Goal: Task Accomplishment & Management: Complete application form

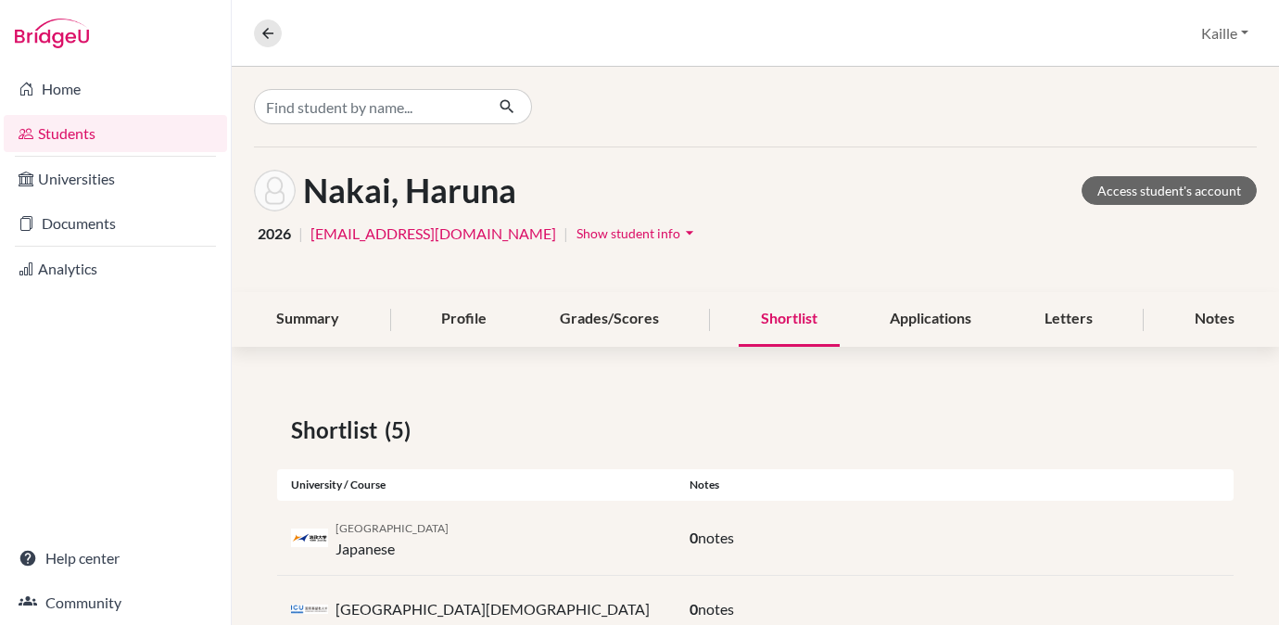
scroll to position [266, 0]
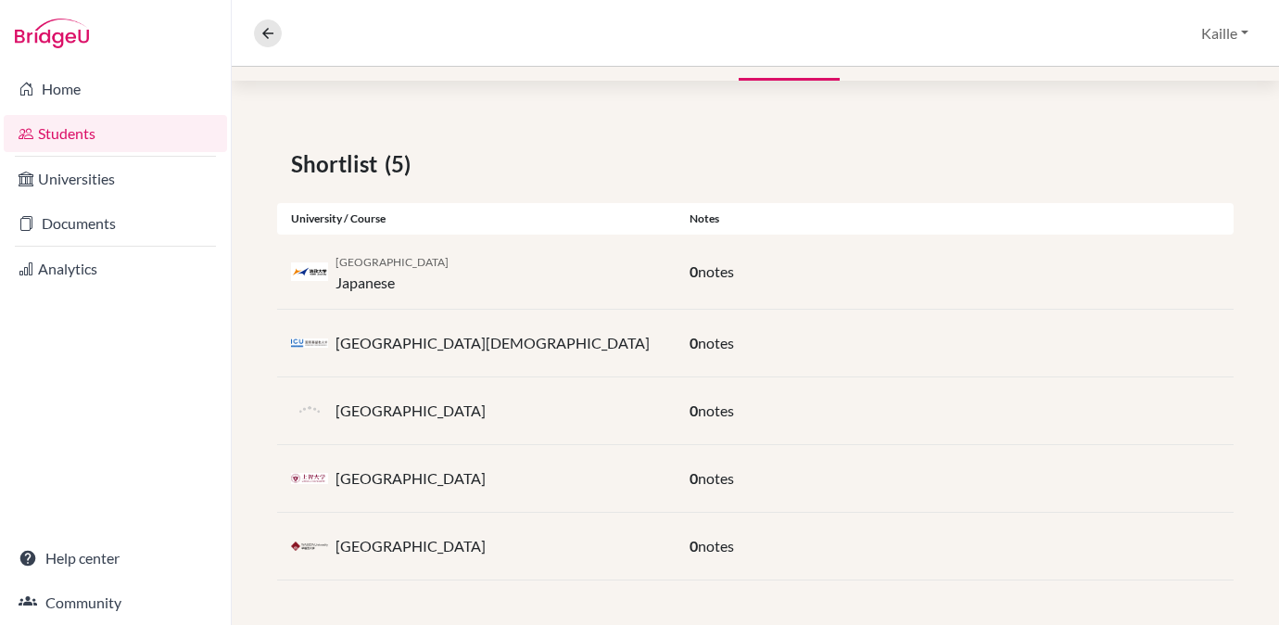
click at [256, 44] on nav "Overview Student details" at bounding box center [275, 33] width 43 height 28
click at [271, 36] on icon at bounding box center [267, 33] width 17 height 17
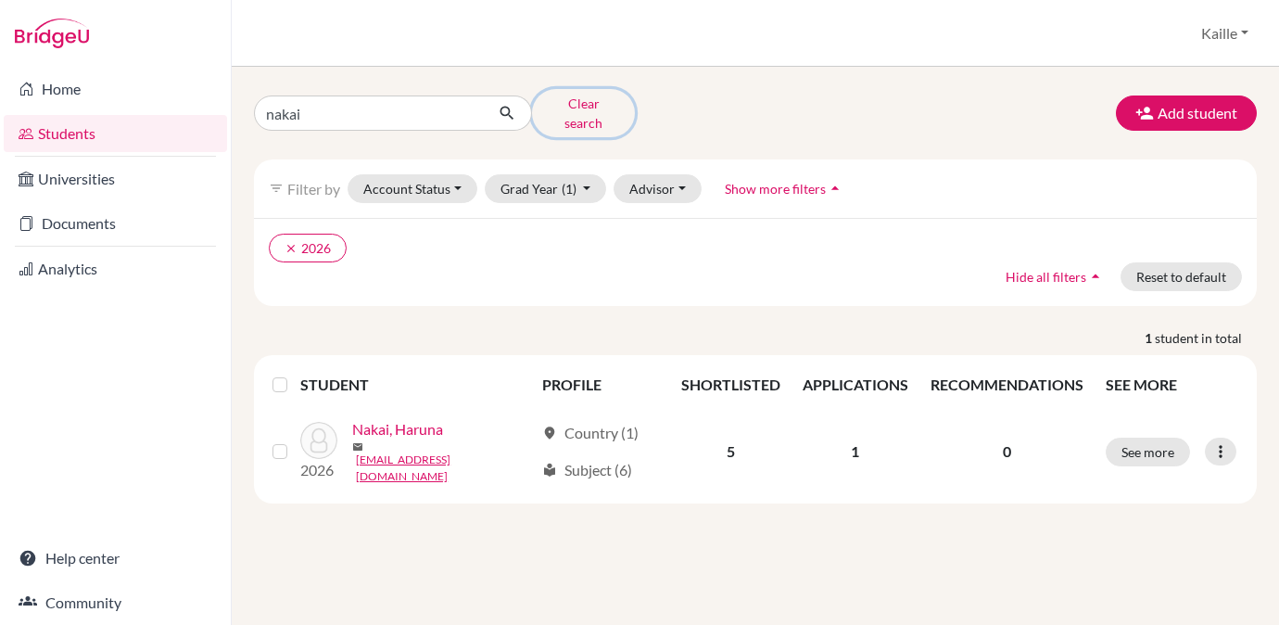
click at [575, 107] on button "Clear search" at bounding box center [583, 113] width 103 height 48
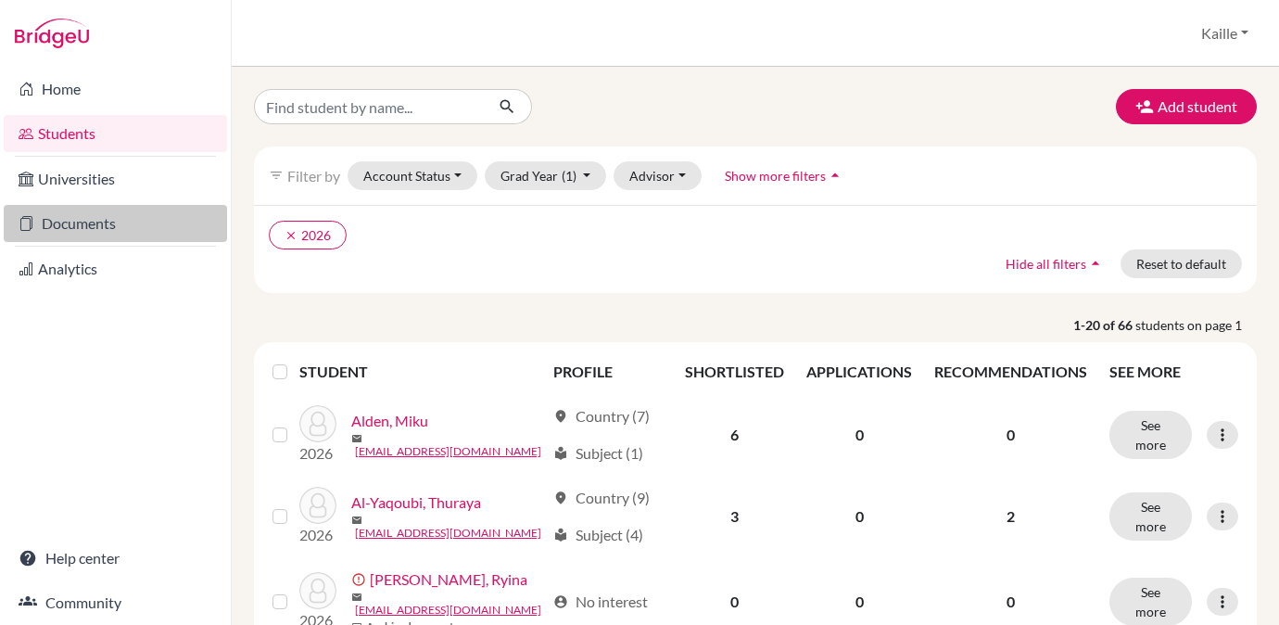
click at [63, 236] on link "Documents" at bounding box center [115, 223] width 223 height 37
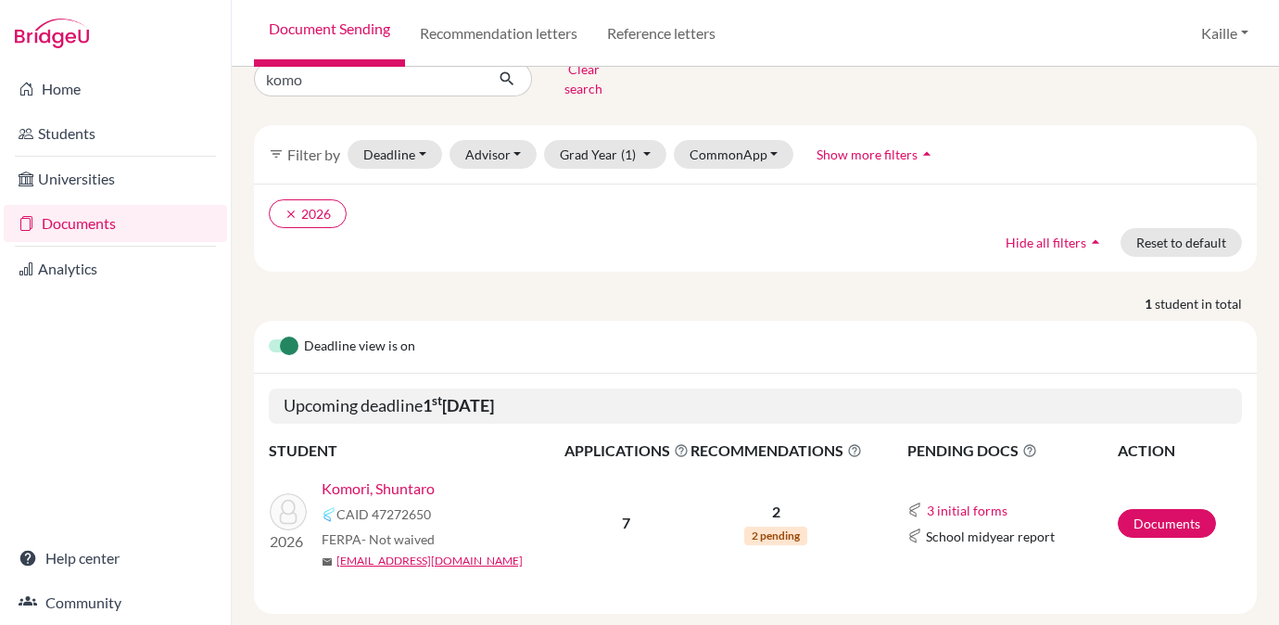
scroll to position [54, 0]
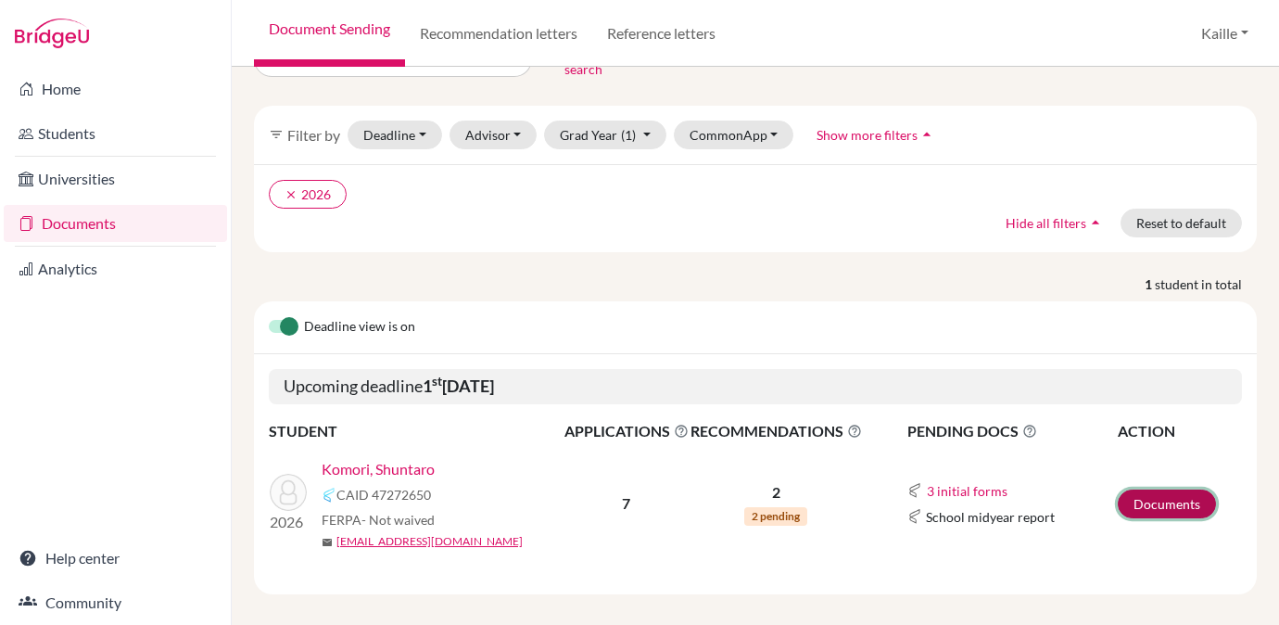
click at [1166, 500] on link "Documents" at bounding box center [1167, 503] width 98 height 29
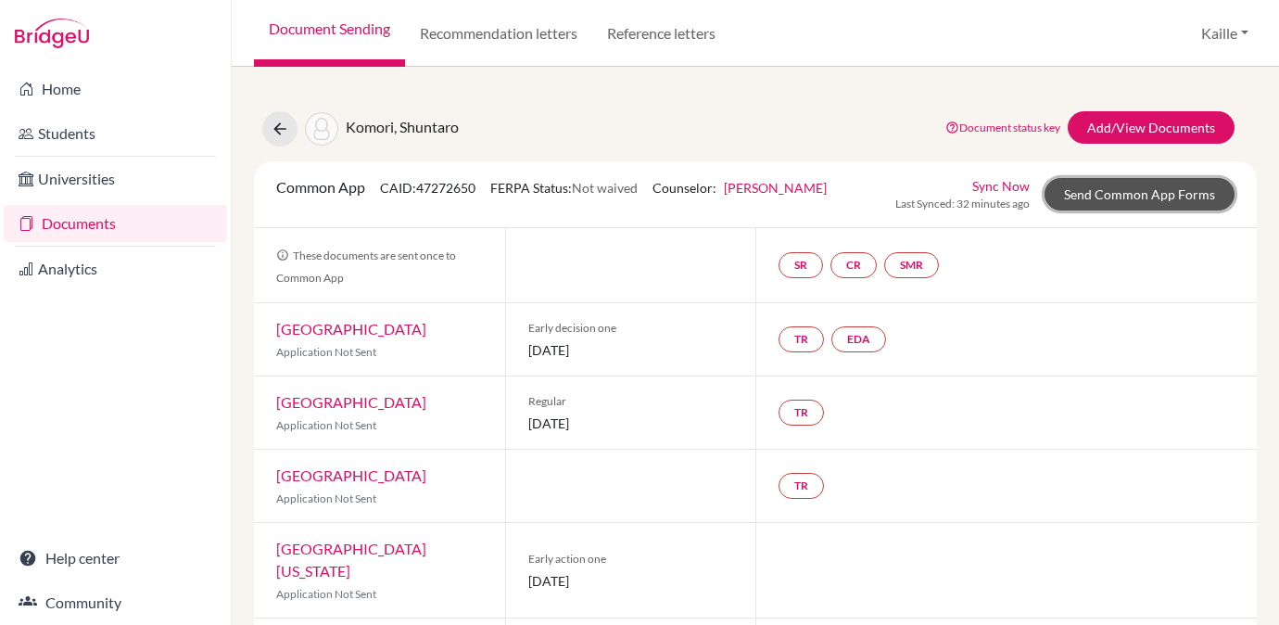
click at [1145, 204] on link "Send Common App Forms" at bounding box center [1139, 194] width 190 height 32
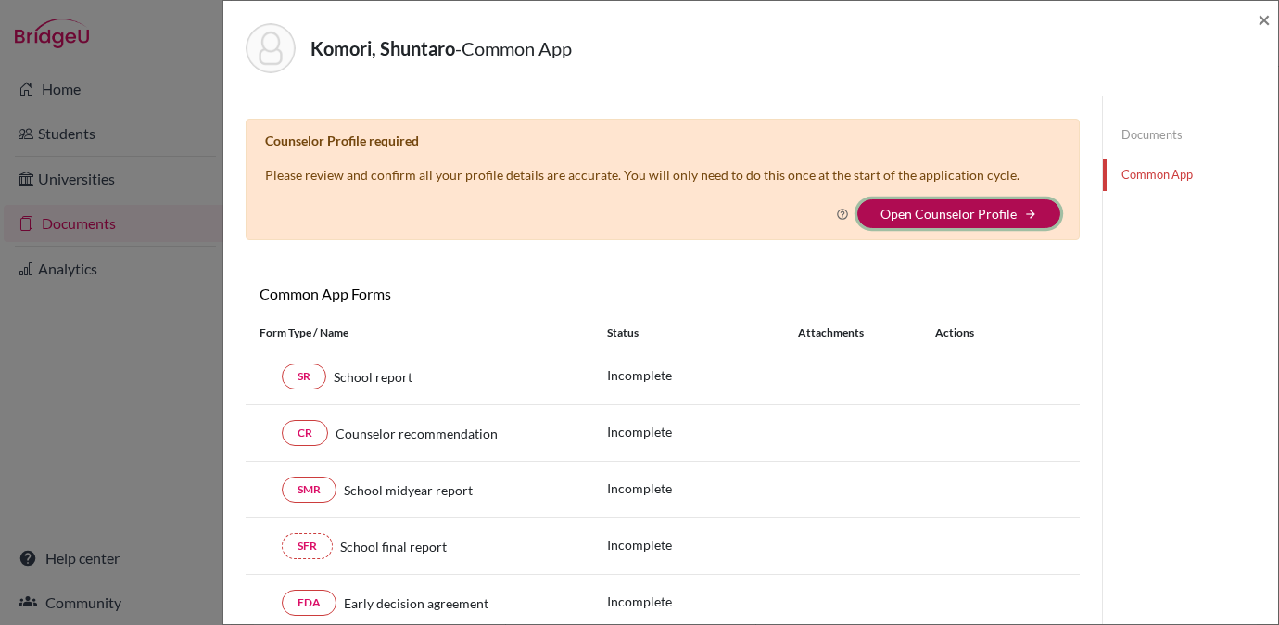
click at [929, 225] on button "Open Counselor Profile arrow_forward" at bounding box center [958, 213] width 203 height 29
click at [949, 219] on link "Open Counselor Profile" at bounding box center [948, 214] width 136 height 16
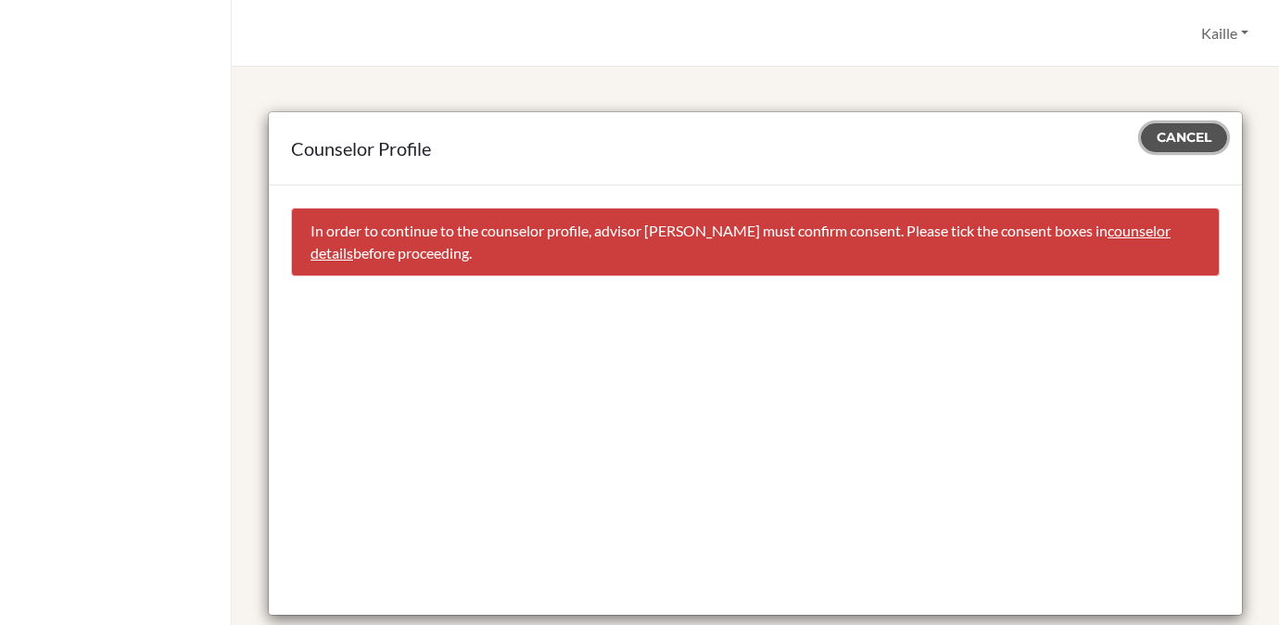
click at [1177, 137] on span "Cancel" at bounding box center [1183, 137] width 55 height 17
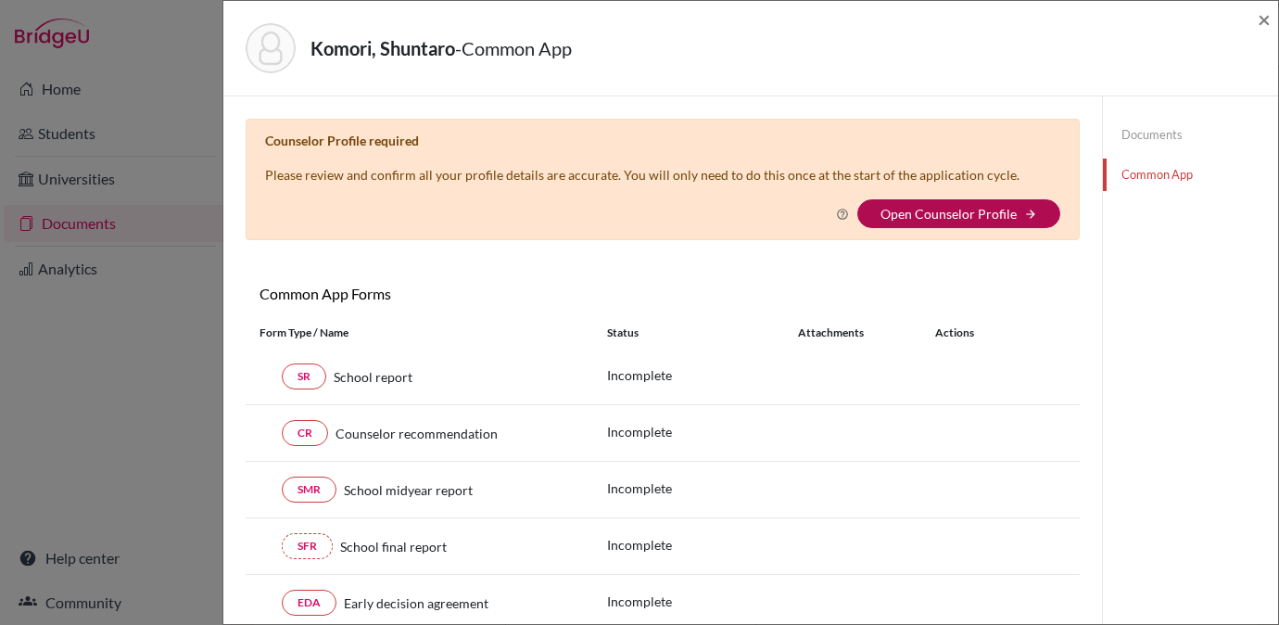
click at [994, 217] on link "Open Counselor Profile" at bounding box center [948, 214] width 136 height 16
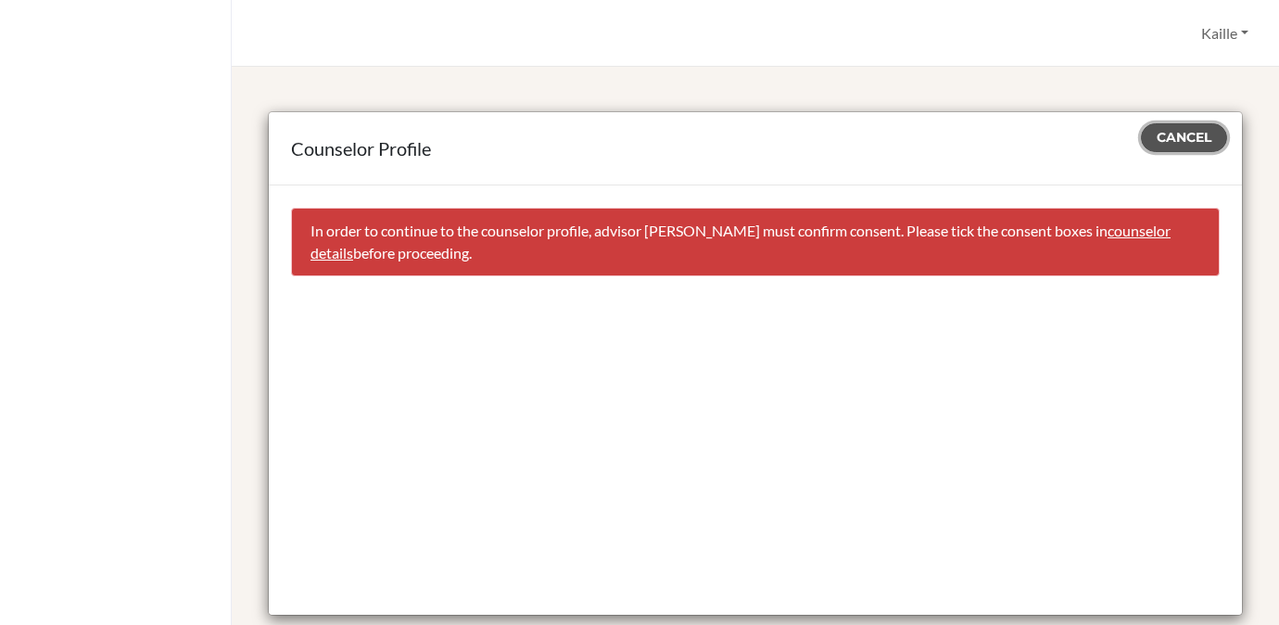
click at [1166, 131] on span "Cancel" at bounding box center [1183, 137] width 55 height 17
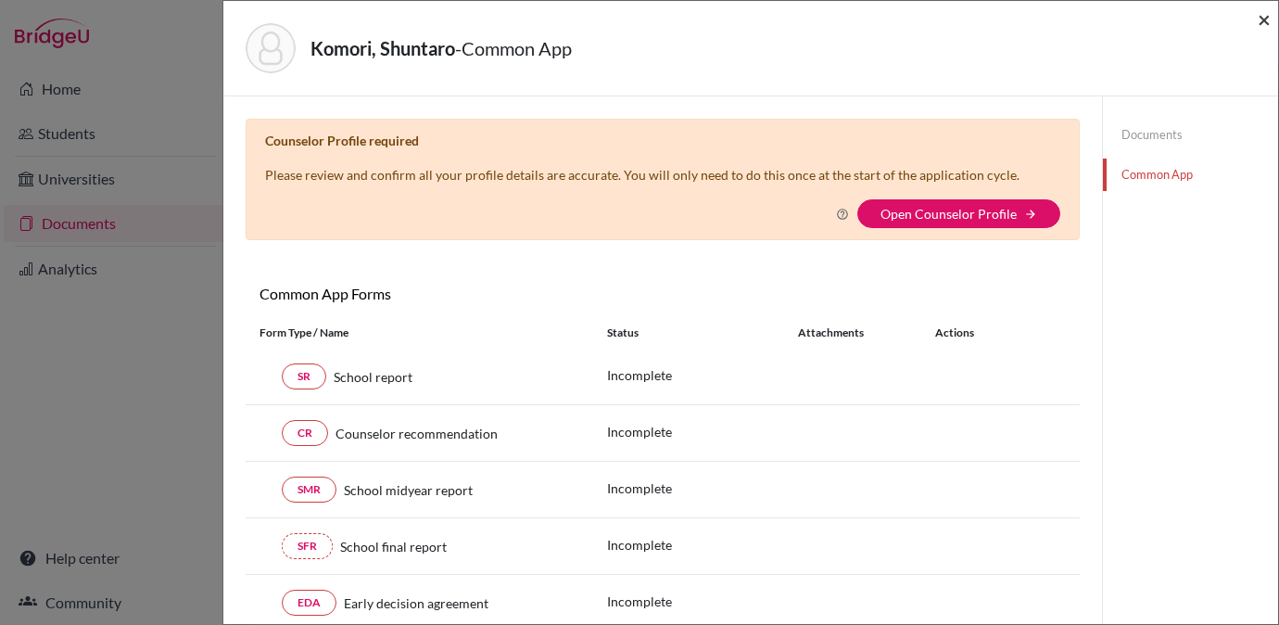
click at [1264, 19] on span "×" at bounding box center [1263, 19] width 13 height 27
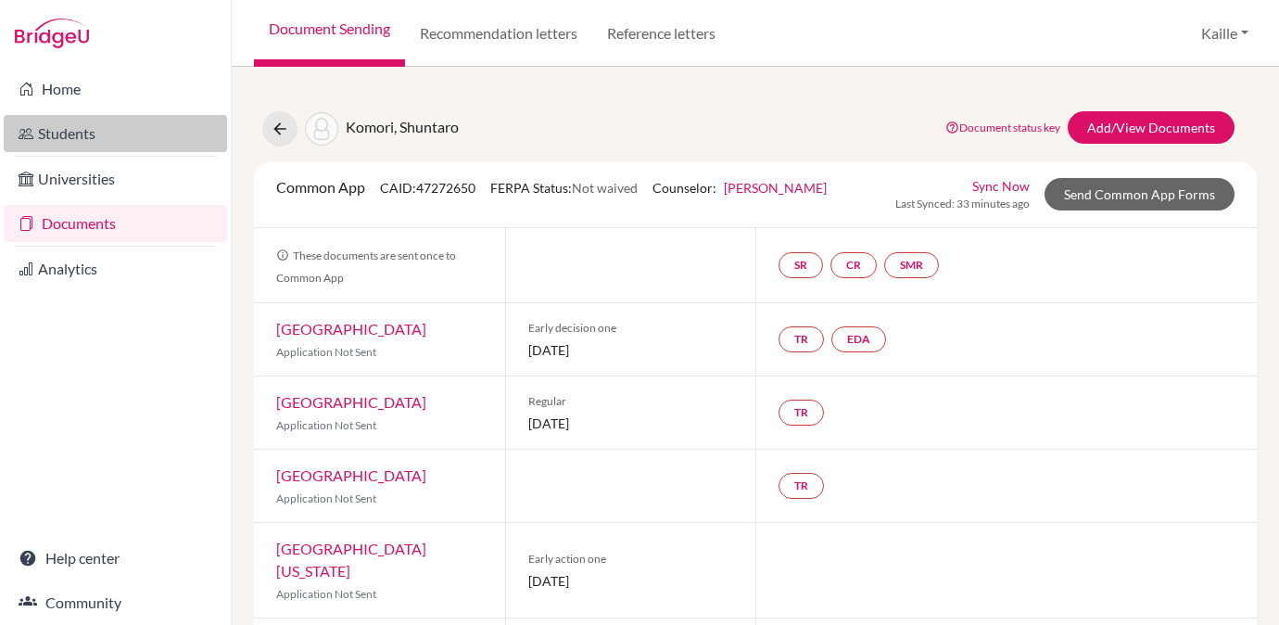
click at [88, 131] on link "Students" at bounding box center [115, 133] width 223 height 37
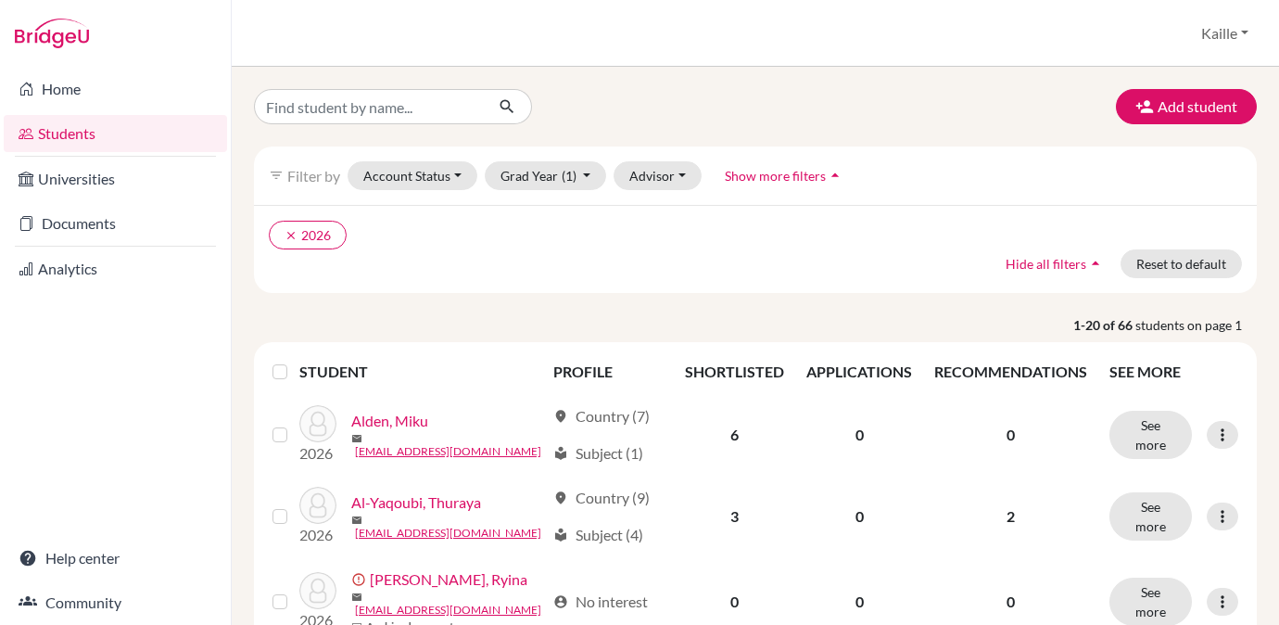
click at [75, 89] on link "Home" at bounding box center [115, 88] width 223 height 37
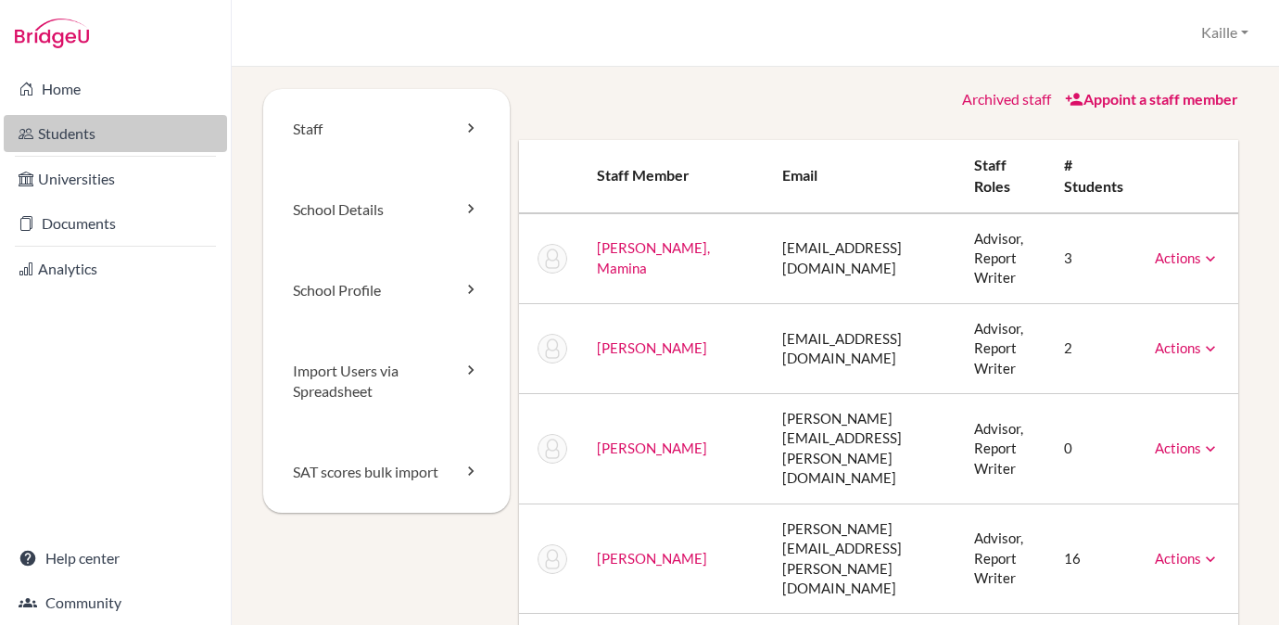
click at [65, 144] on link "Students" at bounding box center [115, 133] width 223 height 37
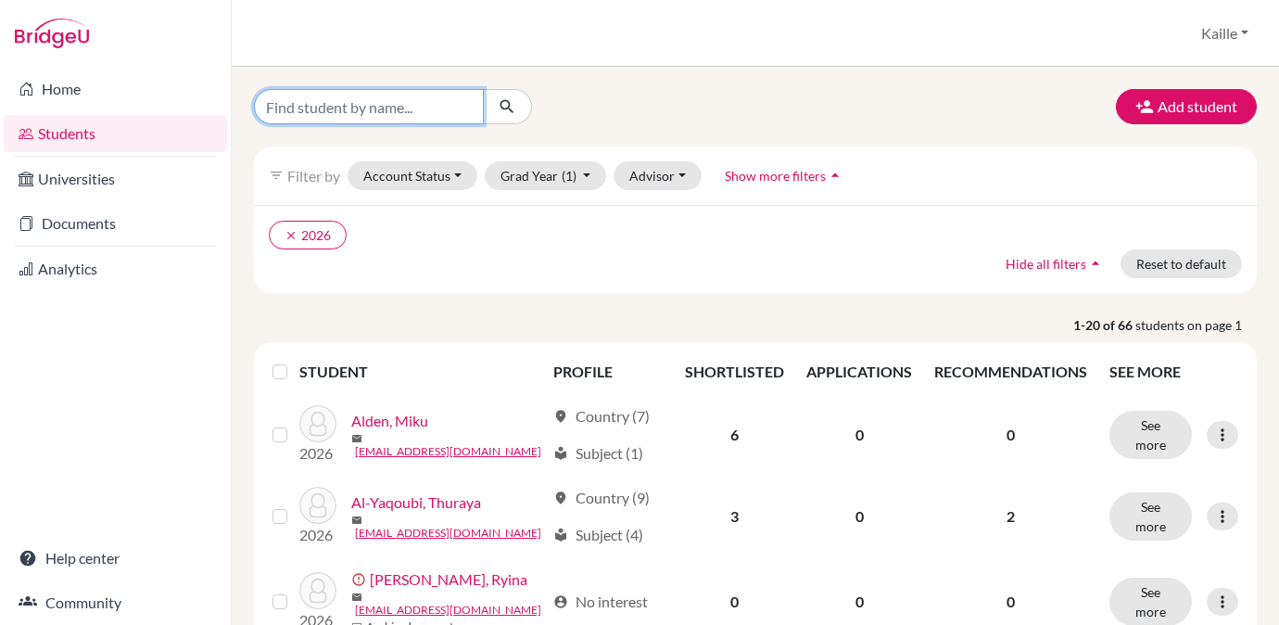
click at [450, 111] on input "Find student by name..." at bounding box center [369, 106] width 230 height 35
type input "shuntaro"
click button "submit" at bounding box center [507, 106] width 49 height 35
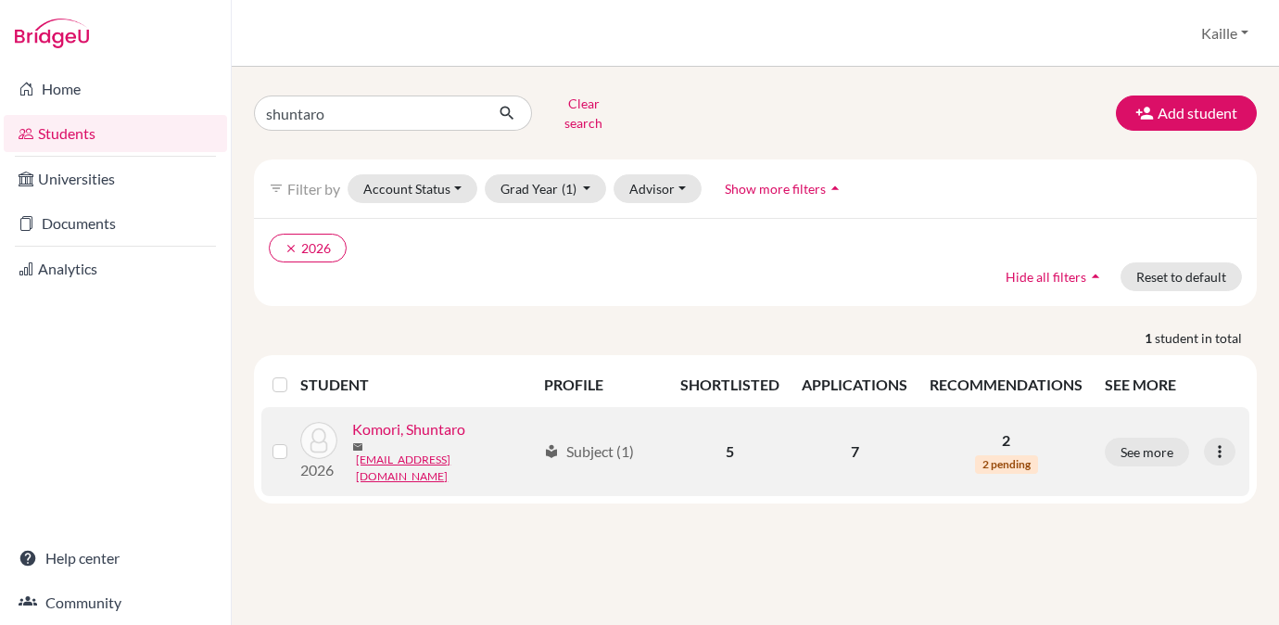
click at [402, 424] on link "Komori, Shuntaro" at bounding box center [408, 429] width 113 height 22
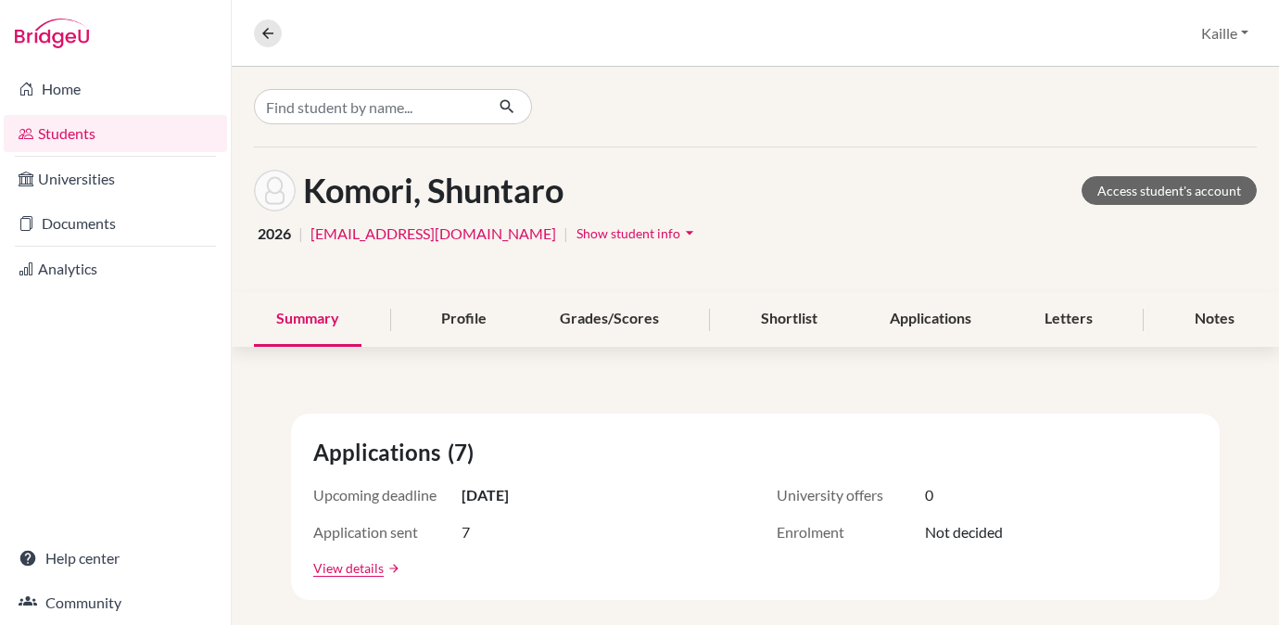
click at [652, 233] on span "Show student info" at bounding box center [628, 233] width 104 height 16
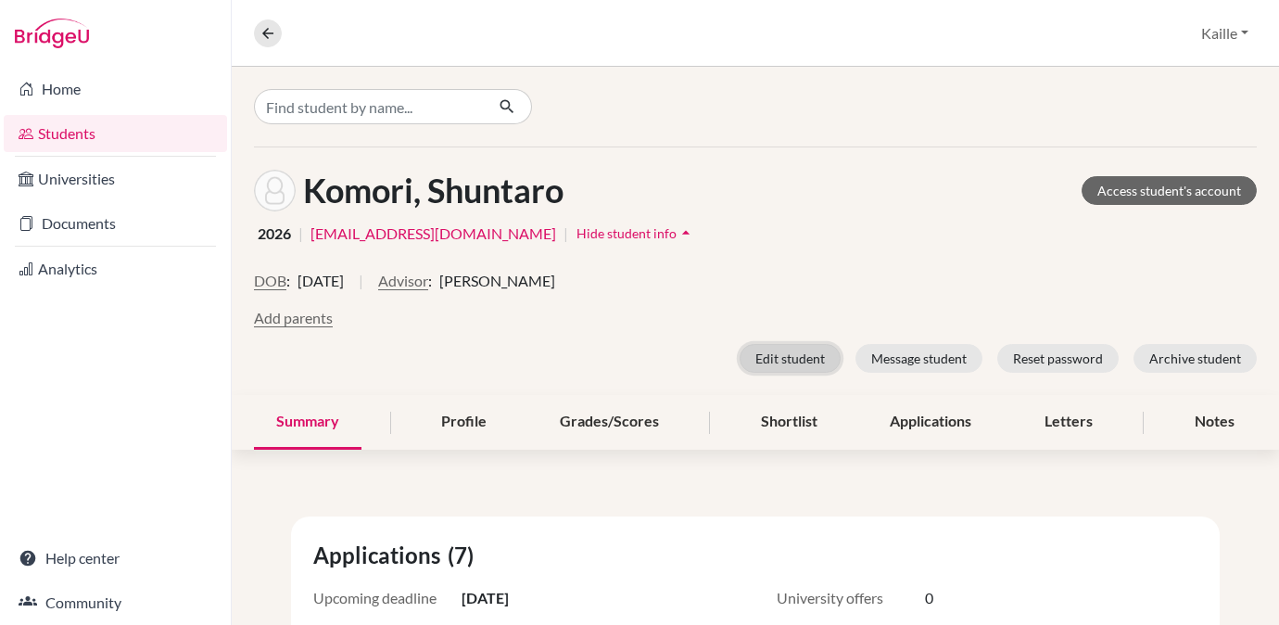
click at [814, 363] on button "Edit student" at bounding box center [789, 358] width 101 height 29
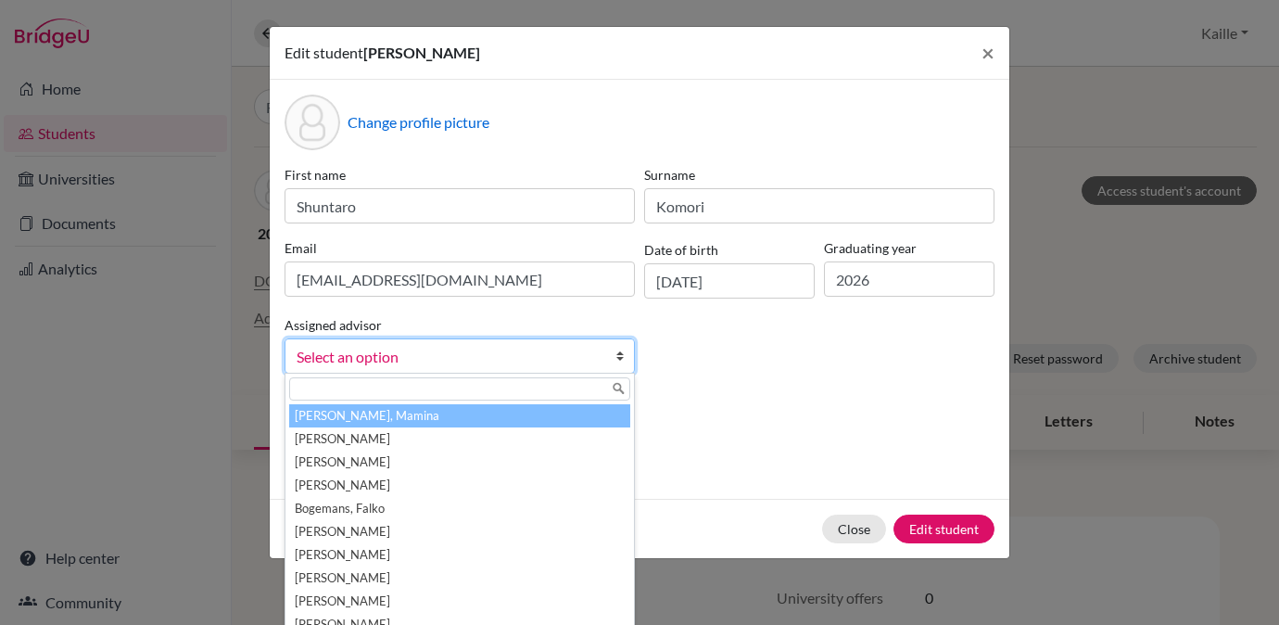
click at [619, 360] on b at bounding box center [624, 355] width 19 height 33
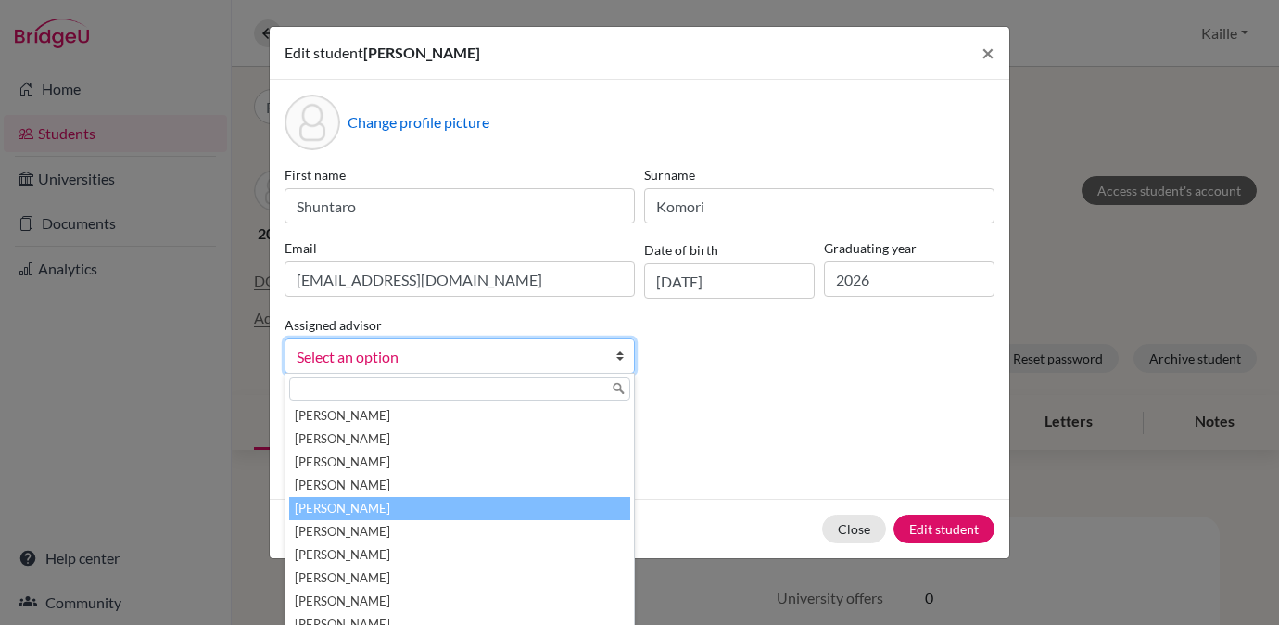
scroll to position [669, 0]
click at [538, 518] on li "Luc, Paul" at bounding box center [459, 510] width 341 height 23
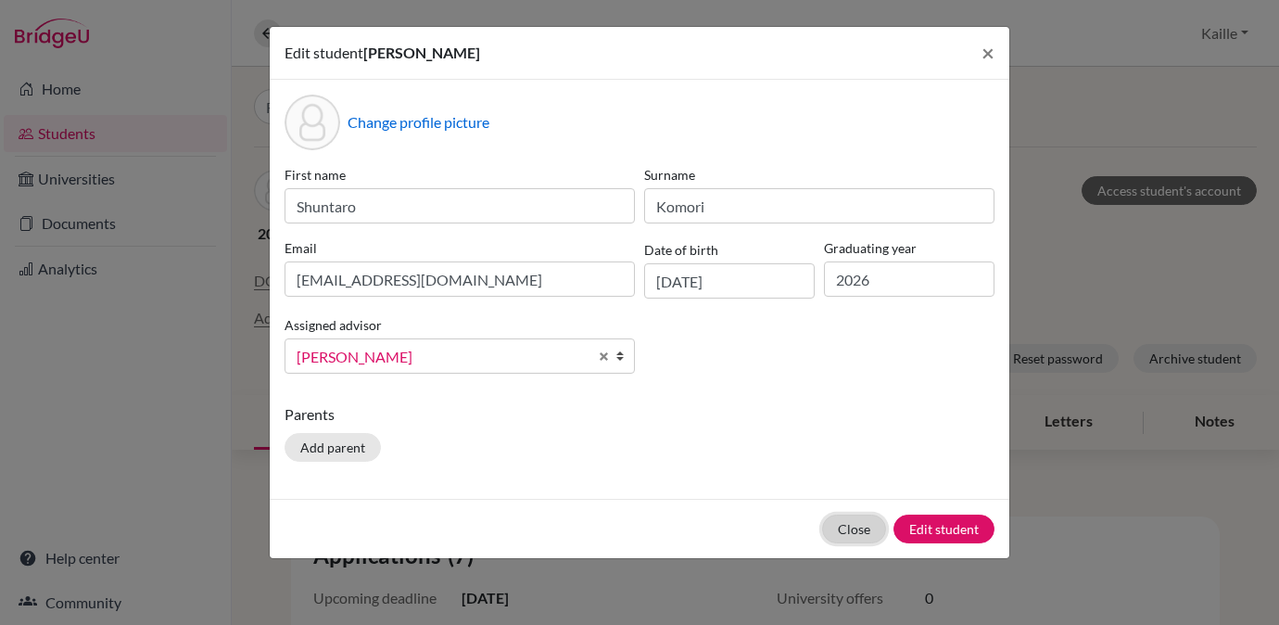
click at [850, 533] on button "Close" at bounding box center [854, 528] width 64 height 29
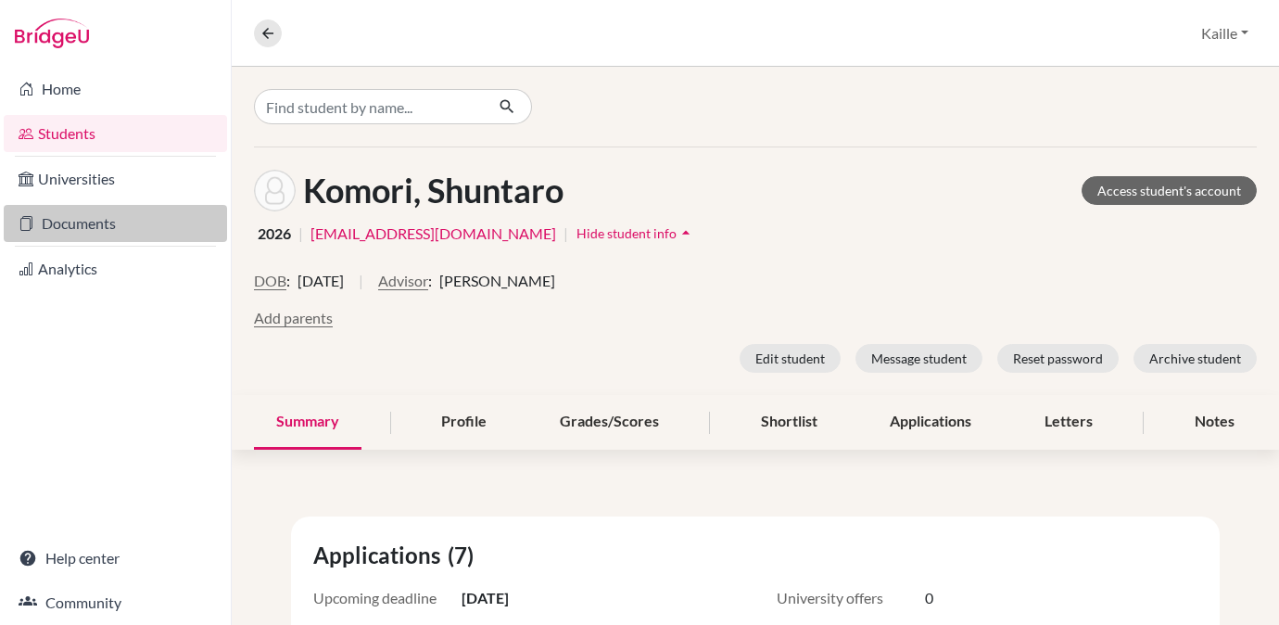
click at [32, 215] on icon at bounding box center [26, 223] width 15 height 22
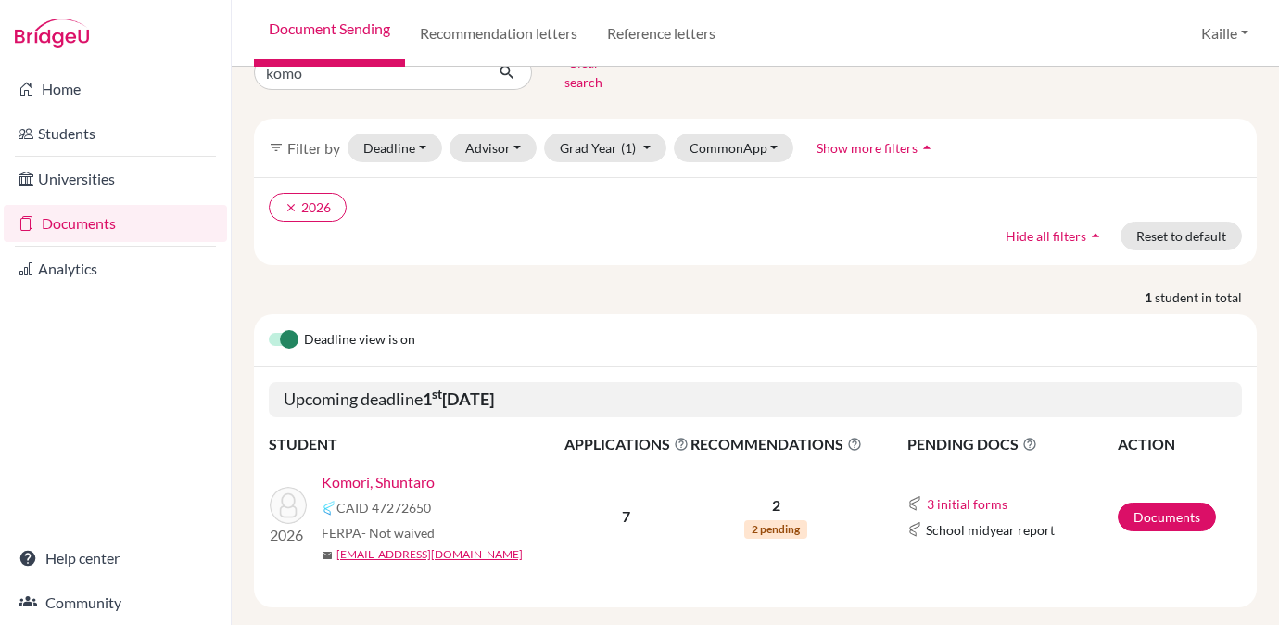
scroll to position [54, 0]
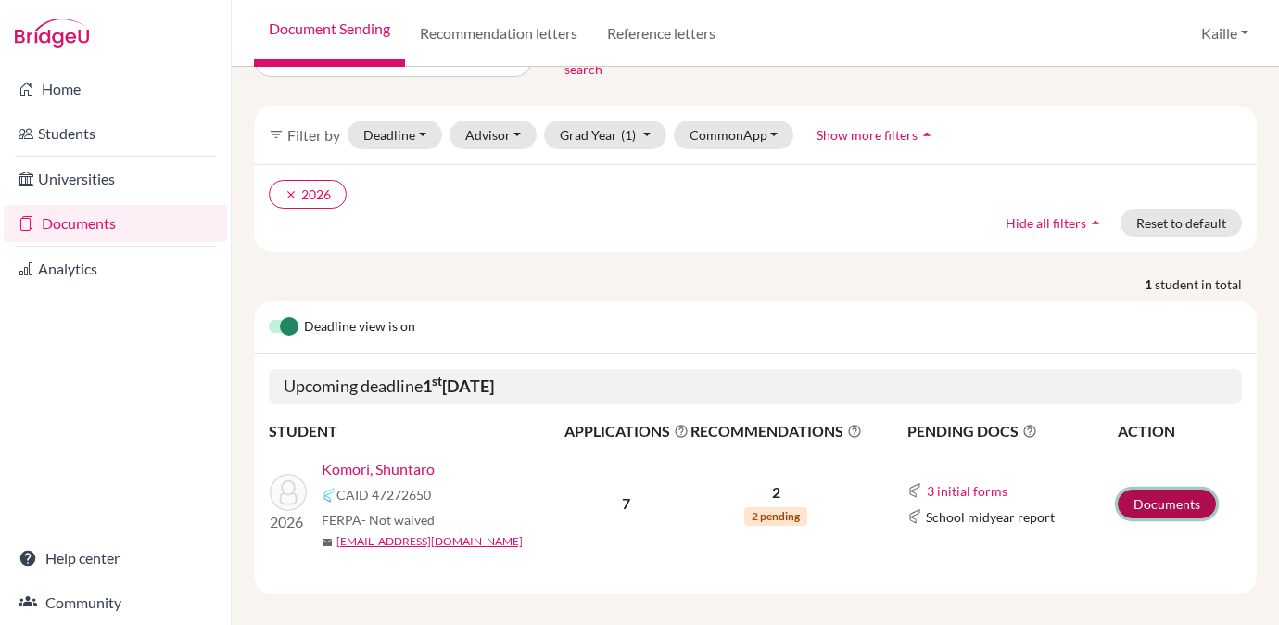
click at [1185, 489] on link "Documents" at bounding box center [1167, 503] width 98 height 29
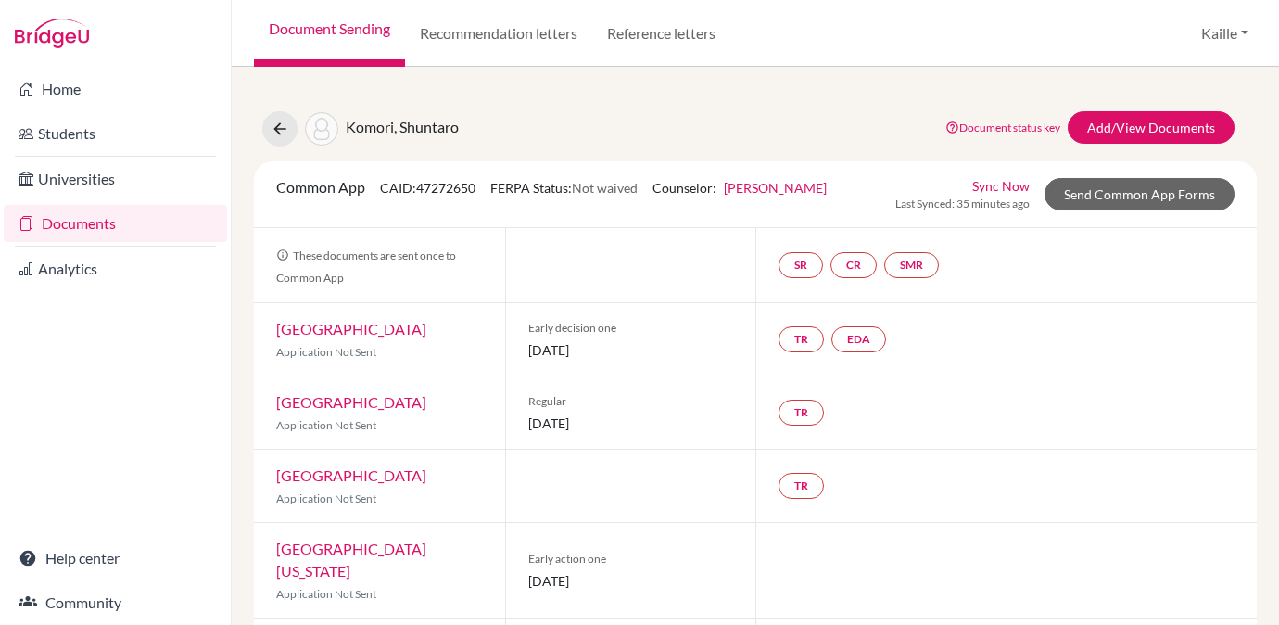
click at [761, 193] on link "[PERSON_NAME]" at bounding box center [775, 188] width 103 height 16
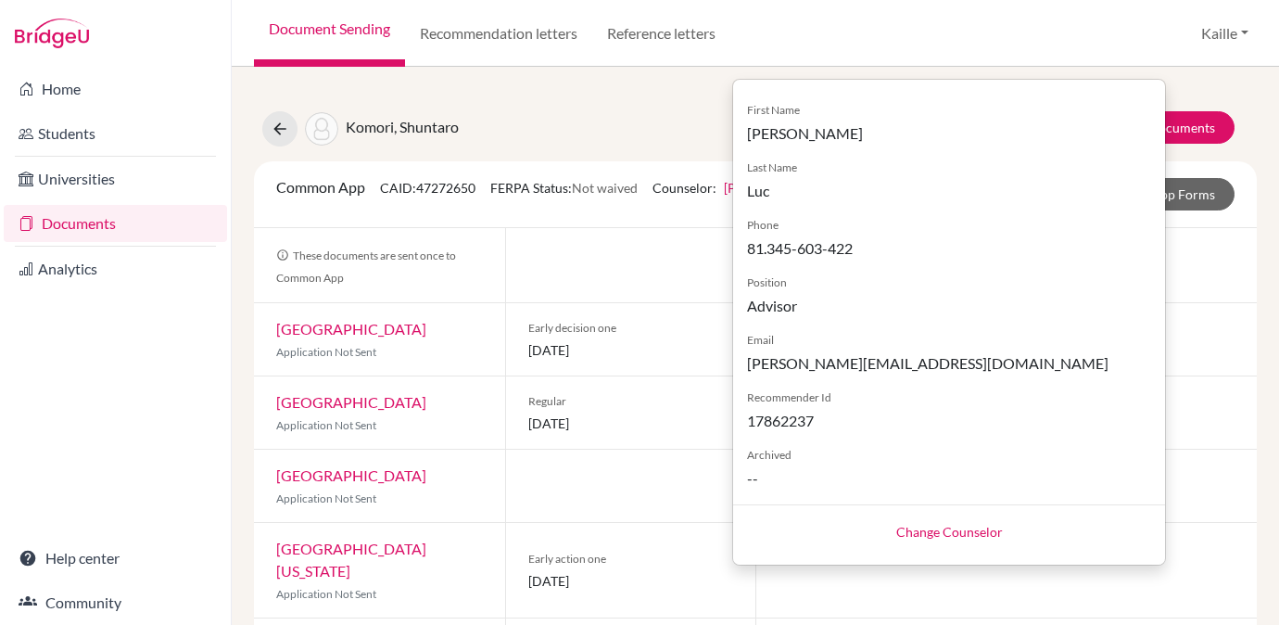
click at [953, 534] on link "Change Counselor" at bounding box center [949, 532] width 107 height 16
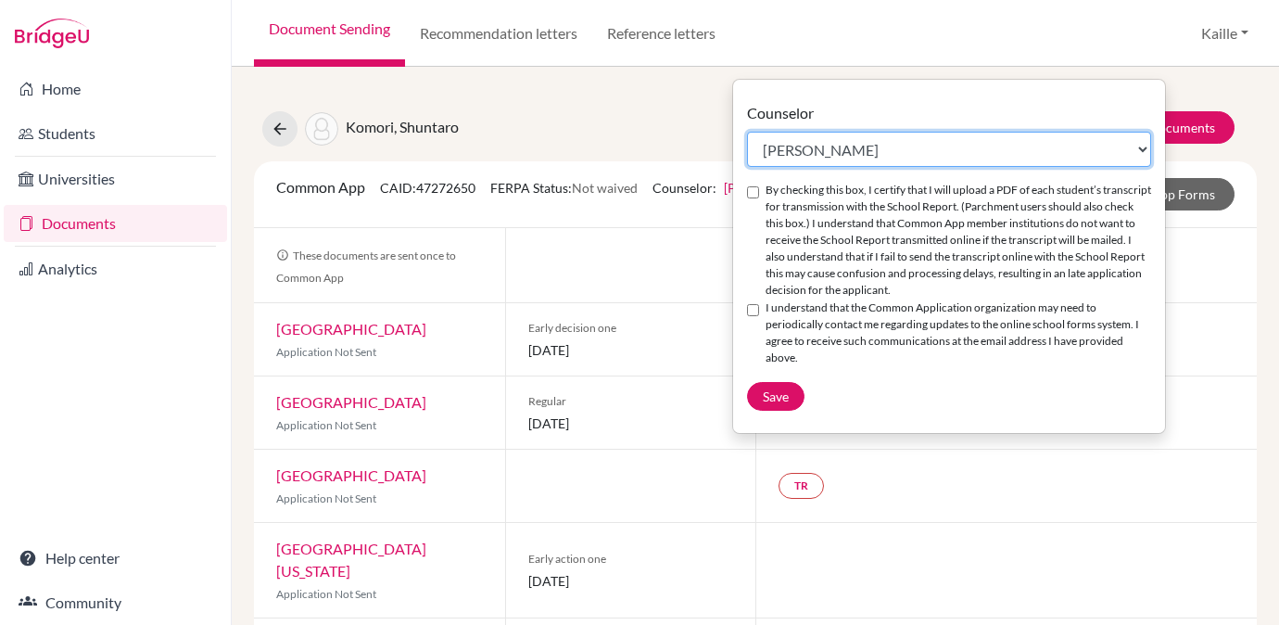
click at [860, 149] on select "Select counselor [PERSON_NAME] [PERSON_NAME] [PERSON_NAME] [PERSON_NAME] [PERSO…" at bounding box center [949, 149] width 404 height 35
select select "461241"
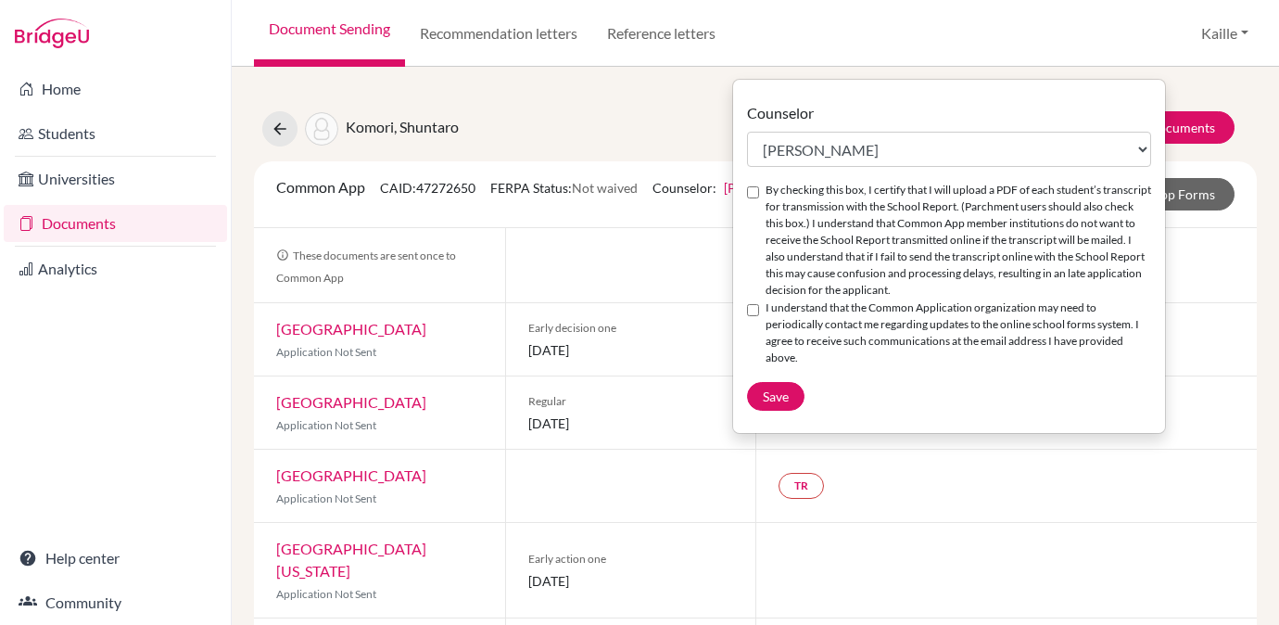
click at [754, 196] on input "By checking this box, I certify that I will upload a PDF of each student’s tran…" at bounding box center [753, 192] width 12 height 12
checkbox input "true"
click at [749, 334] on div "I understand that the Common Application organization may need to periodically …" at bounding box center [949, 333] width 404 height 68
click at [751, 316] on input "I understand that the Common Application organization may need to periodically …" at bounding box center [753, 310] width 12 height 12
checkbox input "true"
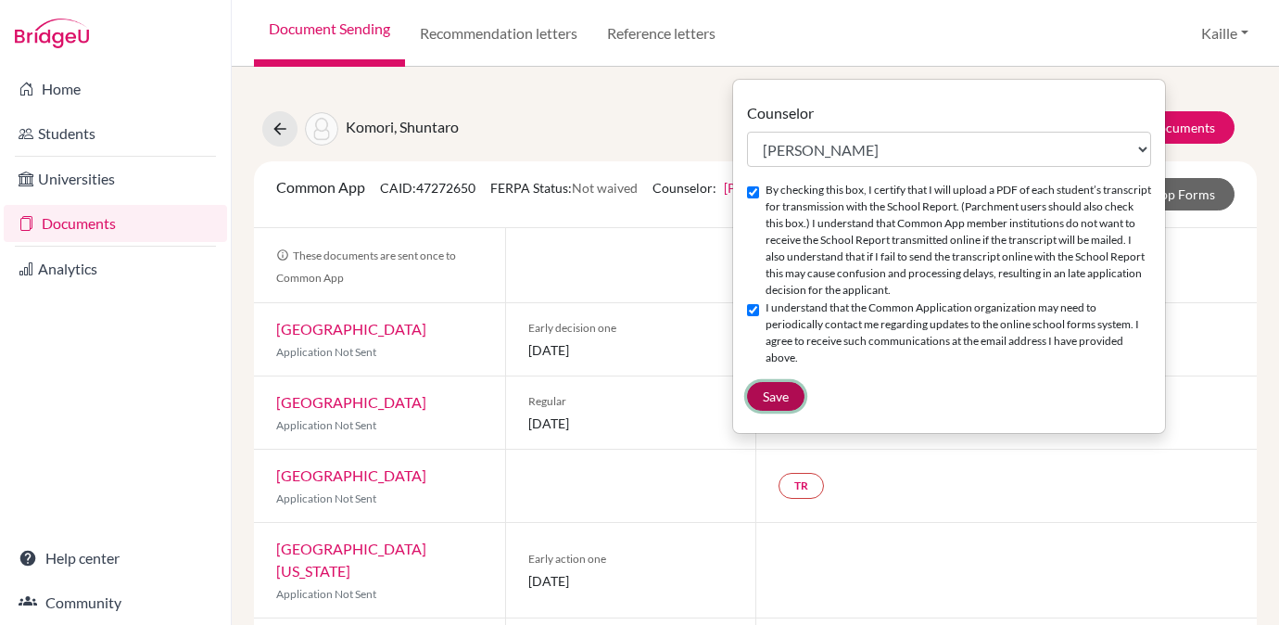
click at [774, 404] on span "Save" at bounding box center [776, 396] width 26 height 16
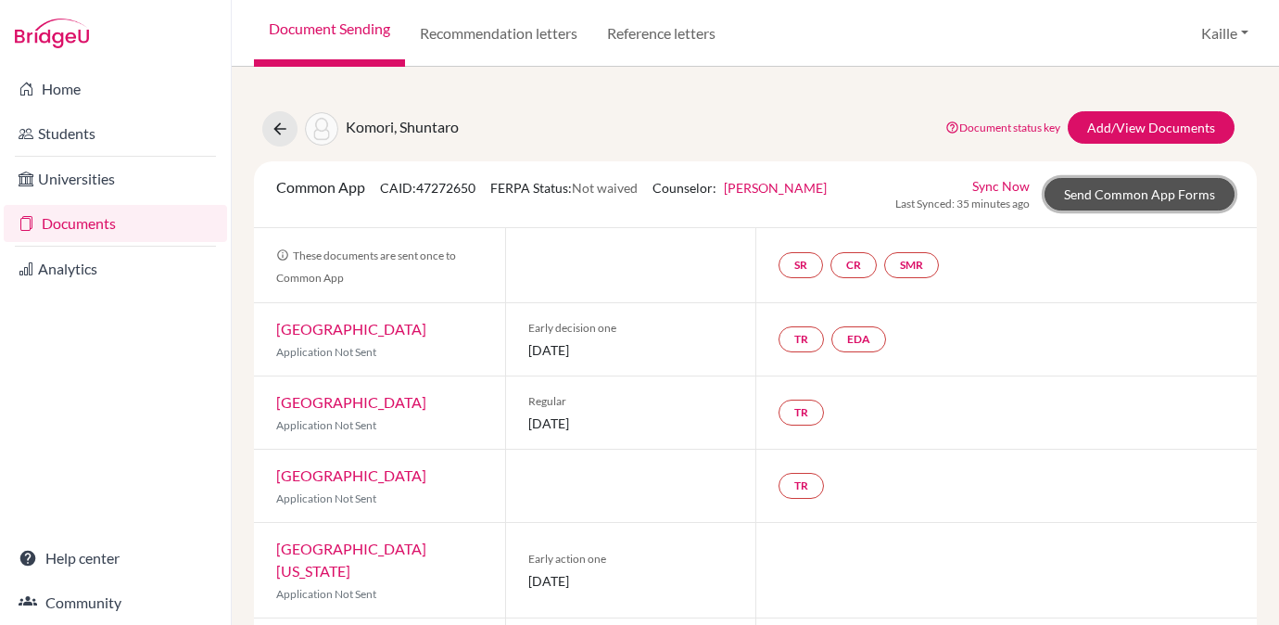
click at [1211, 196] on link "Send Common App Forms" at bounding box center [1139, 194] width 190 height 32
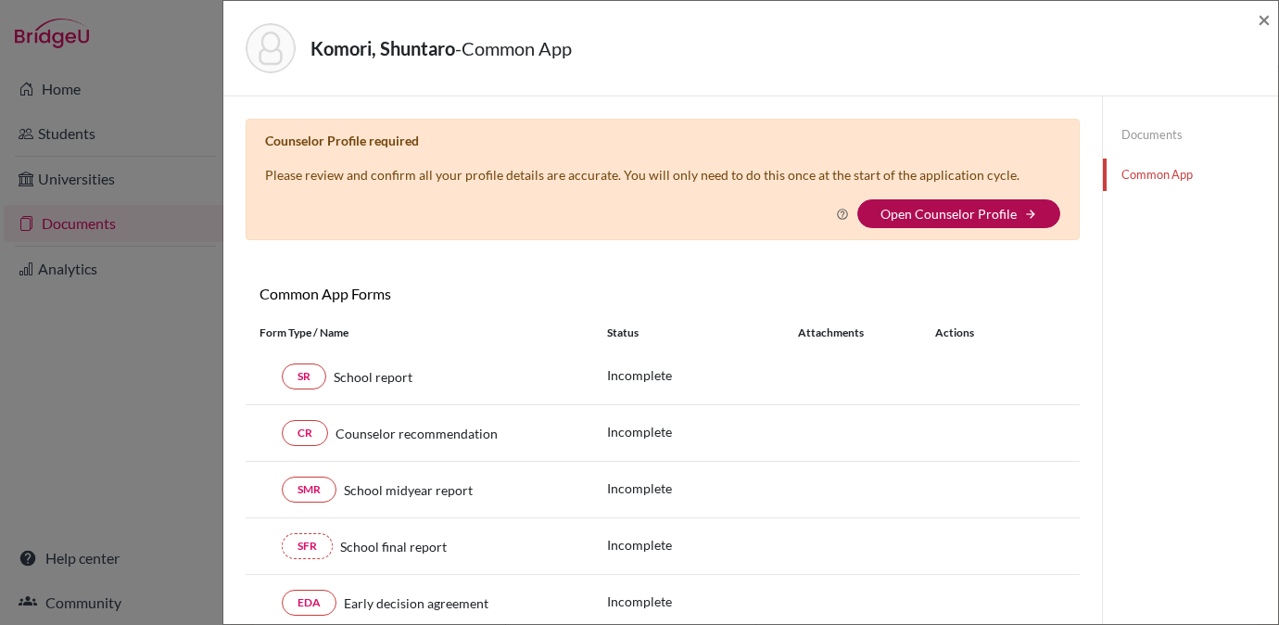
click at [895, 210] on link "Open Counselor Profile" at bounding box center [948, 214] width 136 height 16
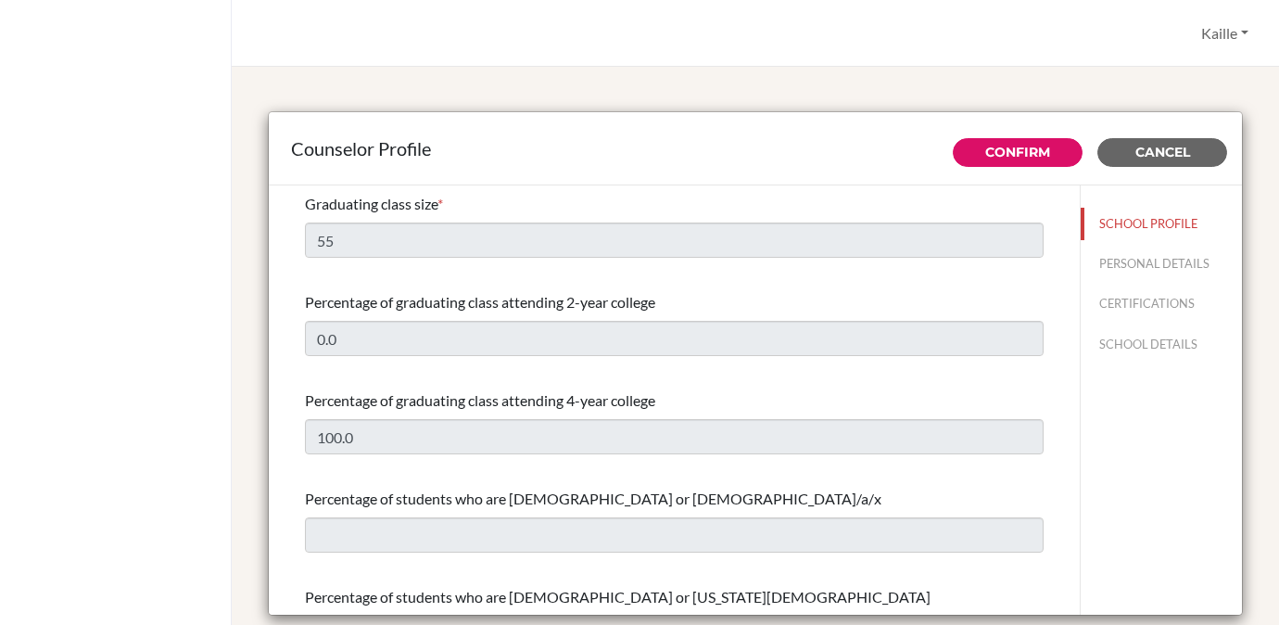
select select "0"
select select "307075"
click at [1171, 148] on span "Cancel" at bounding box center [1162, 152] width 55 height 17
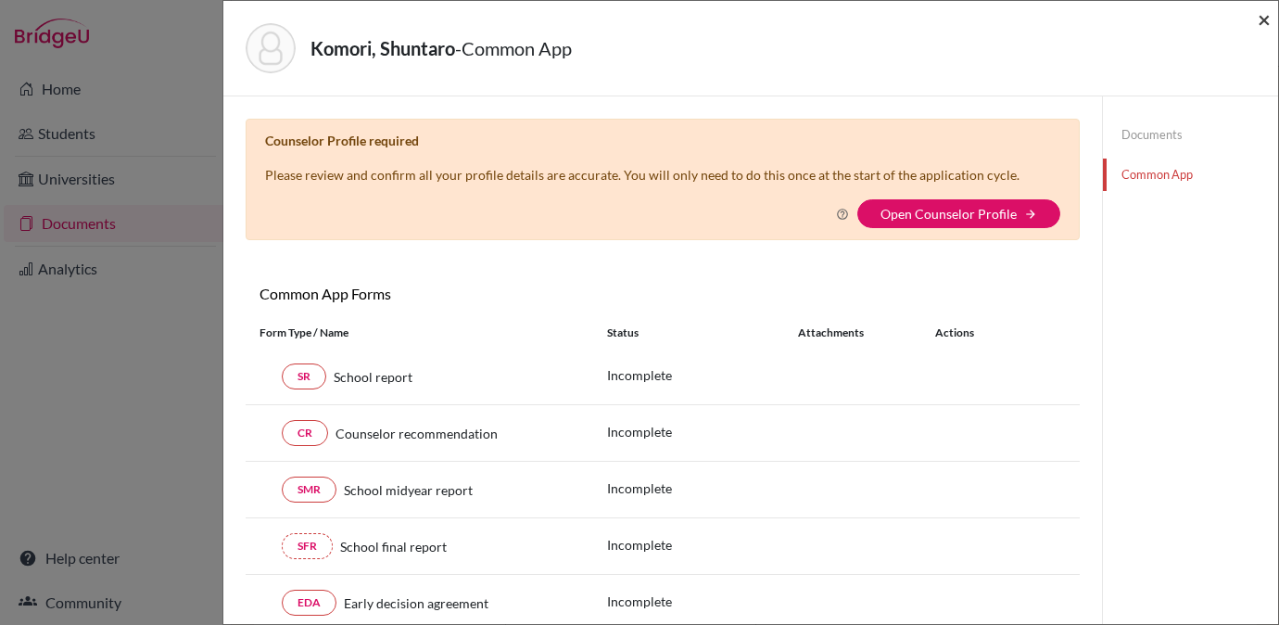
click at [1263, 21] on span "×" at bounding box center [1263, 19] width 13 height 27
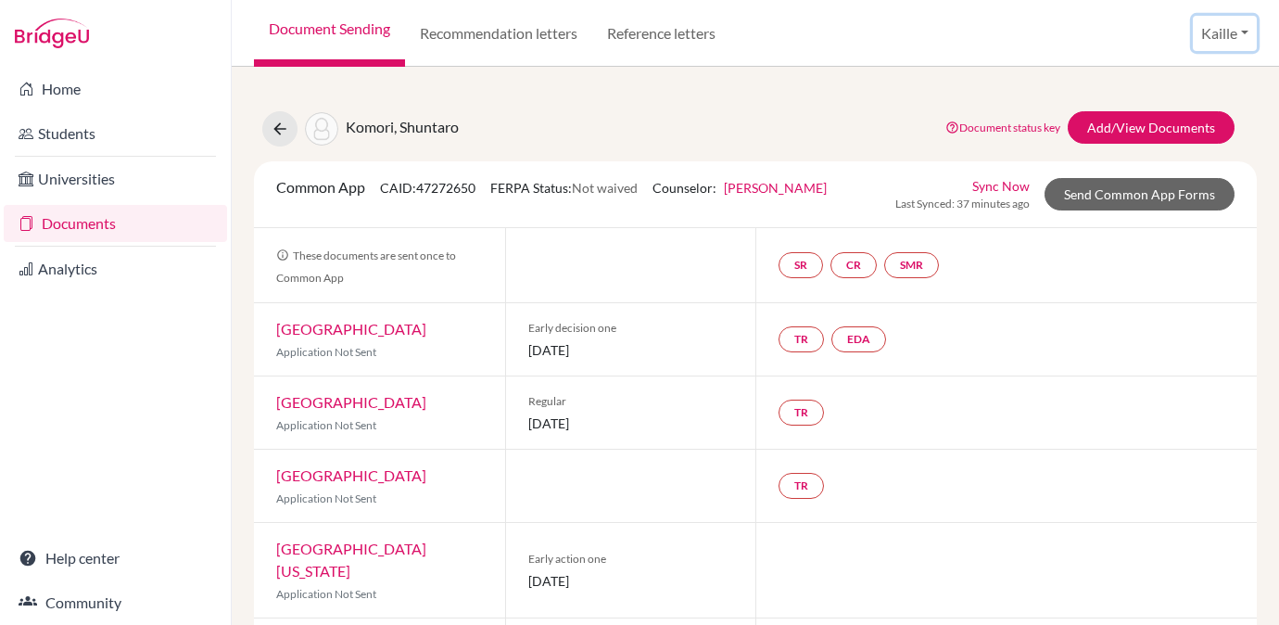
click at [1242, 38] on button "Kaille" at bounding box center [1225, 33] width 64 height 35
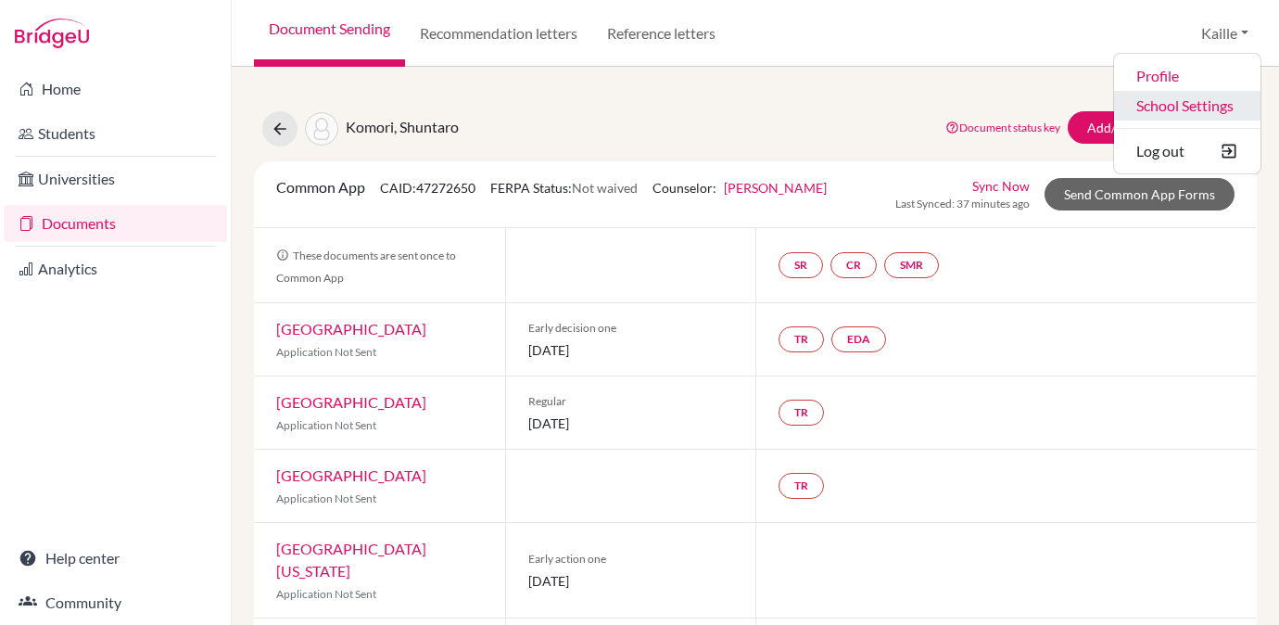
click at [1210, 104] on link "School Settings" at bounding box center [1187, 106] width 146 height 30
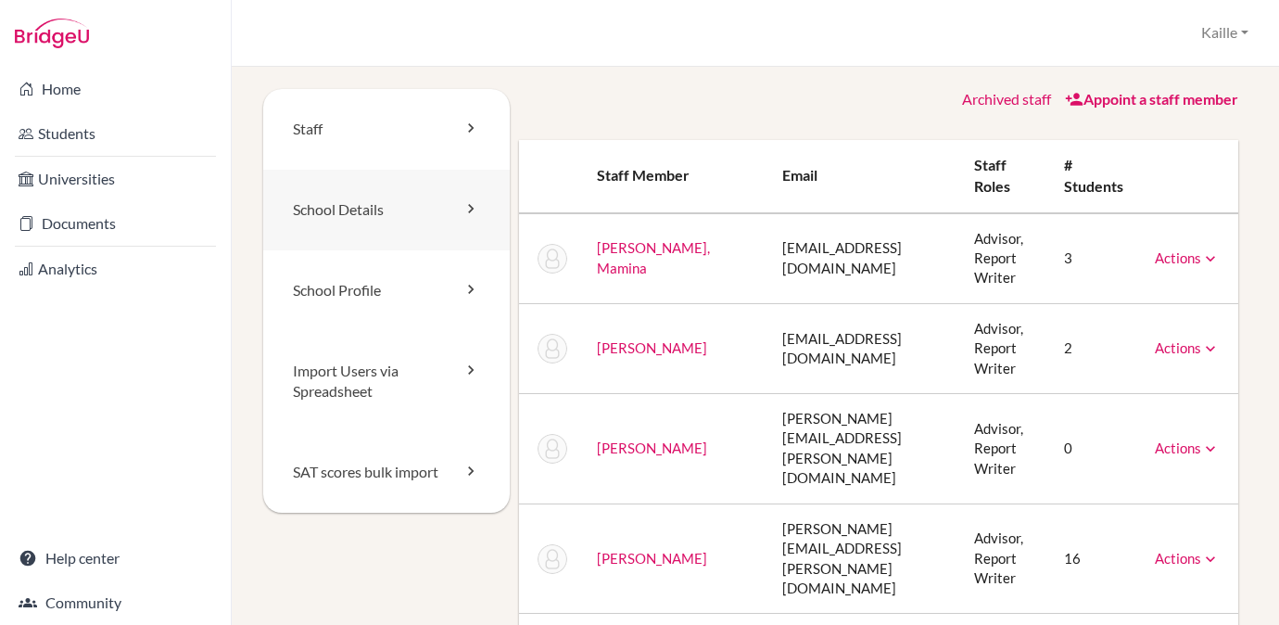
click at [432, 243] on link "School Details" at bounding box center [386, 210] width 246 height 81
click at [434, 293] on link "School Profile" at bounding box center [386, 290] width 246 height 81
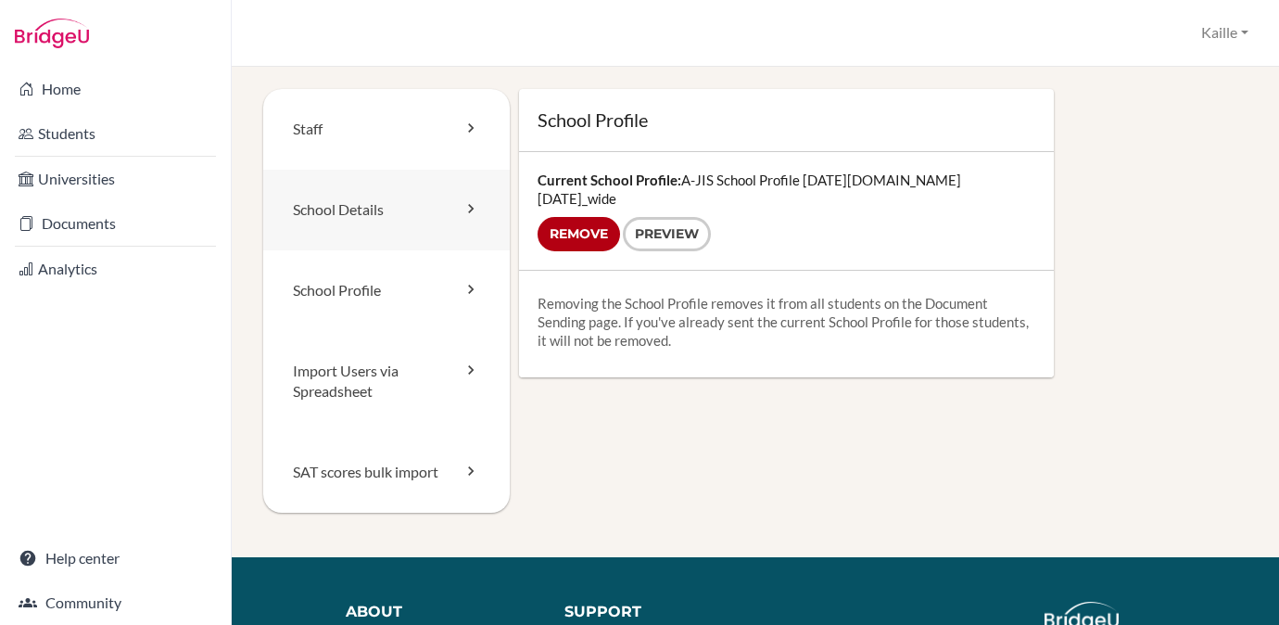
click at [446, 215] on link "School Details" at bounding box center [386, 210] width 246 height 81
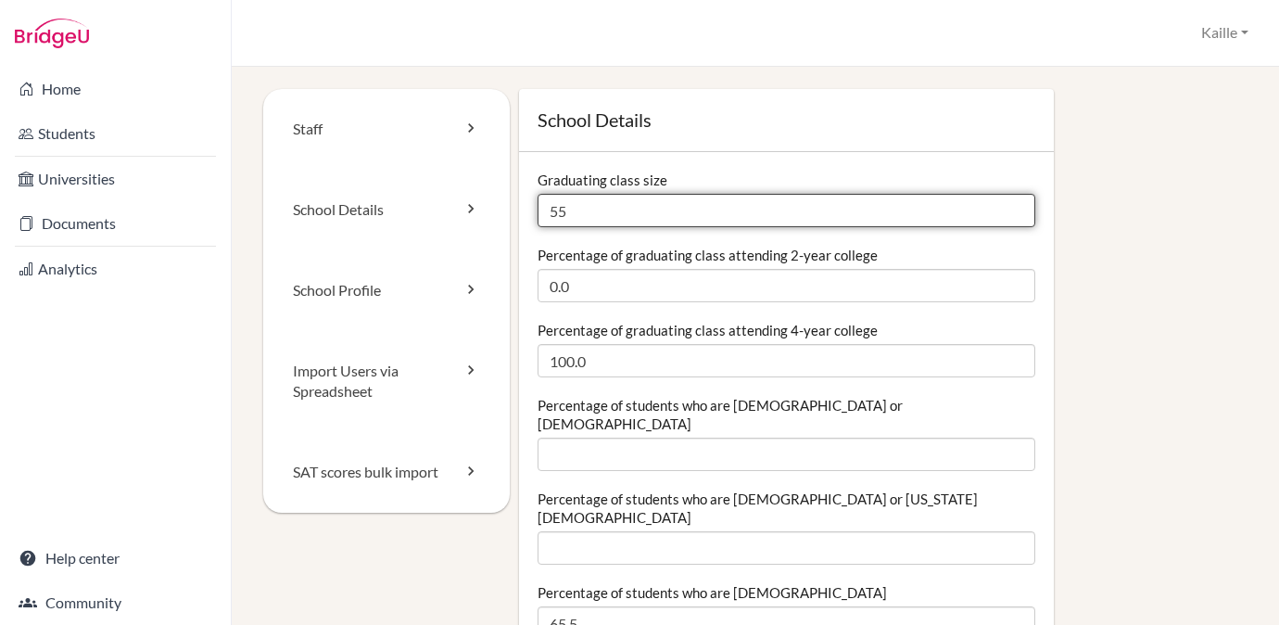
click at [681, 210] on input "55" at bounding box center [786, 210] width 498 height 33
drag, startPoint x: 594, startPoint y: 218, endPoint x: 535, endPoint y: 213, distance: 59.5
type input "45"
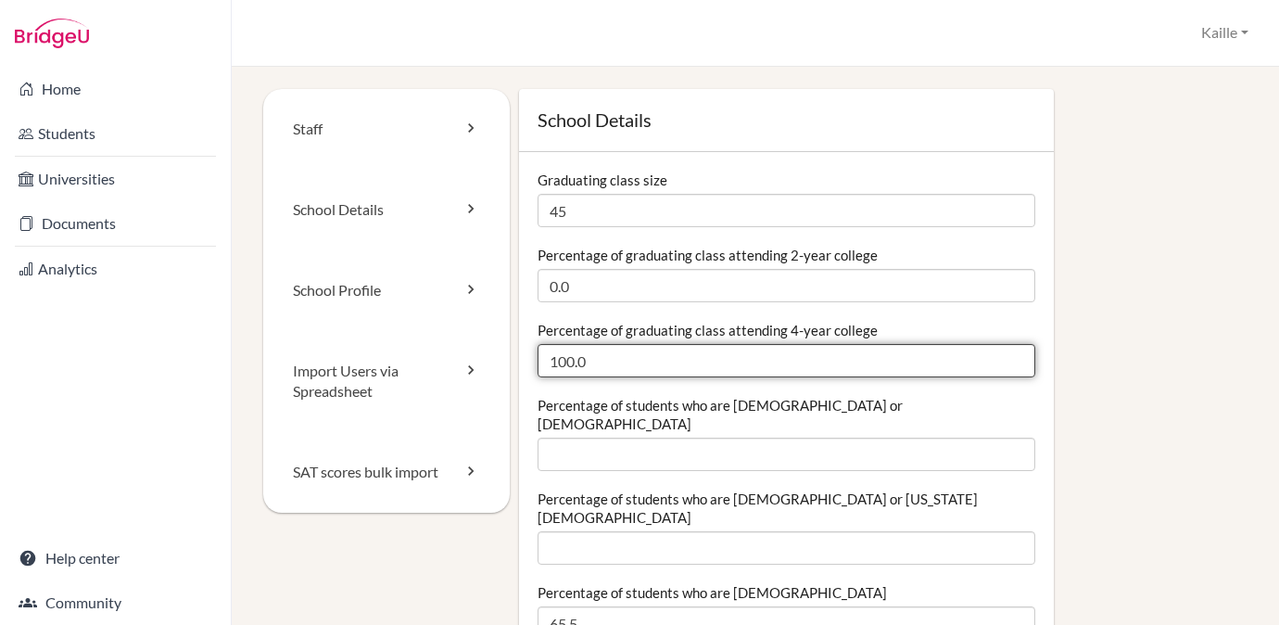
click at [651, 362] on input "100.0" at bounding box center [786, 360] width 498 height 33
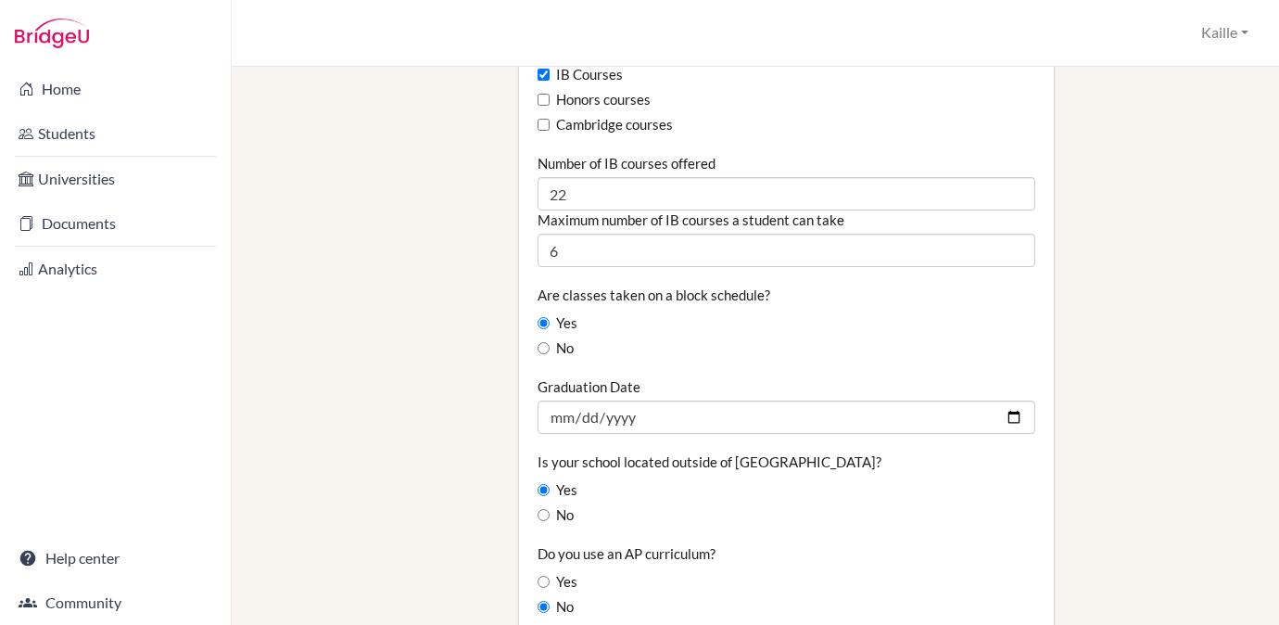
scroll to position [1303, 0]
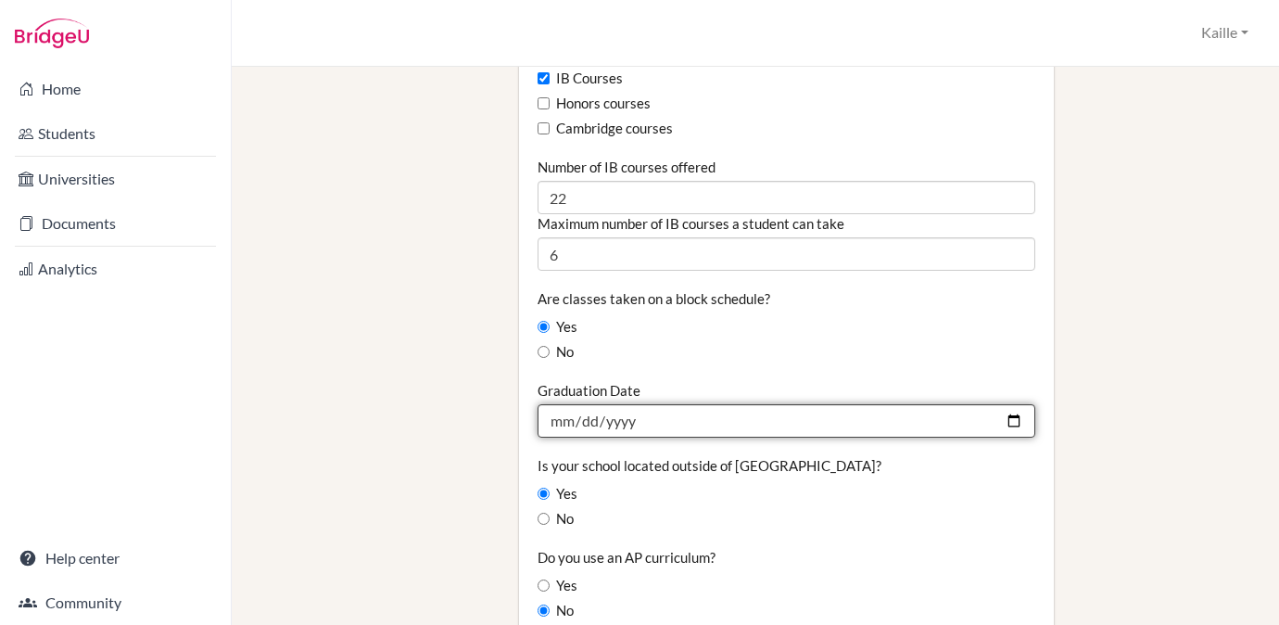
click at [726, 404] on input "2025-05-23" at bounding box center [786, 420] width 498 height 33
click at [658, 404] on input "2025-05-23" at bounding box center [786, 420] width 498 height 33
click at [1017, 404] on input "2025-05-23" at bounding box center [786, 420] width 498 height 33
type input "2026-05-22"
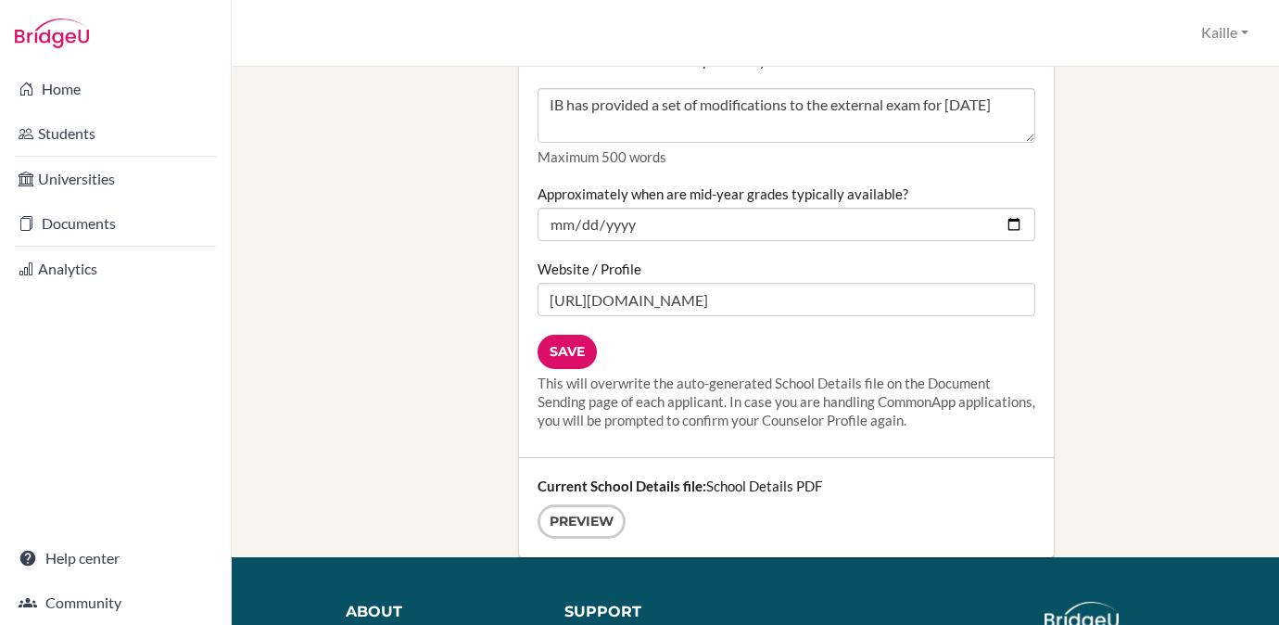
scroll to position [2470, 0]
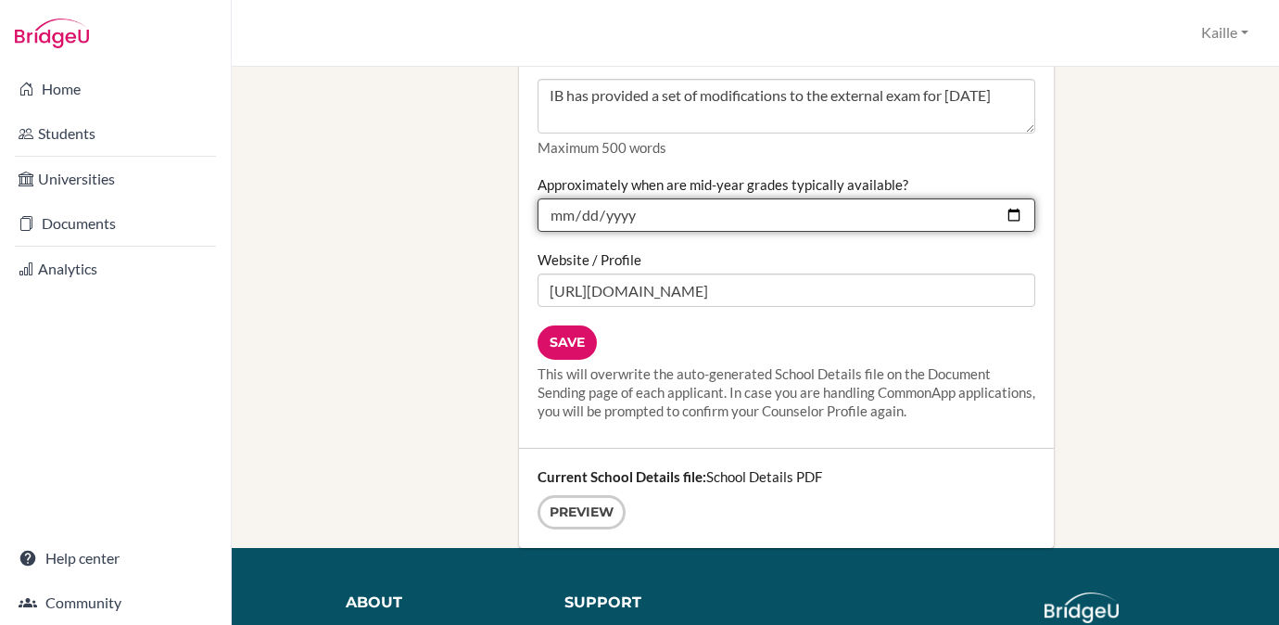
click at [1015, 198] on input "2025-02-07" at bounding box center [786, 214] width 498 height 33
type input "2026-02-06"
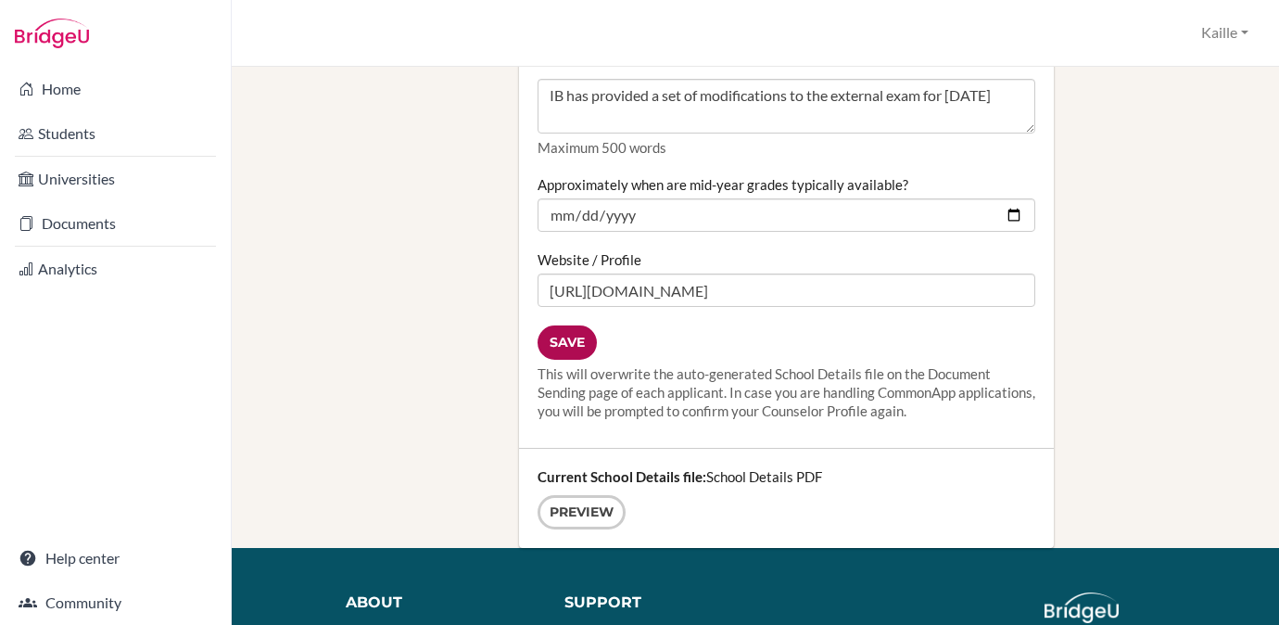
click at [589, 325] on input "Save" at bounding box center [566, 342] width 59 height 34
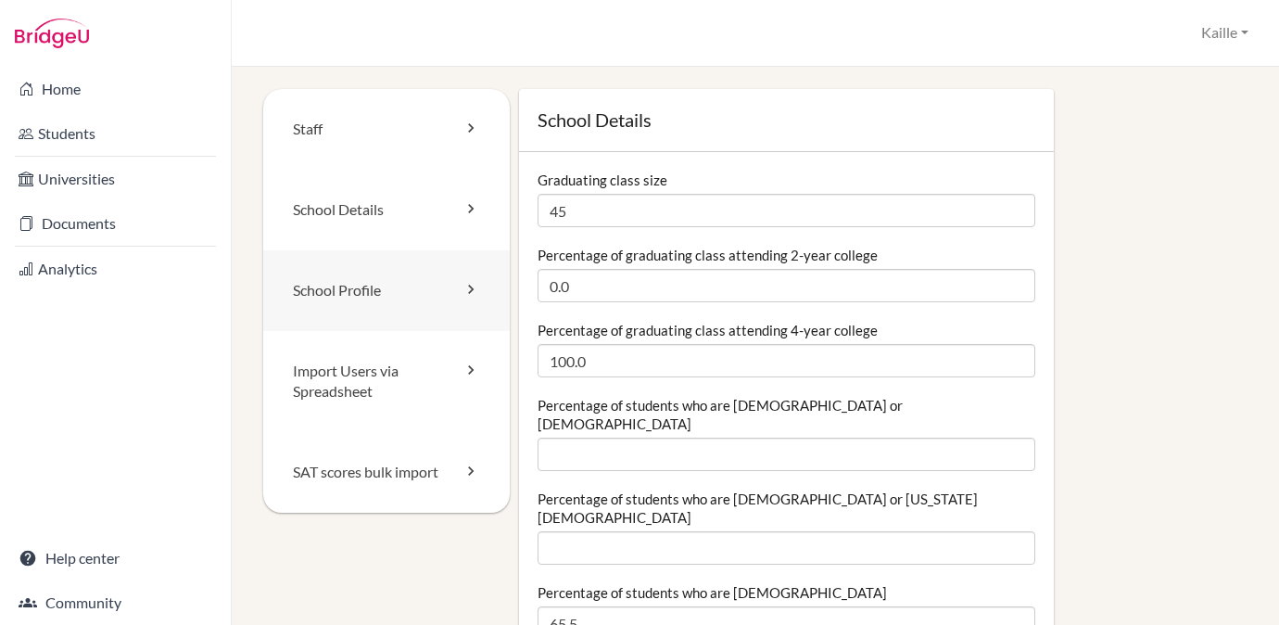
click at [397, 284] on link "School Profile" at bounding box center [386, 290] width 246 height 81
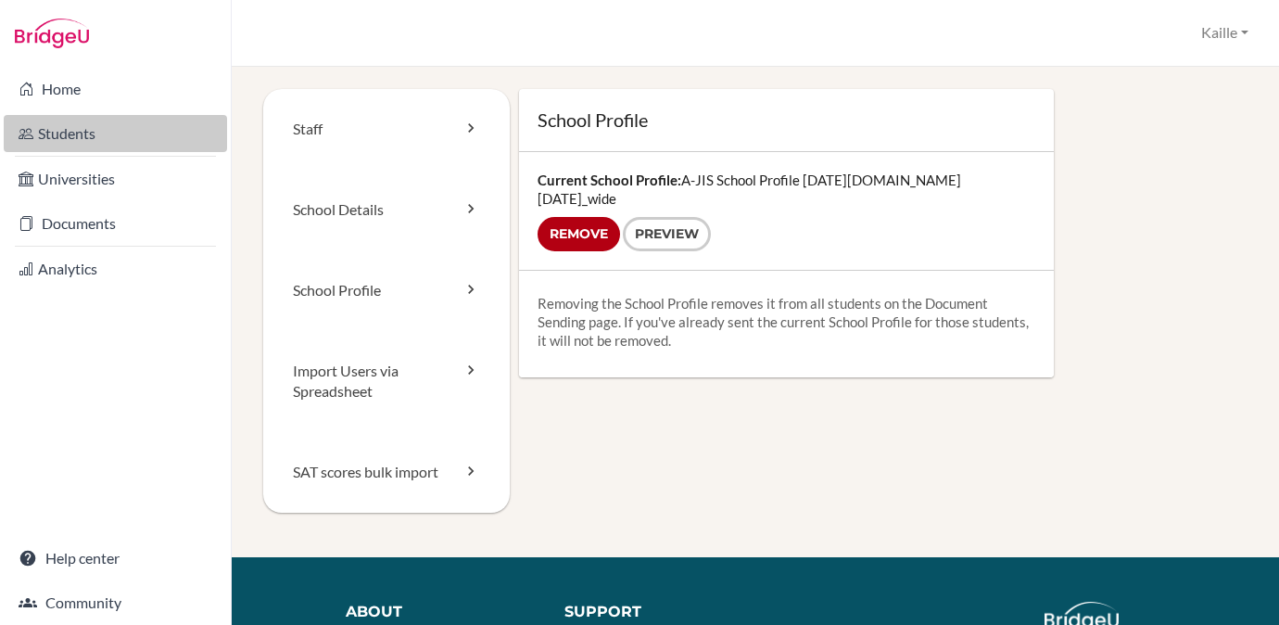
click at [80, 130] on link "Students" at bounding box center [115, 133] width 223 height 37
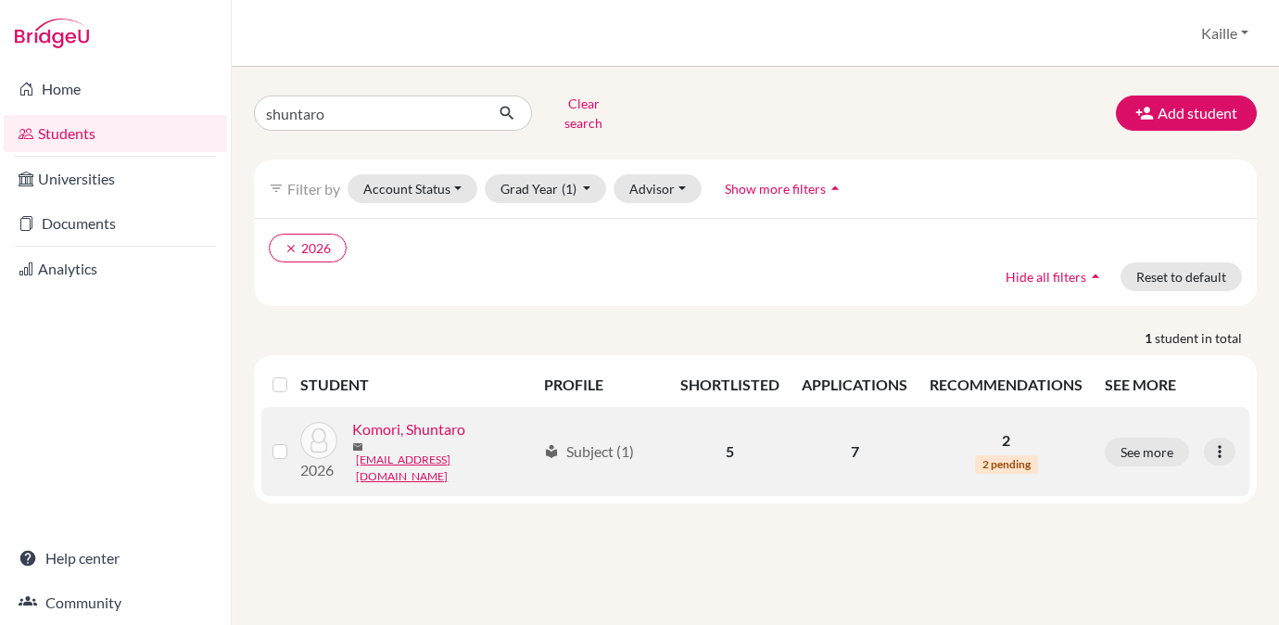
click at [402, 418] on link "Komori, Shuntaro" at bounding box center [408, 429] width 113 height 22
click at [1238, 439] on td "See more Edit student Send Message Reset Password" at bounding box center [1171, 451] width 156 height 89
click at [1232, 439] on div at bounding box center [1220, 451] width 32 height 28
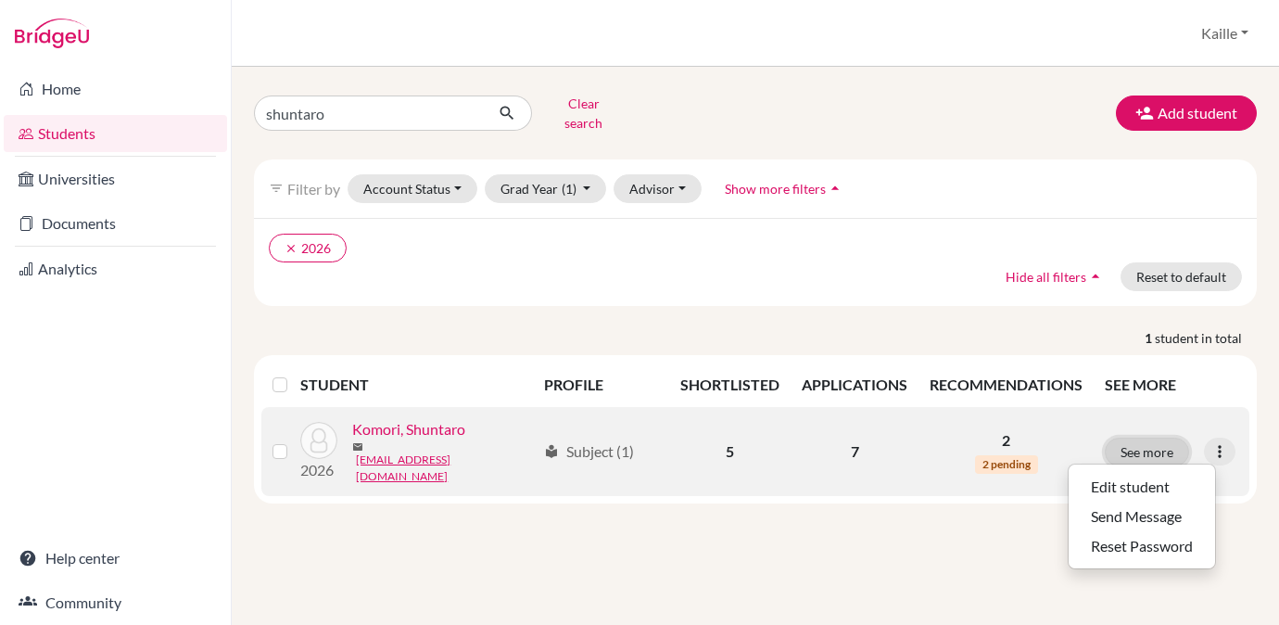
click at [1156, 437] on button "See more" at bounding box center [1147, 451] width 84 height 29
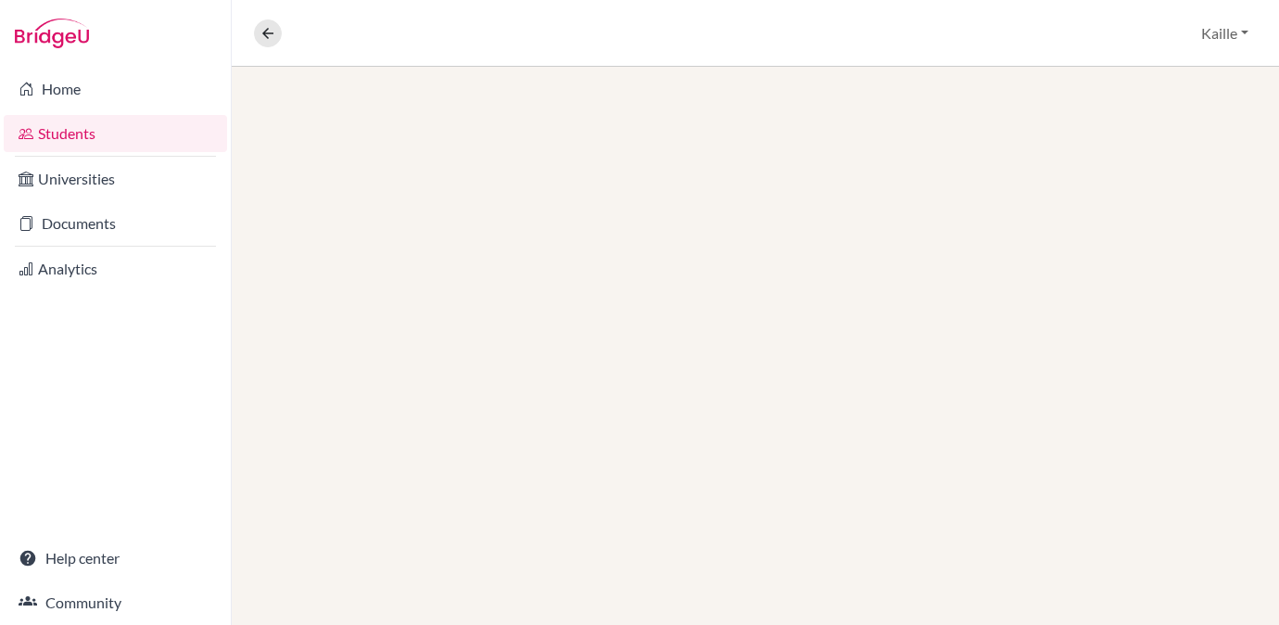
click at [1156, 441] on div at bounding box center [755, 346] width 1047 height 558
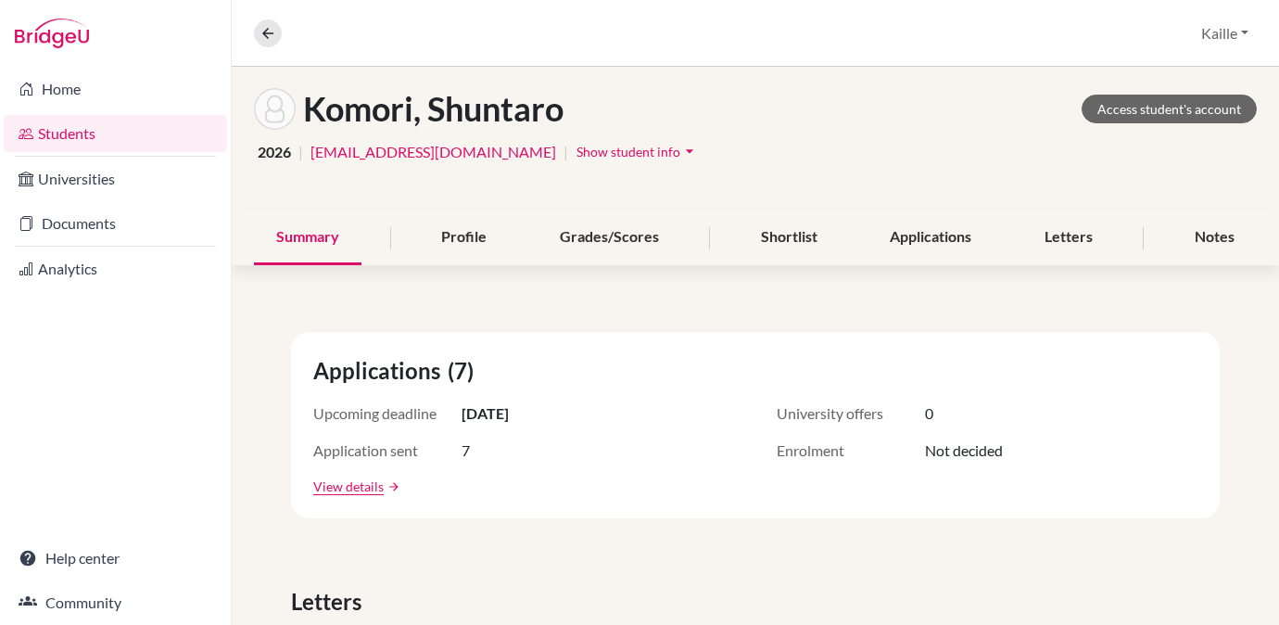
scroll to position [71, 0]
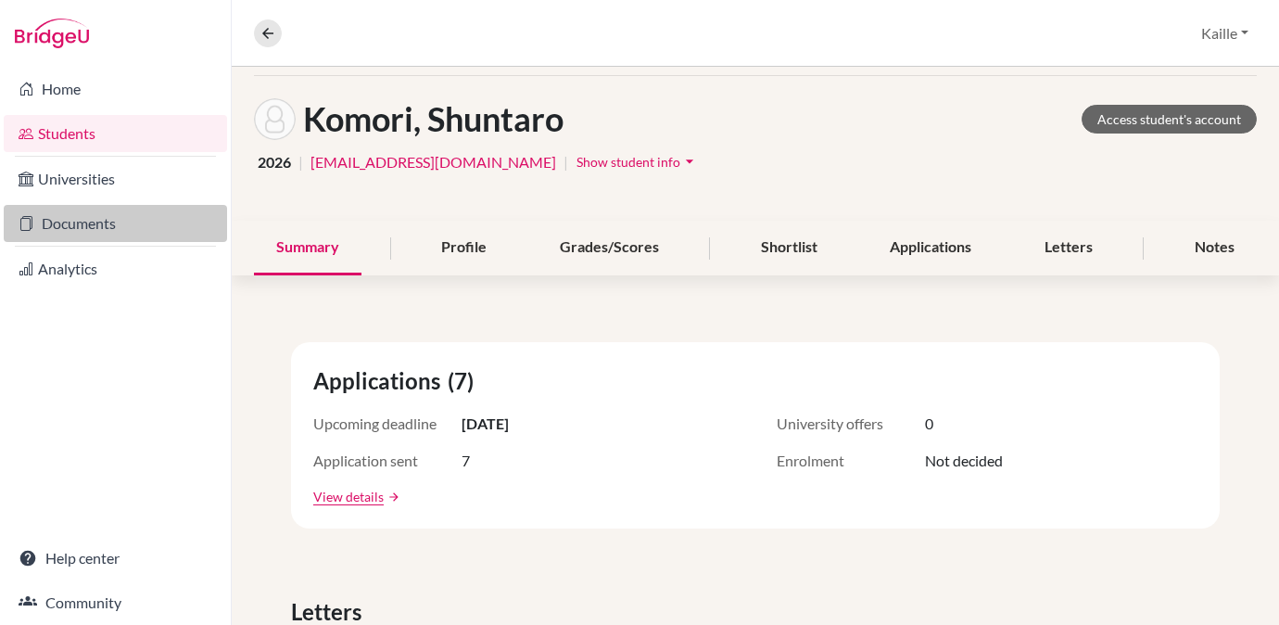
click at [95, 215] on link "Documents" at bounding box center [115, 223] width 223 height 37
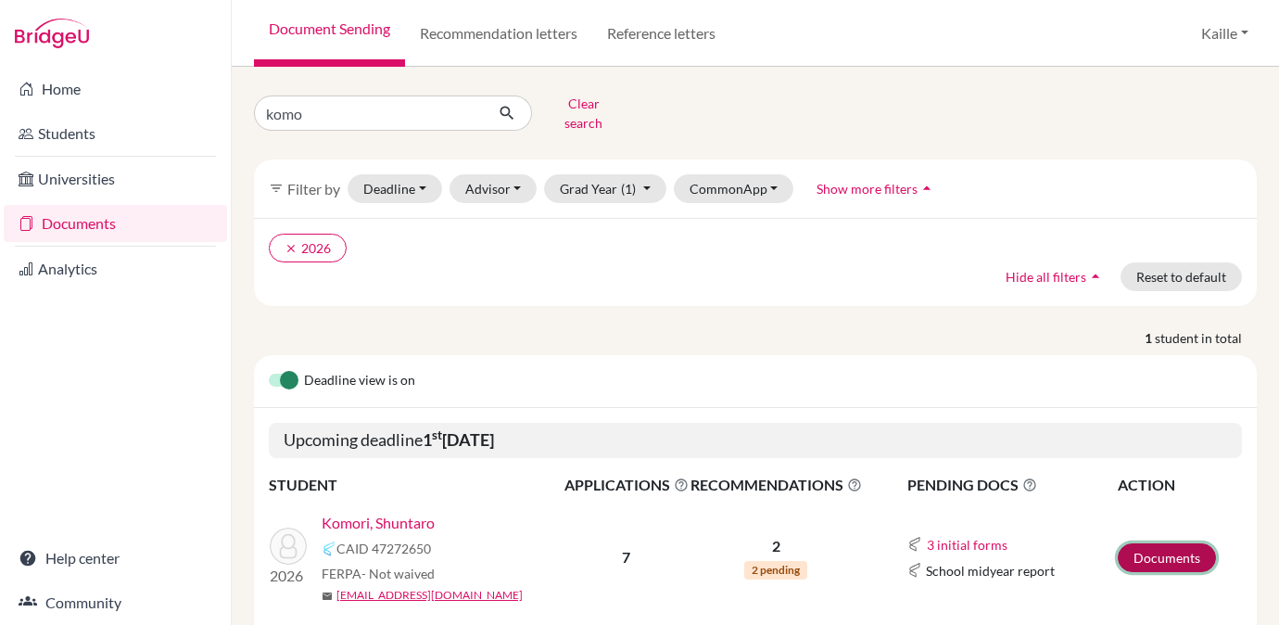
click at [1175, 543] on link "Documents" at bounding box center [1167, 557] width 98 height 29
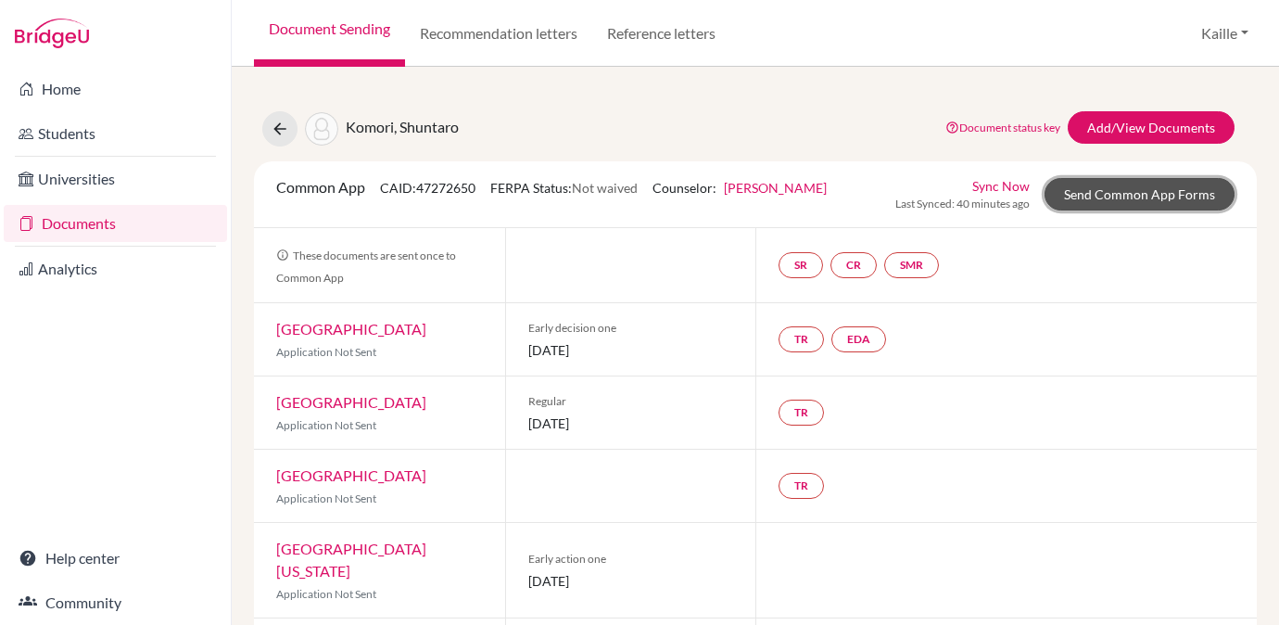
click at [1118, 200] on link "Send Common App Forms" at bounding box center [1139, 194] width 190 height 32
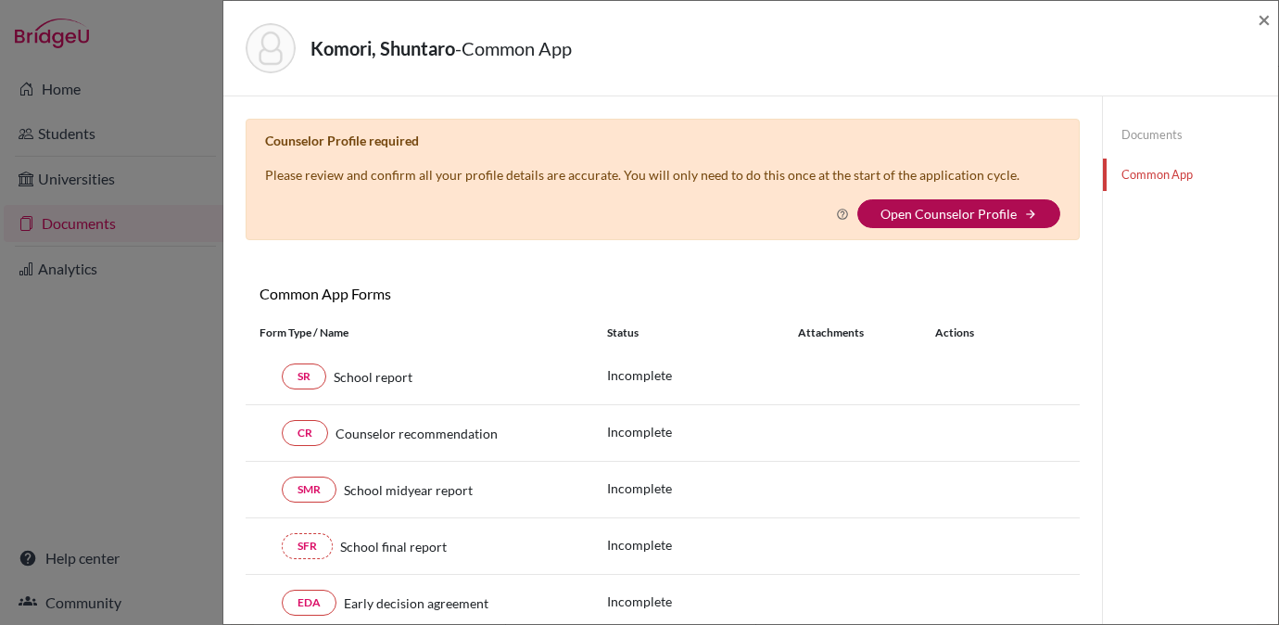
click at [964, 210] on link "Open Counselor Profile" at bounding box center [948, 214] width 136 height 16
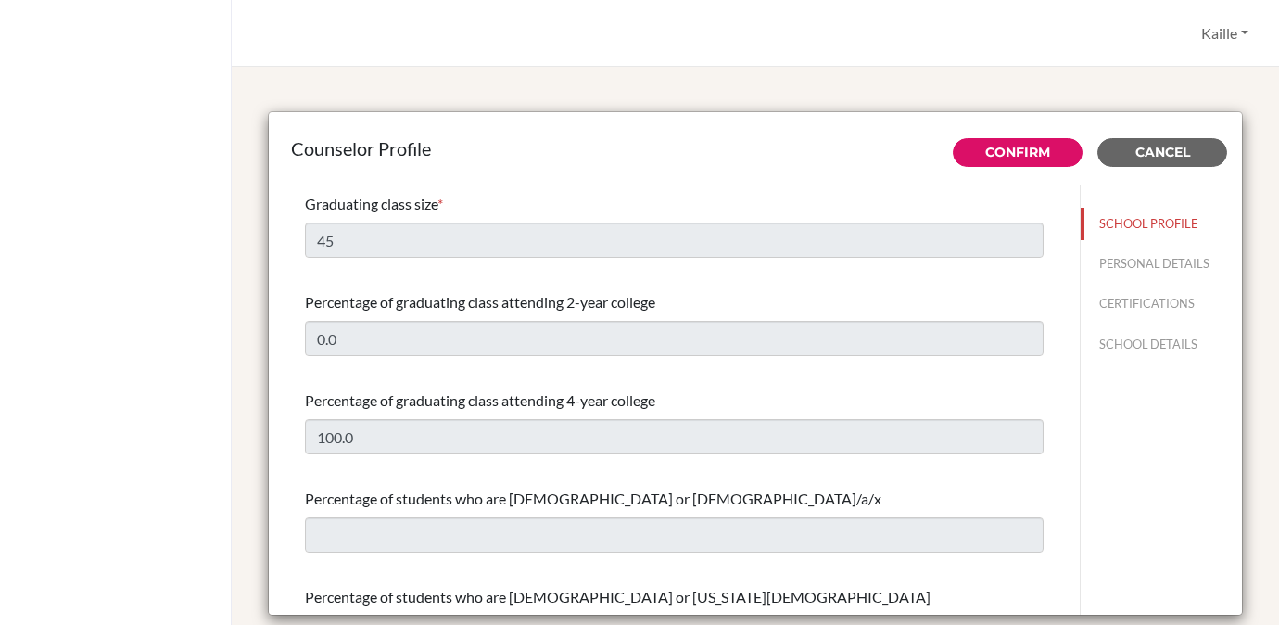
select select "0"
select select "307075"
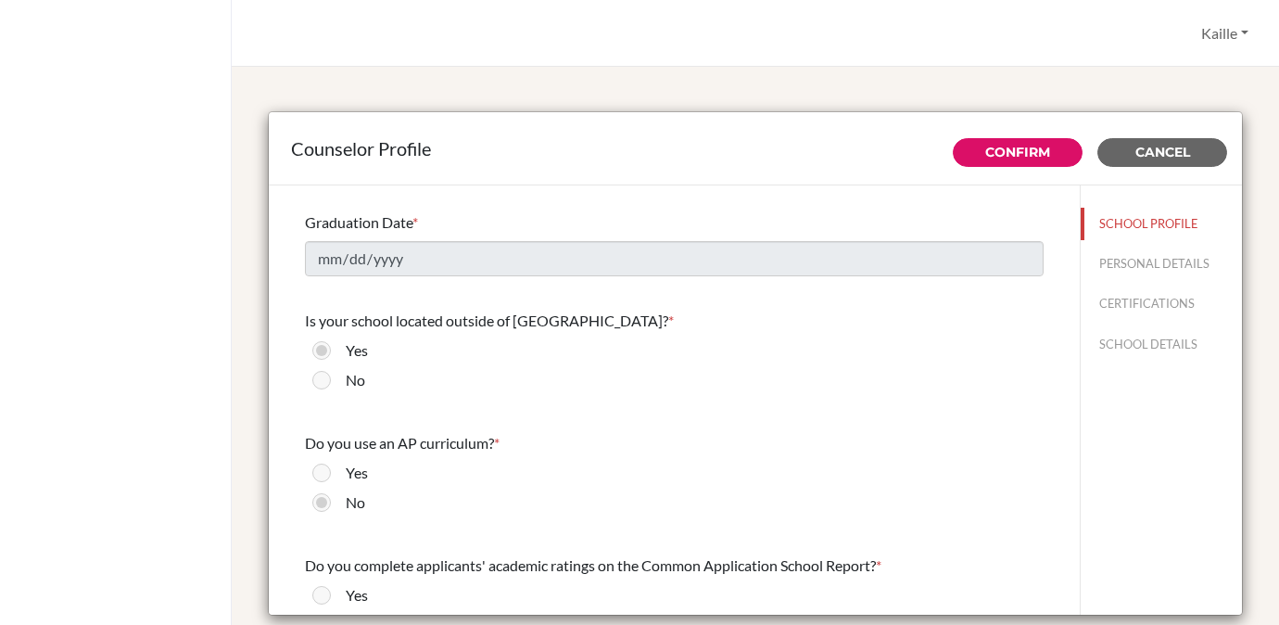
scroll to position [2183, 0]
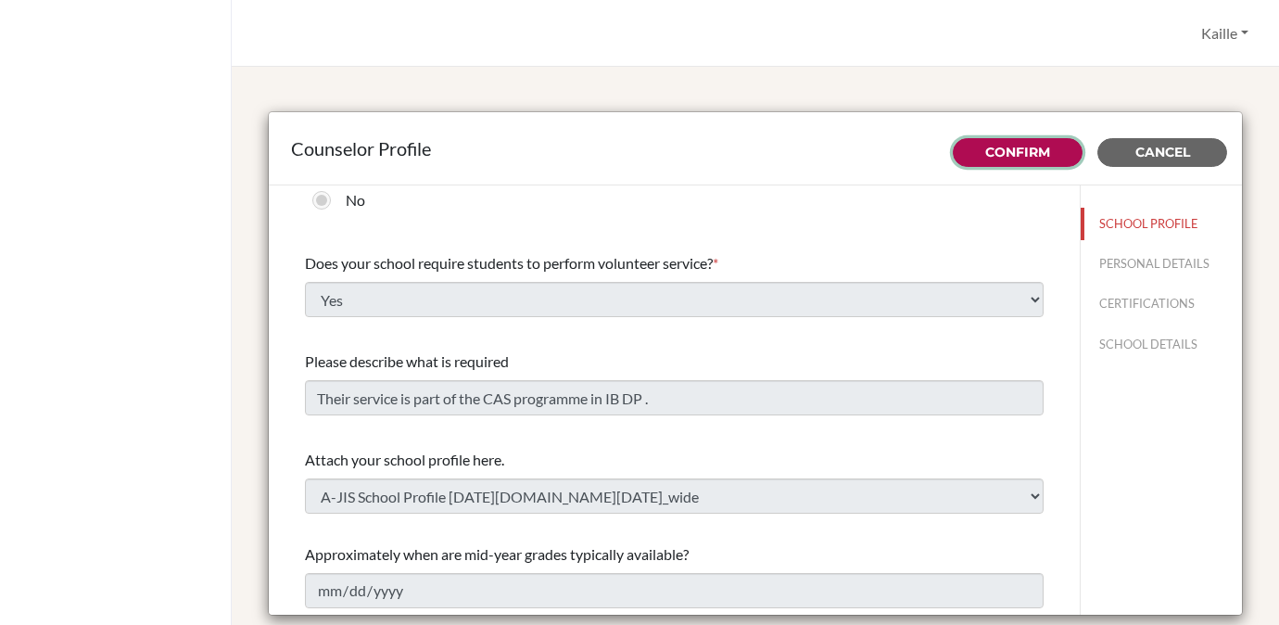
click at [1009, 158] on link "Confirm" at bounding box center [1017, 152] width 65 height 17
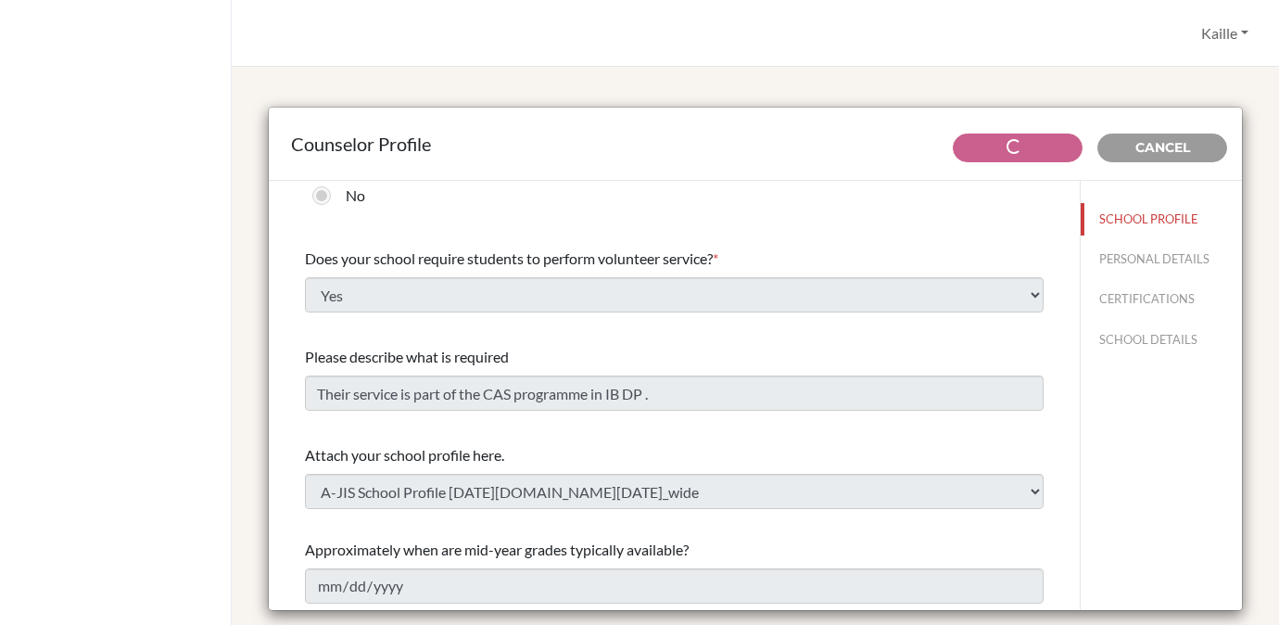
scroll to position [4, 0]
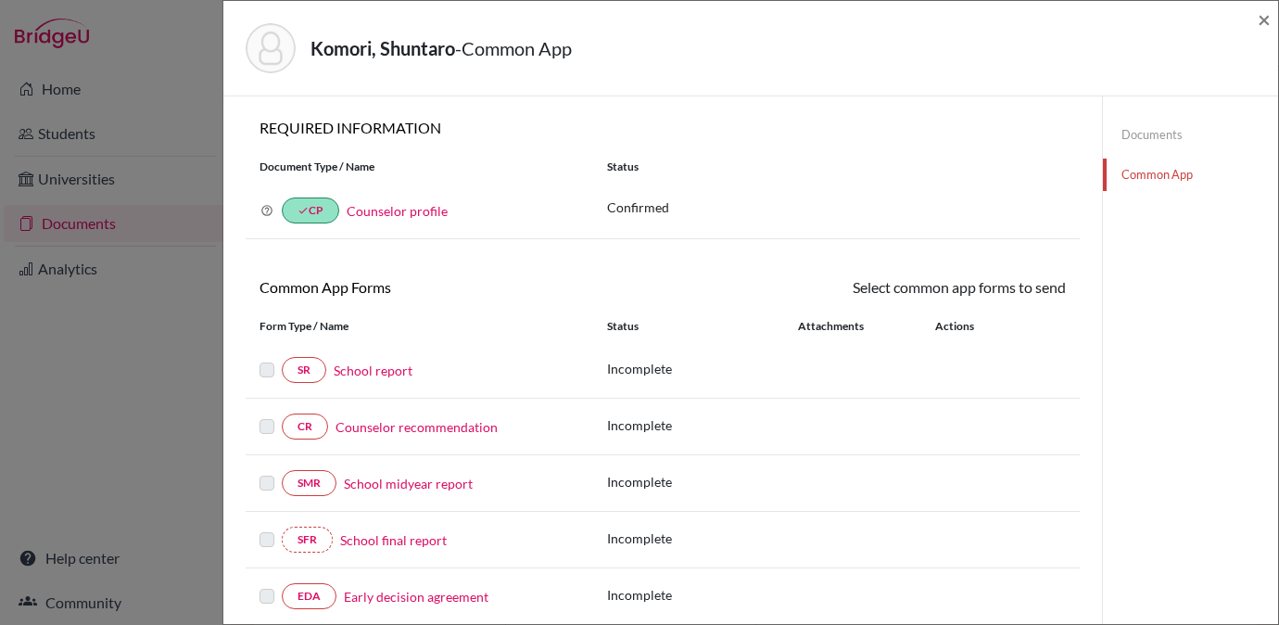
click at [417, 212] on link "Counselor profile" at bounding box center [397, 211] width 101 height 16
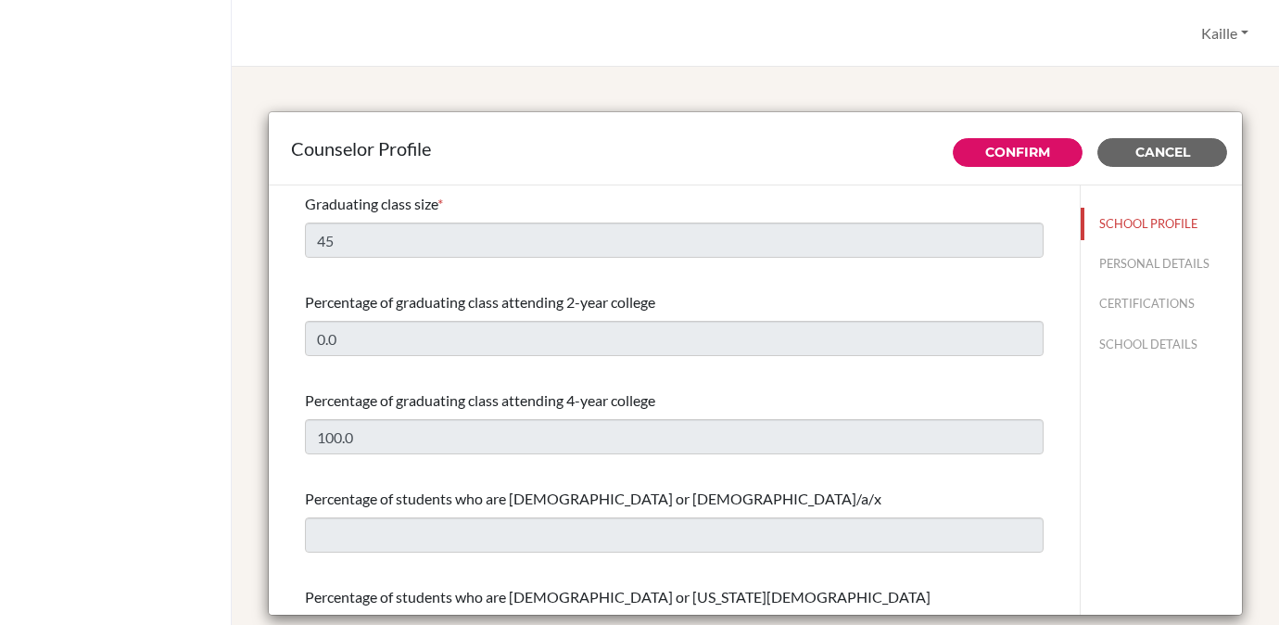
select select "0"
select select "307075"
click at [1173, 273] on button "PERSONAL DETAILS" at bounding box center [1161, 263] width 161 height 32
type input "Kaille"
type input "[PERSON_NAME]"
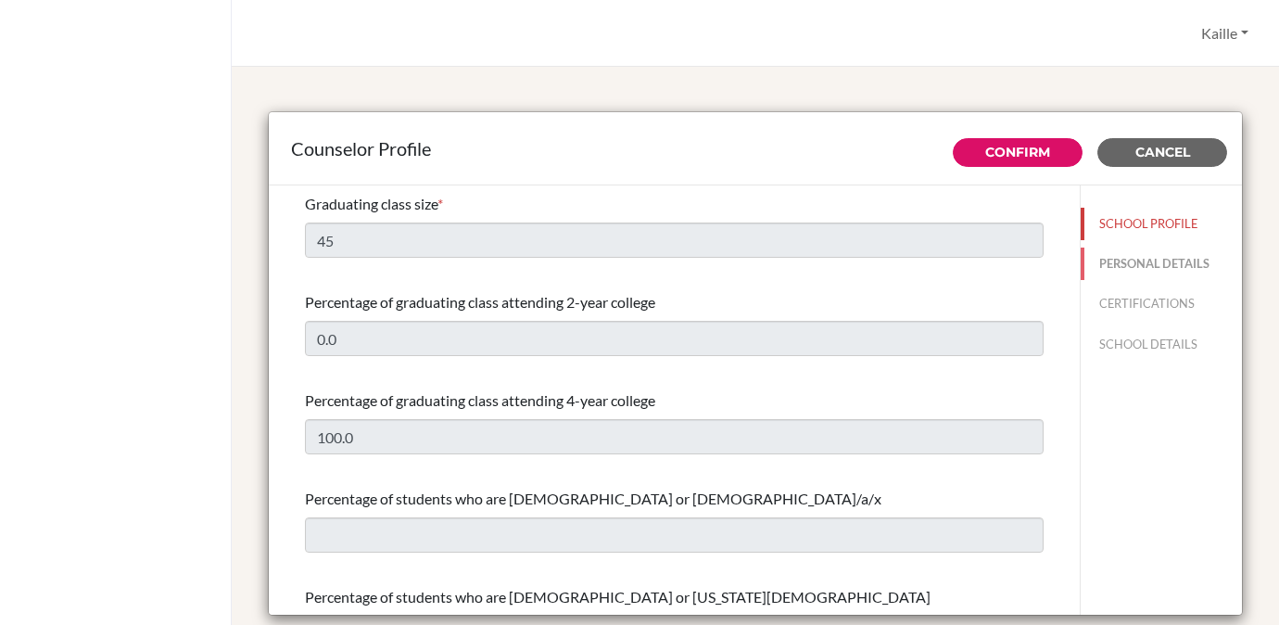
type input "Advisor"
type input "81.345-603-422"
type input "[EMAIL_ADDRESS][PERSON_NAME][DOMAIN_NAME]"
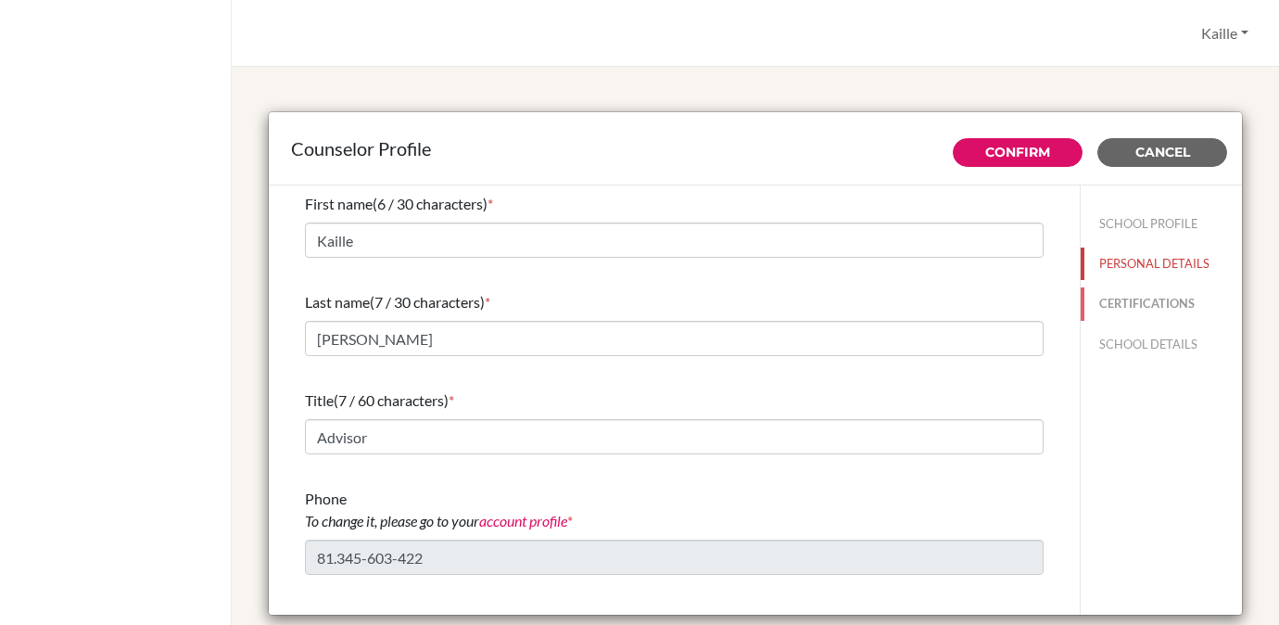
click at [1148, 309] on button "CERTIFICATIONS" at bounding box center [1161, 303] width 161 height 32
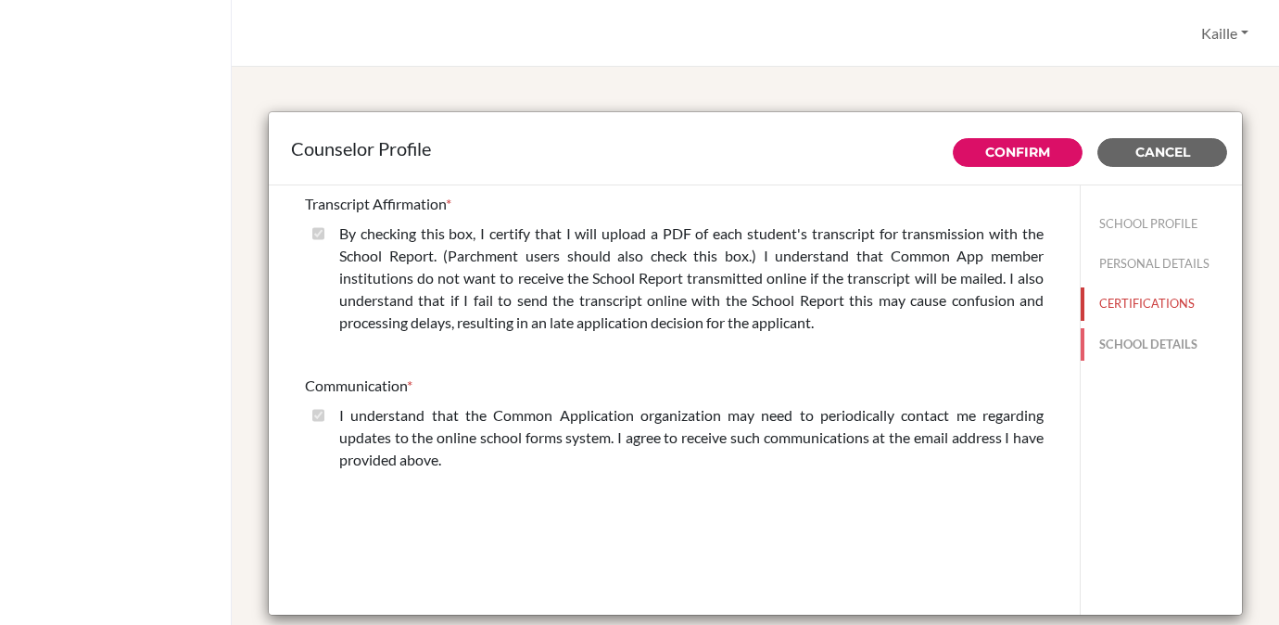
click at [1154, 347] on button "SCHOOL DETAILS" at bounding box center [1161, 344] width 161 height 32
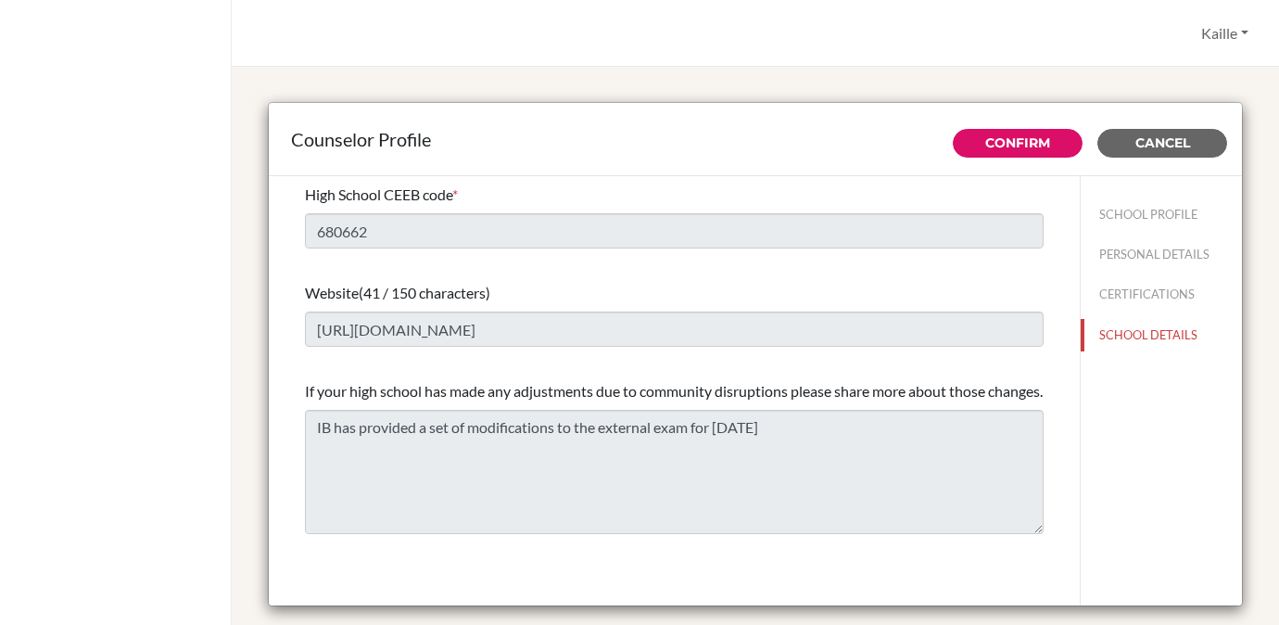
scroll to position [4, 0]
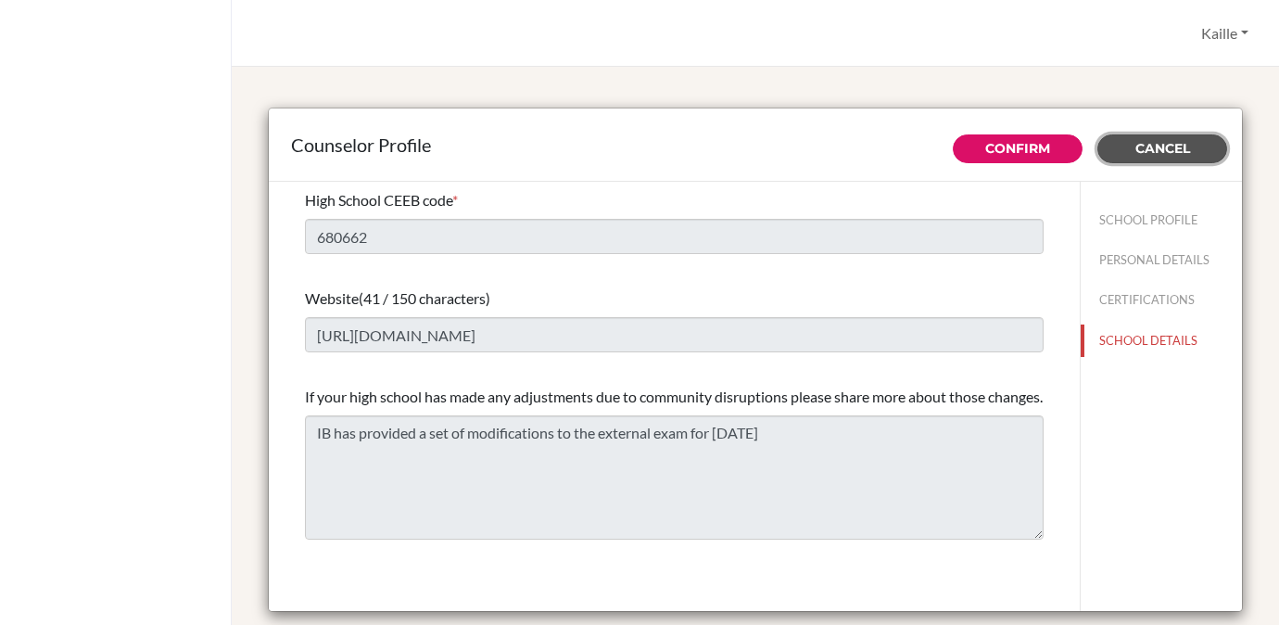
click at [1187, 155] on span "Cancel" at bounding box center [1162, 148] width 55 height 17
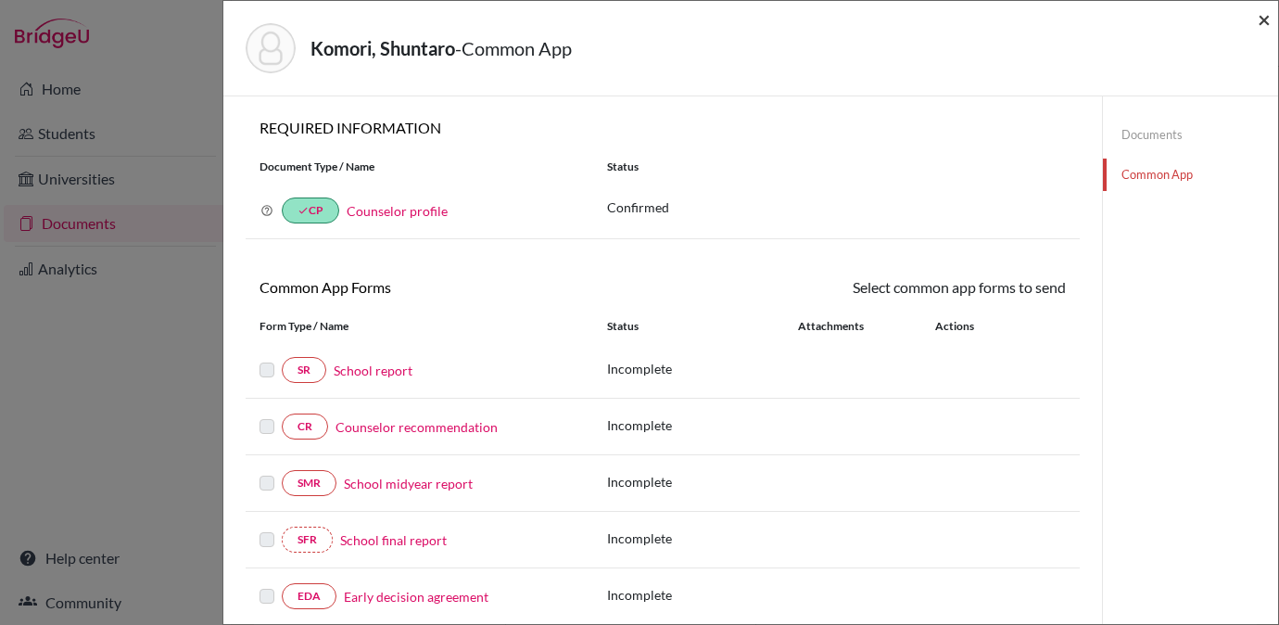
click at [1259, 20] on span "×" at bounding box center [1263, 19] width 13 height 27
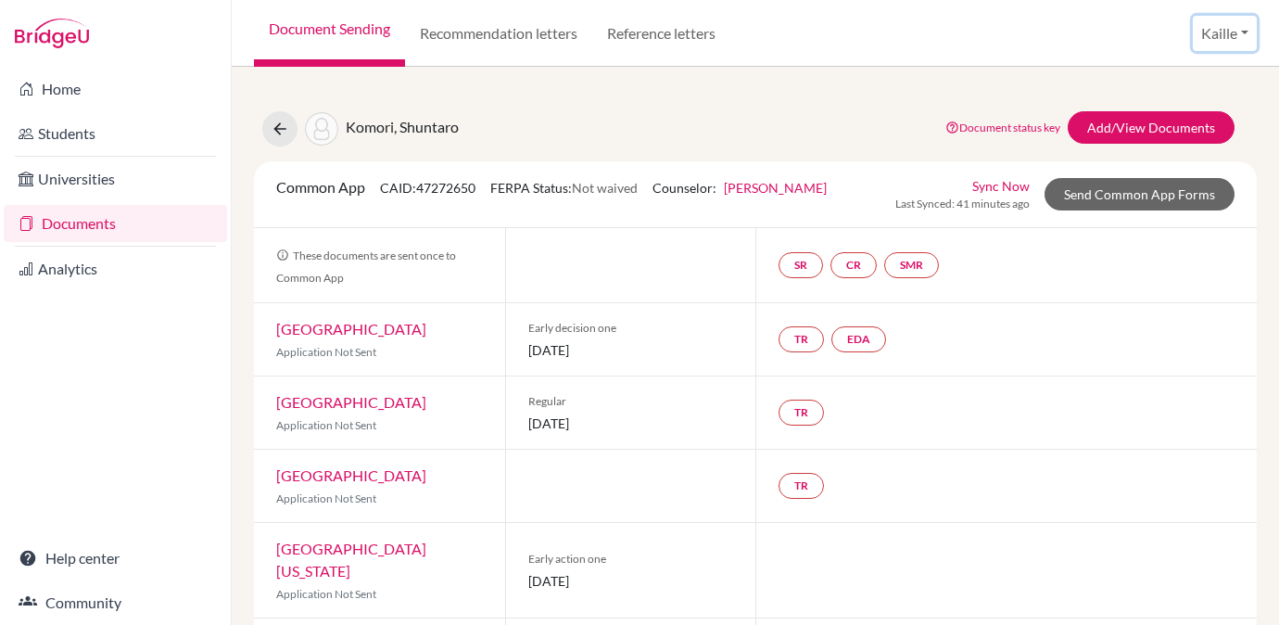
click at [1218, 35] on button "Kaille" at bounding box center [1225, 33] width 64 height 35
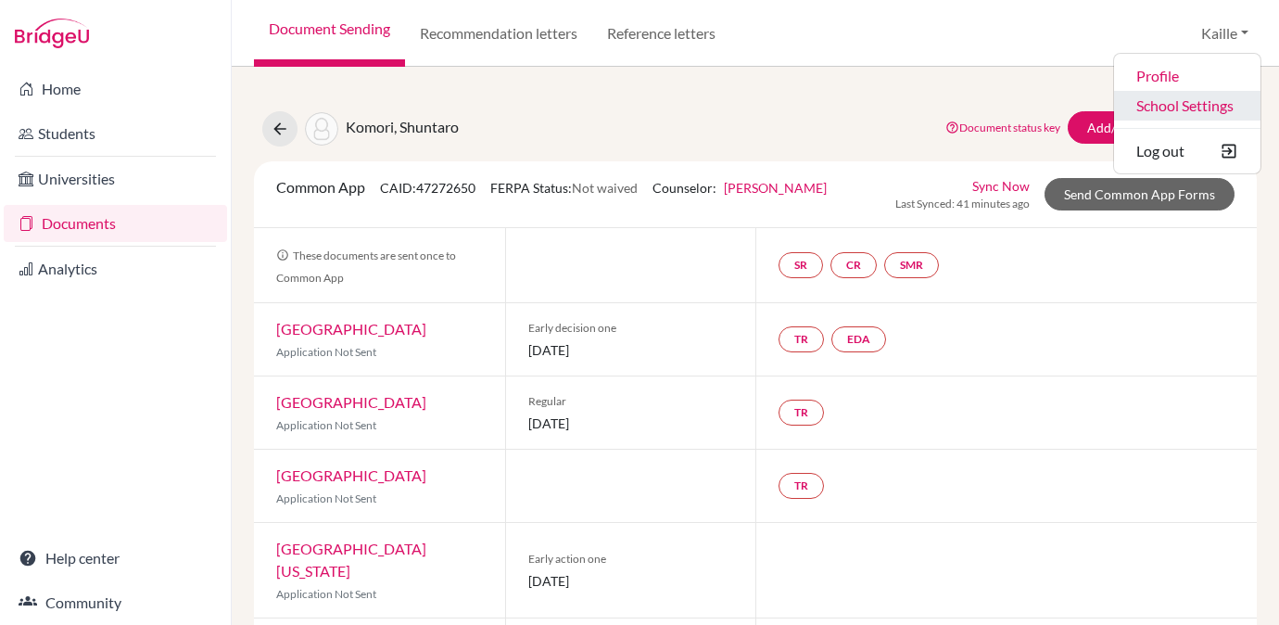
click at [1188, 112] on link "School Settings" at bounding box center [1187, 106] width 146 height 30
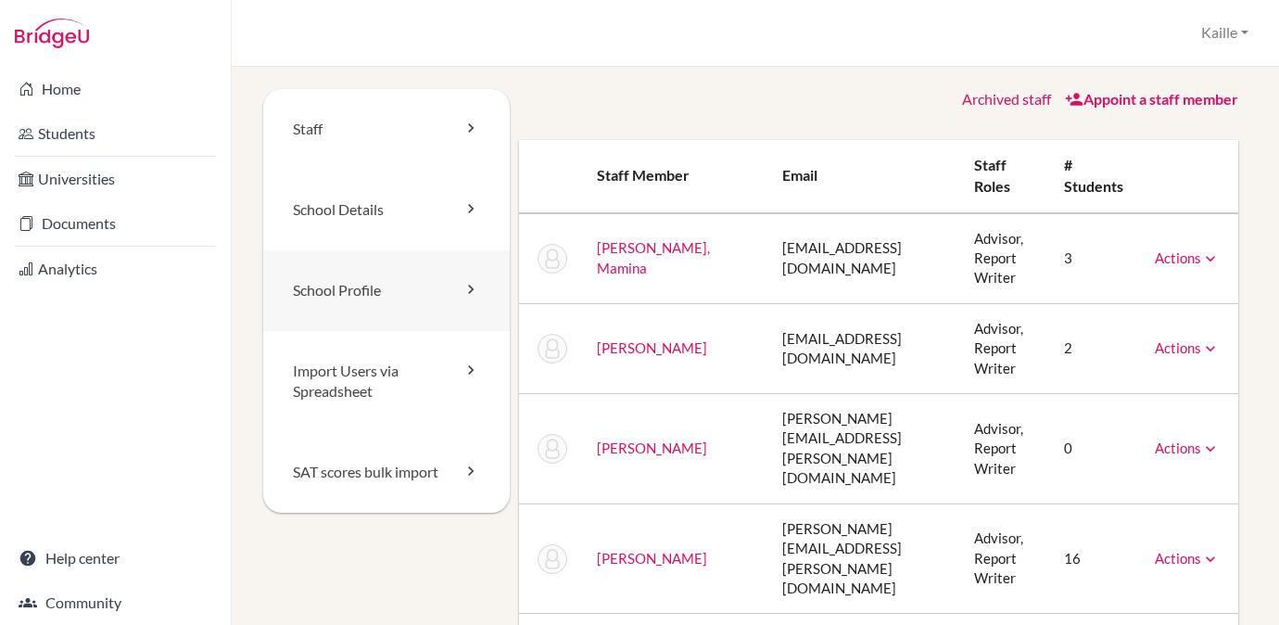
click at [417, 297] on link "School Profile" at bounding box center [386, 290] width 246 height 81
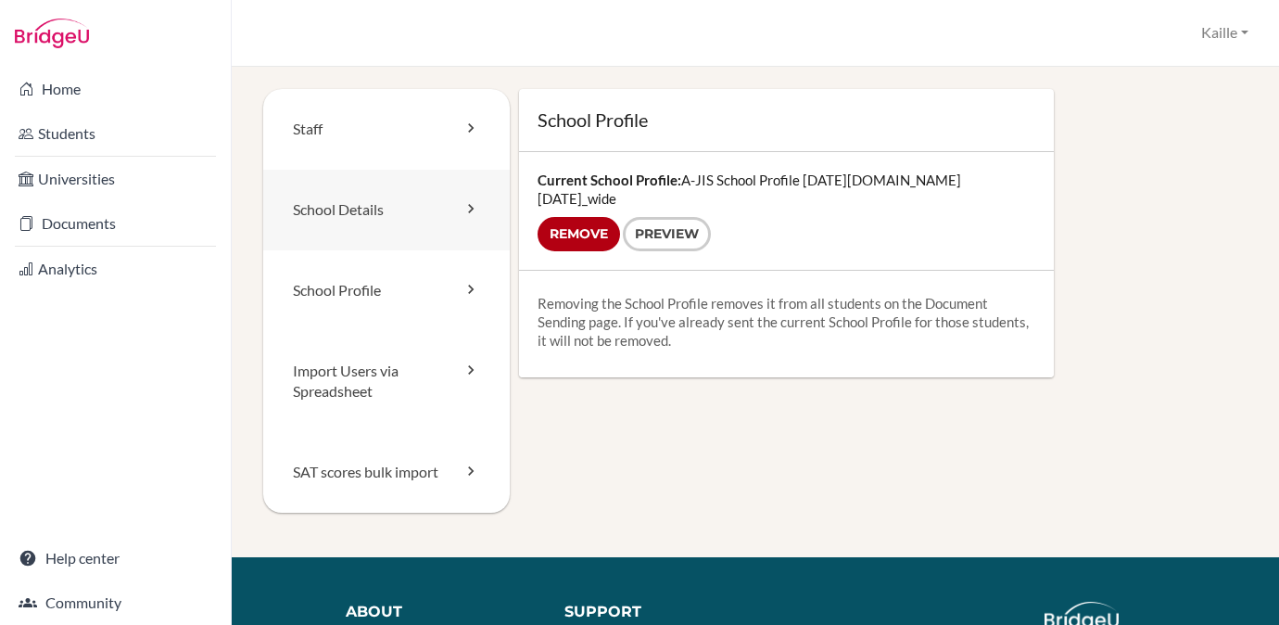
click at [429, 211] on link "School Details" at bounding box center [386, 210] width 246 height 81
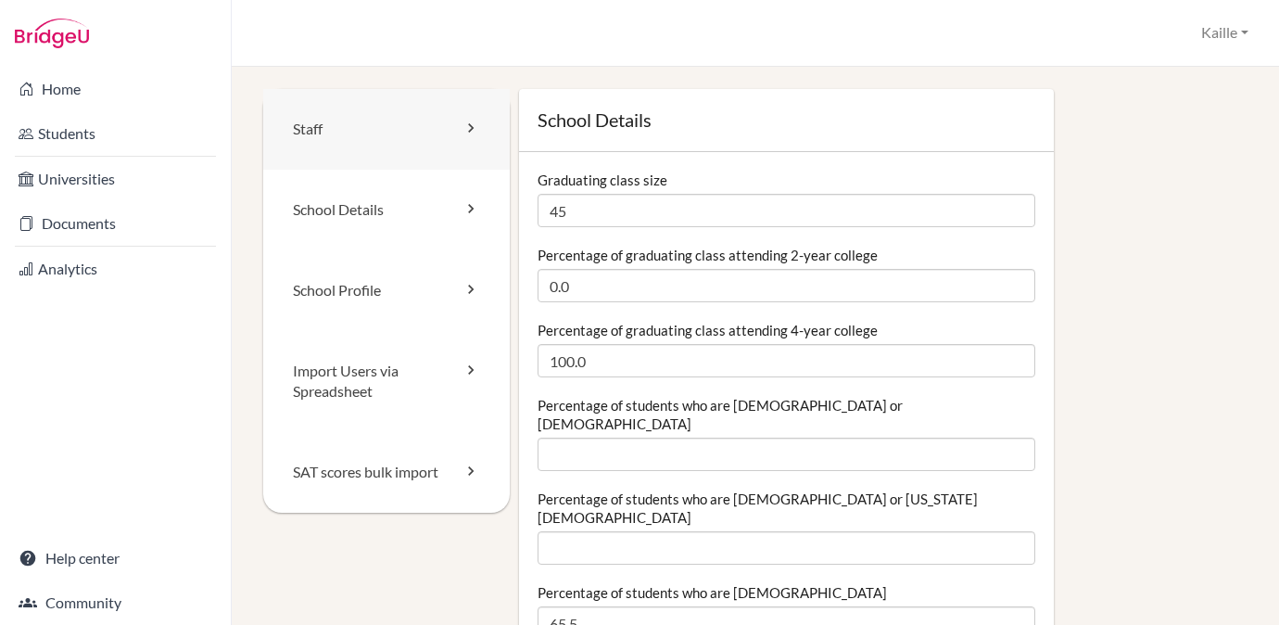
click at [374, 129] on link "Staff" at bounding box center [386, 129] width 246 height 81
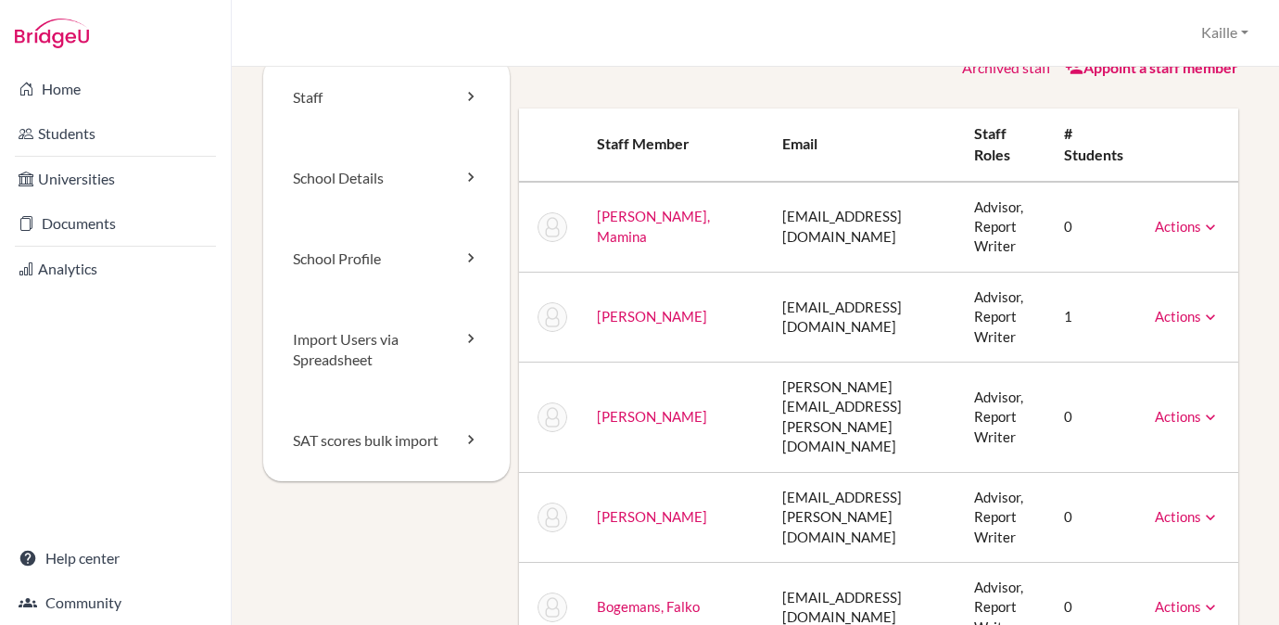
scroll to position [33, 0]
click at [394, 193] on link "School Details" at bounding box center [386, 176] width 246 height 81
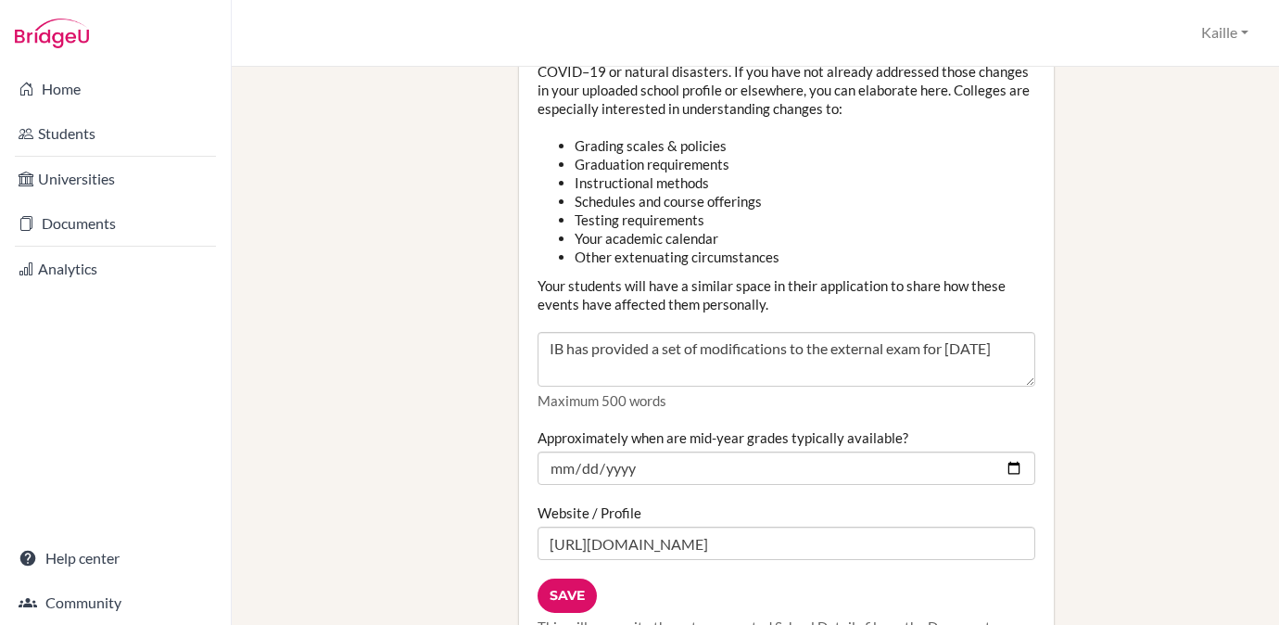
scroll to position [2224, 0]
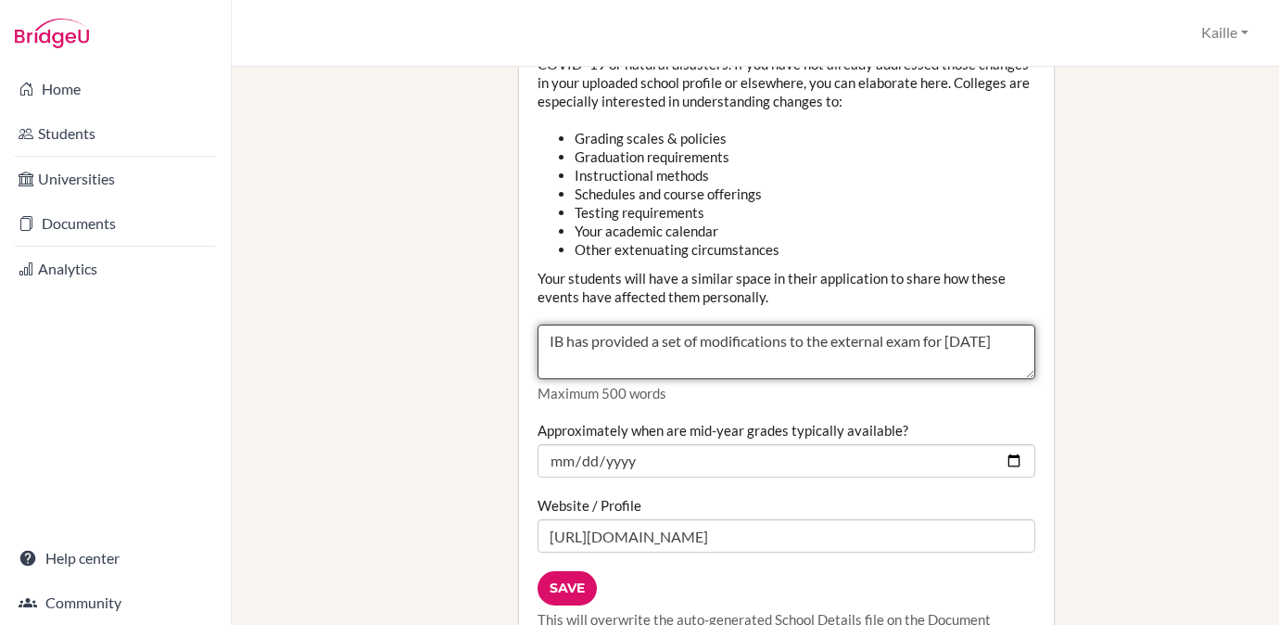
click at [1017, 324] on textarea "IB has provided a set of modifications to the external exam for May 2024" at bounding box center [786, 352] width 498 height 56
type textarea "IB has provided a set of modifications to the external exam for [DATE]"
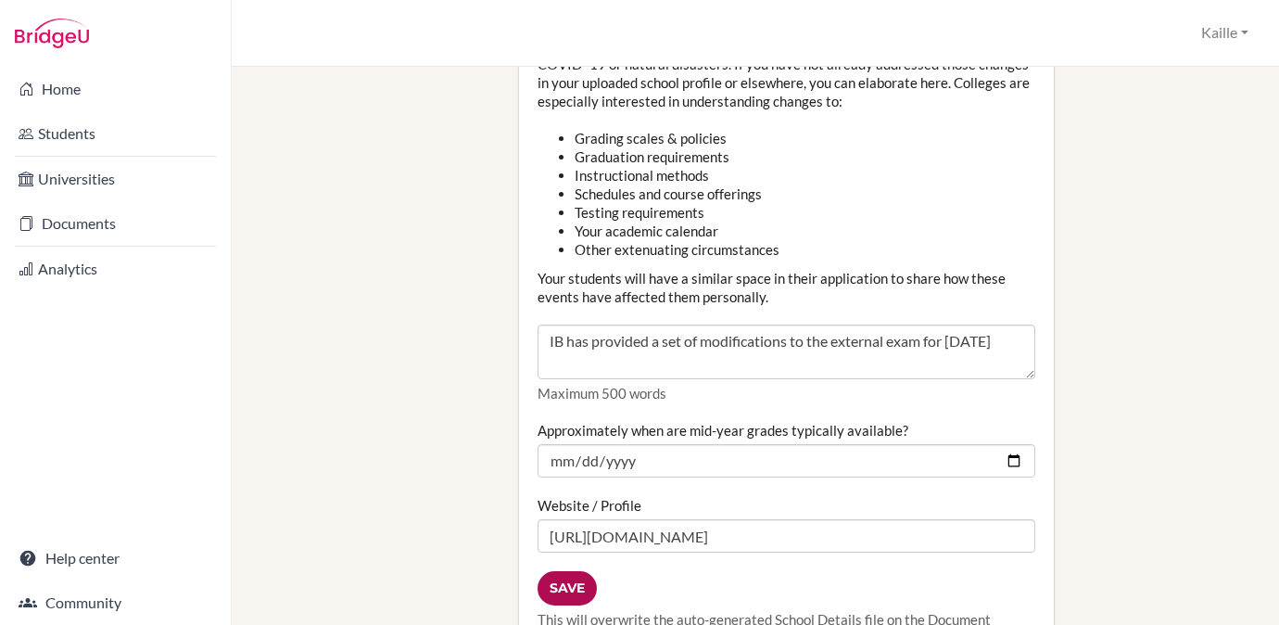
click at [565, 571] on input "Save" at bounding box center [566, 588] width 59 height 34
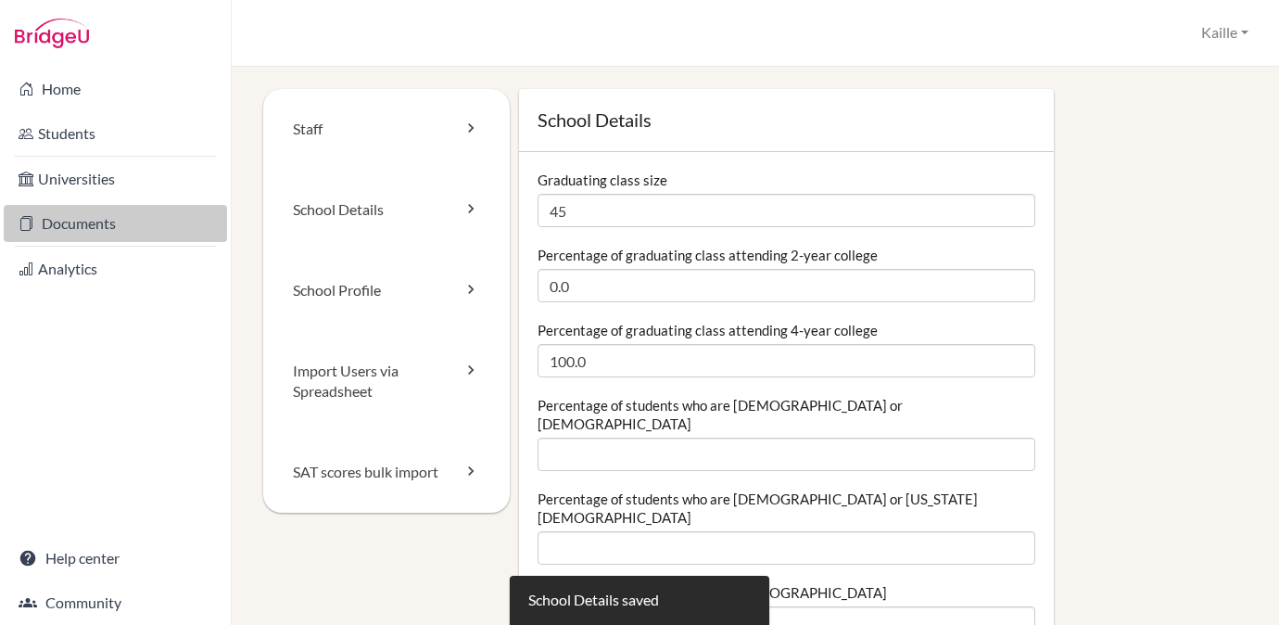
click at [130, 230] on link "Documents" at bounding box center [115, 223] width 223 height 37
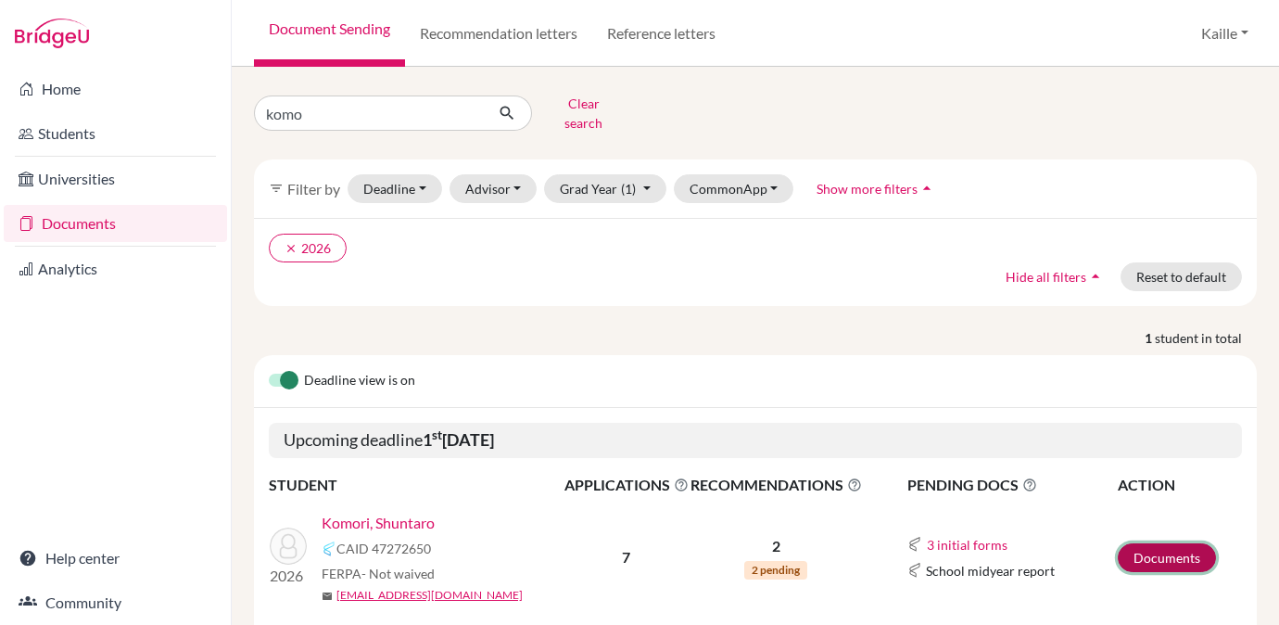
click at [1161, 544] on link "Documents" at bounding box center [1167, 557] width 98 height 29
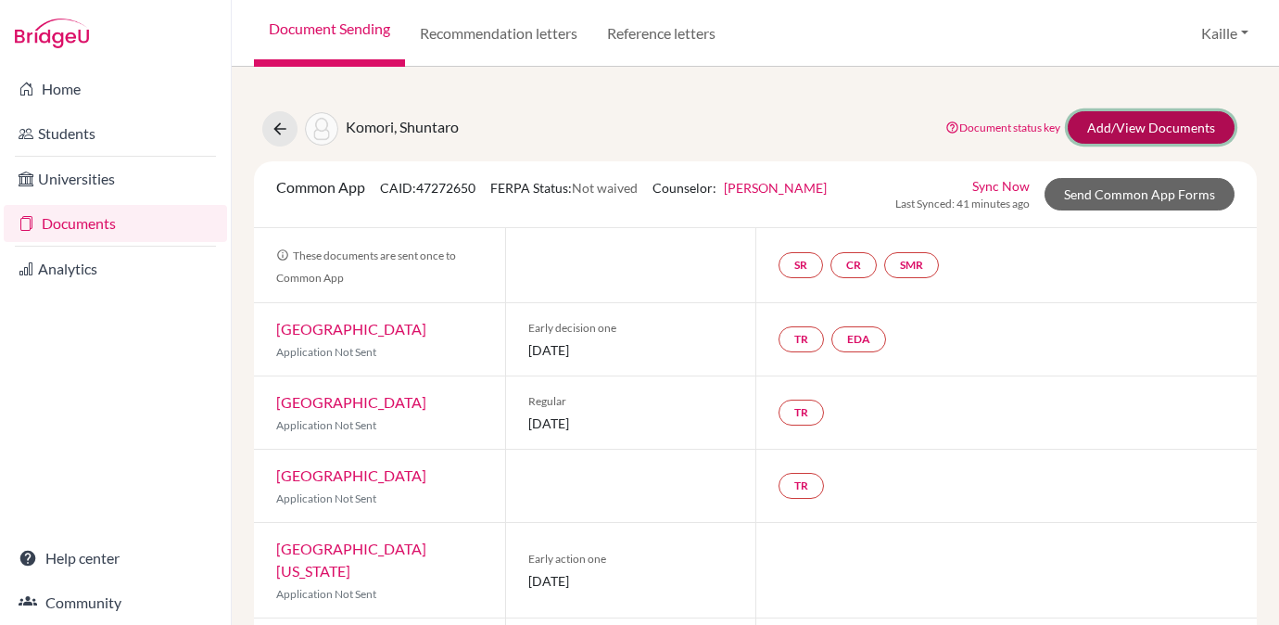
click at [1161, 136] on link "Add/View Documents" at bounding box center [1151, 127] width 167 height 32
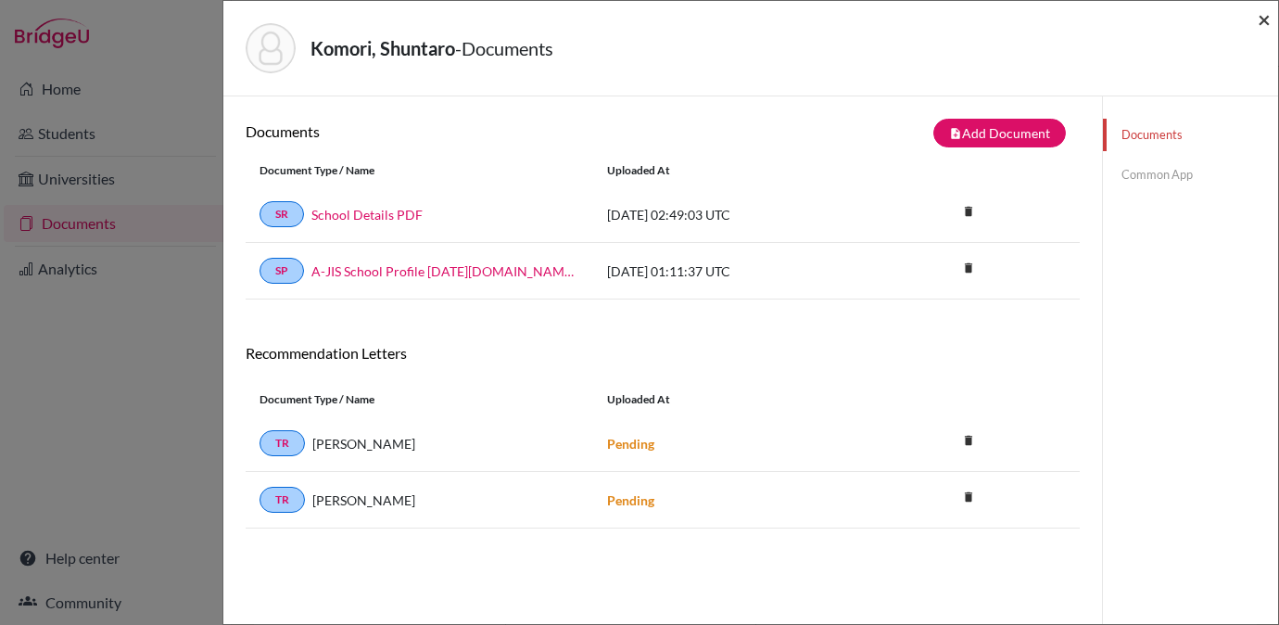
click at [1264, 25] on span "×" at bounding box center [1263, 19] width 13 height 27
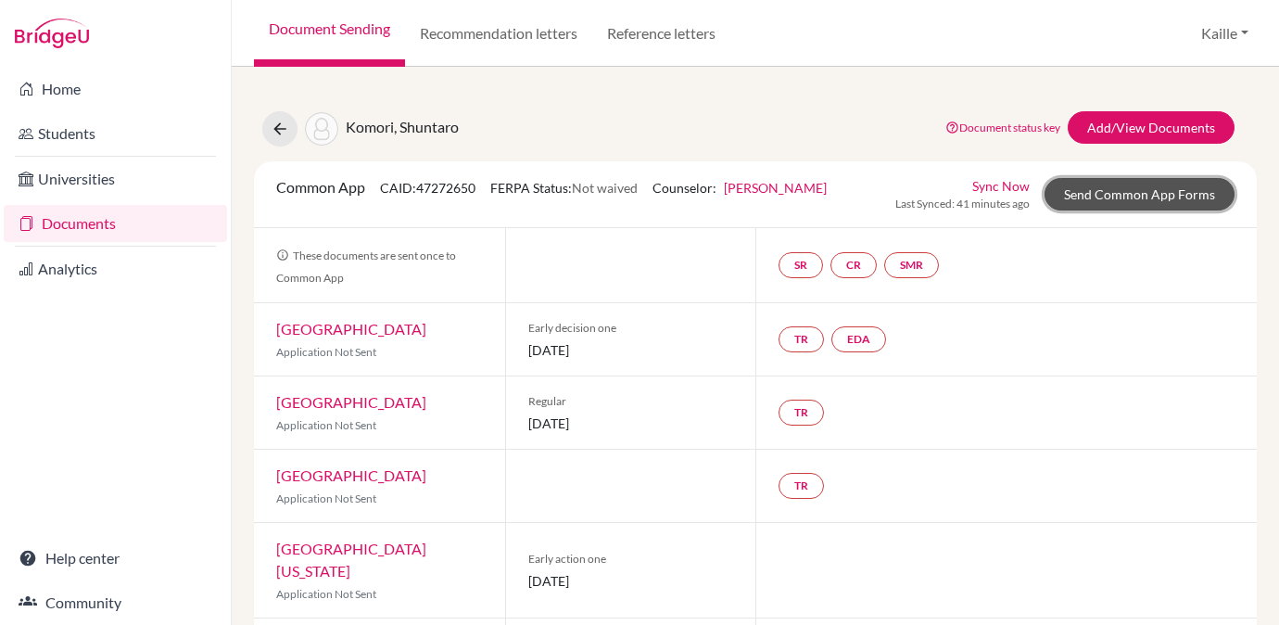
click at [1158, 202] on link "Send Common App Forms" at bounding box center [1139, 194] width 190 height 32
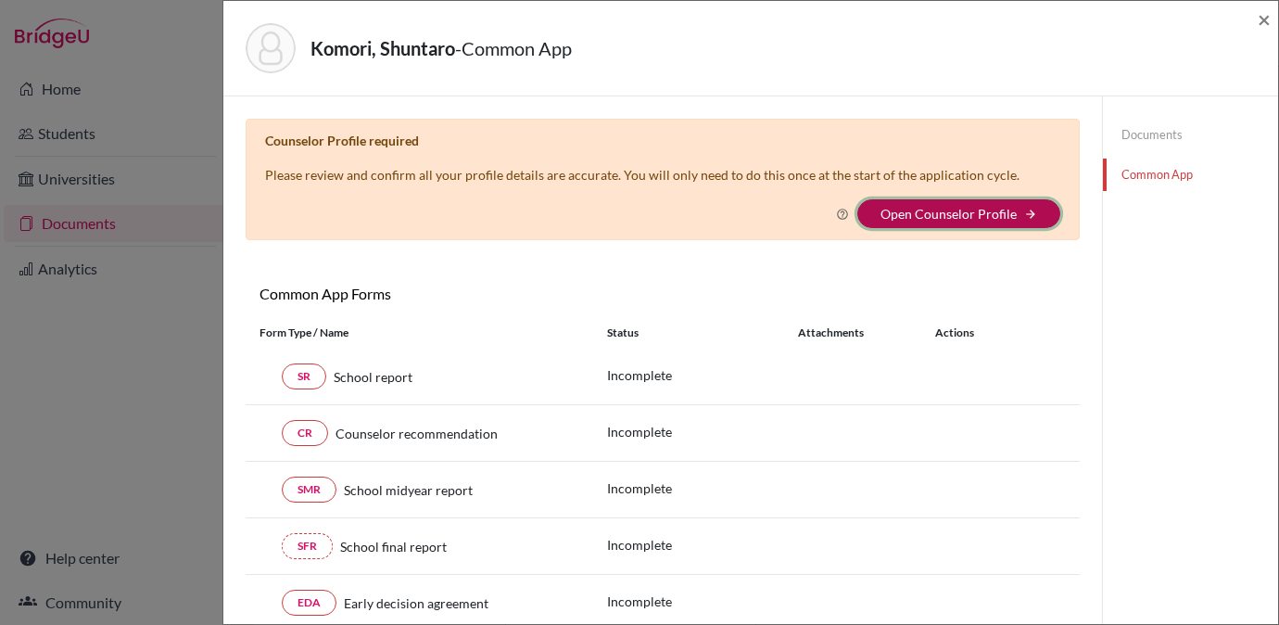
click at [982, 223] on button "Open Counselor Profile arrow_forward" at bounding box center [958, 213] width 203 height 29
click at [940, 214] on link "Open Counselor Profile" at bounding box center [948, 214] width 136 height 16
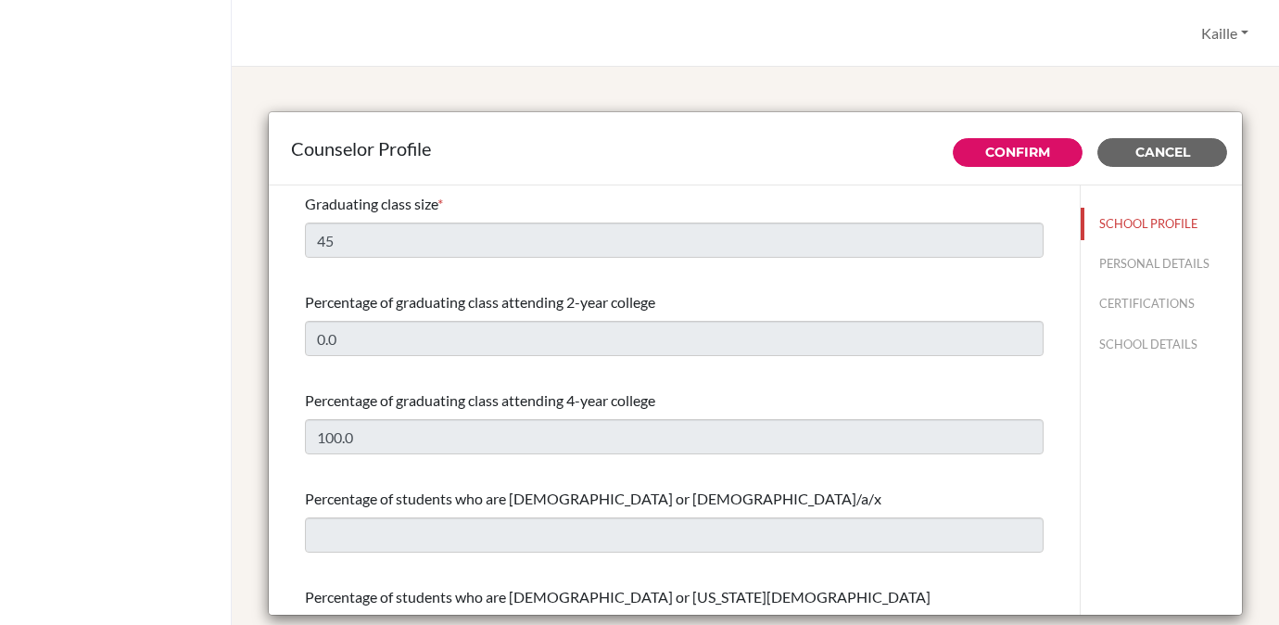
select select "0"
select select "307075"
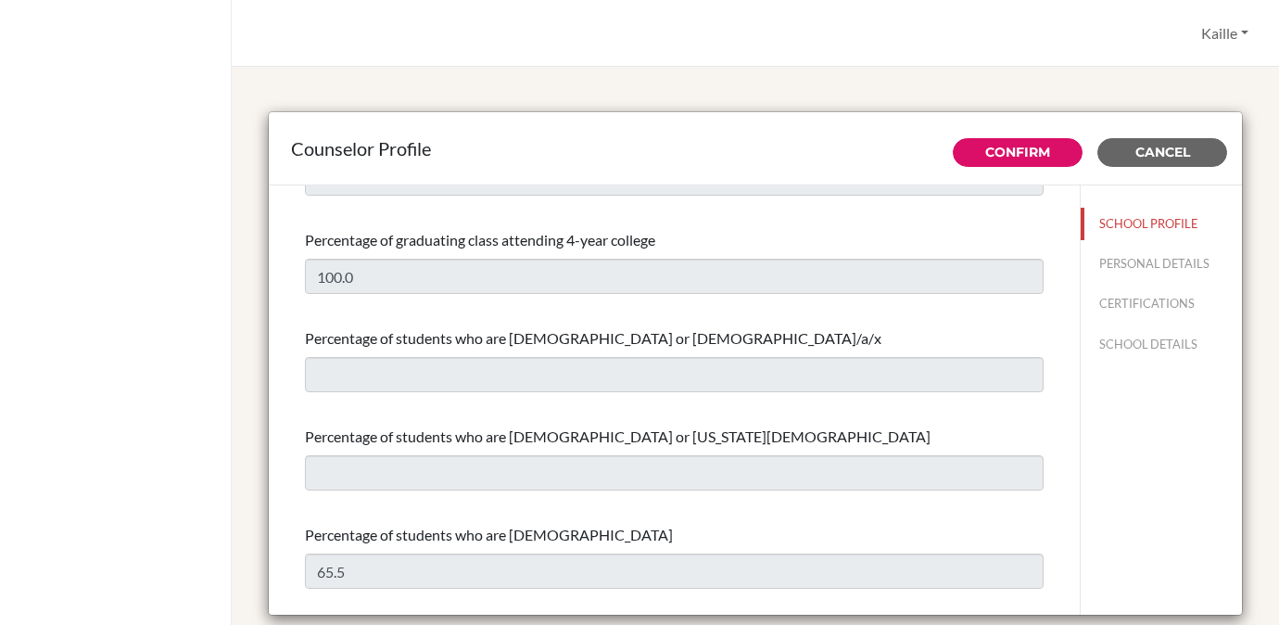
scroll to position [195, 0]
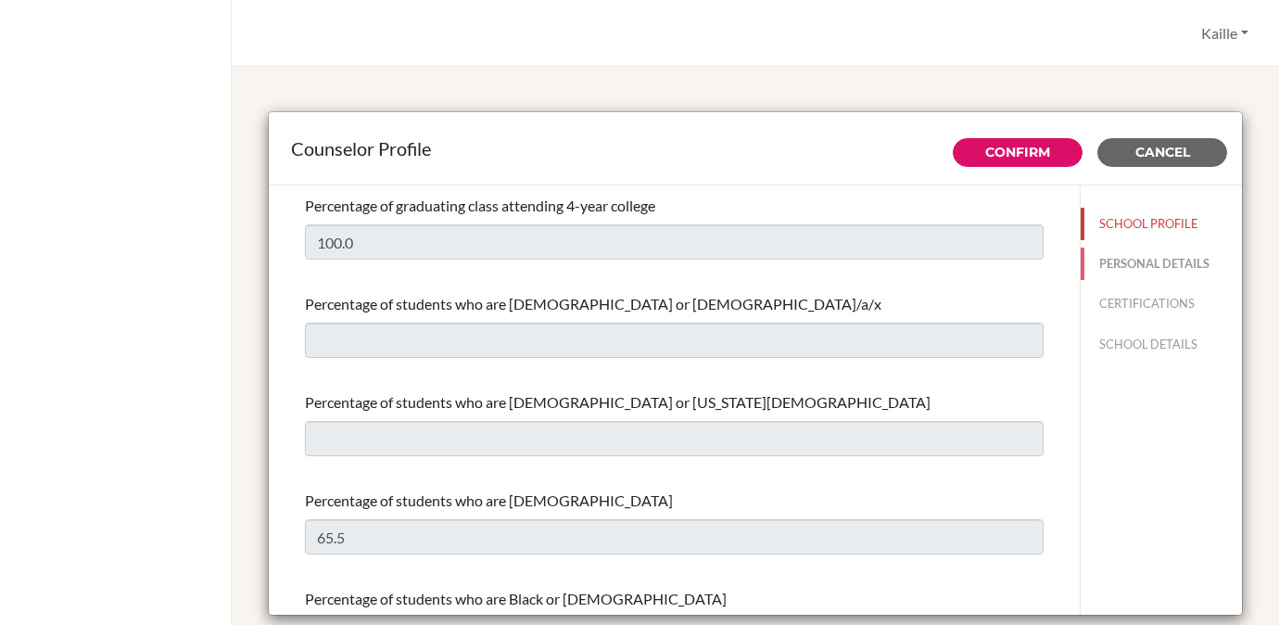
click at [1132, 270] on button "PERSONAL DETAILS" at bounding box center [1161, 263] width 161 height 32
type input "Kaille"
type input "[PERSON_NAME]"
type input "Advisor"
type input "81.345-603-422"
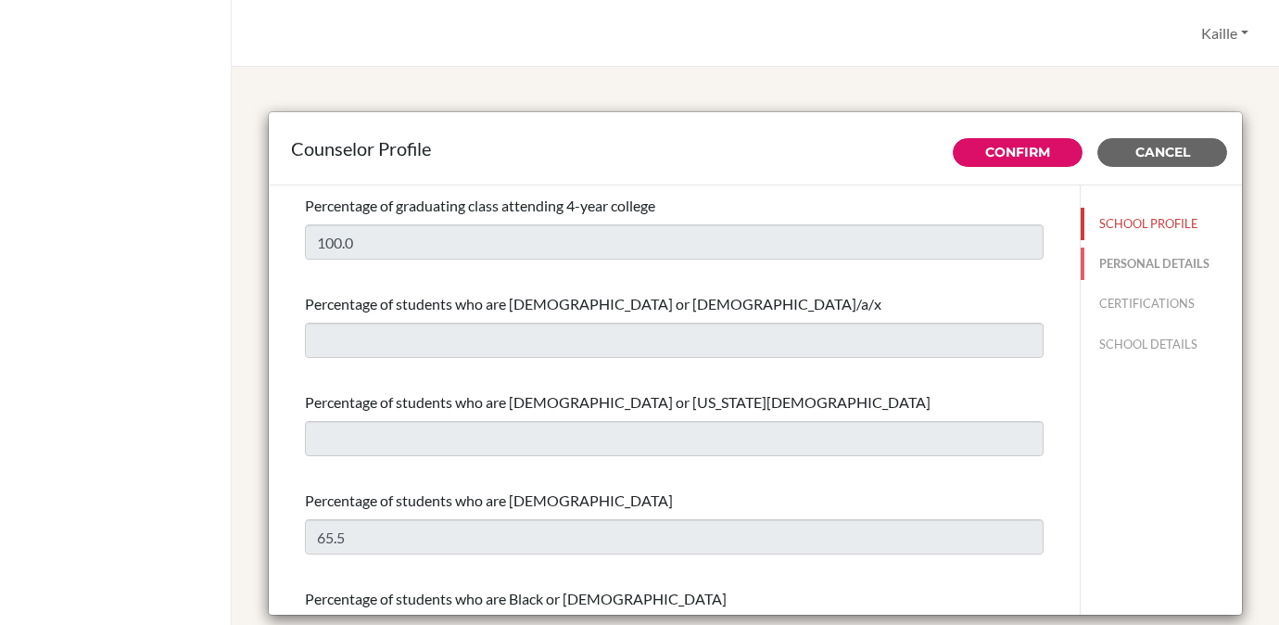
type input "[EMAIL_ADDRESS][PERSON_NAME][DOMAIN_NAME]"
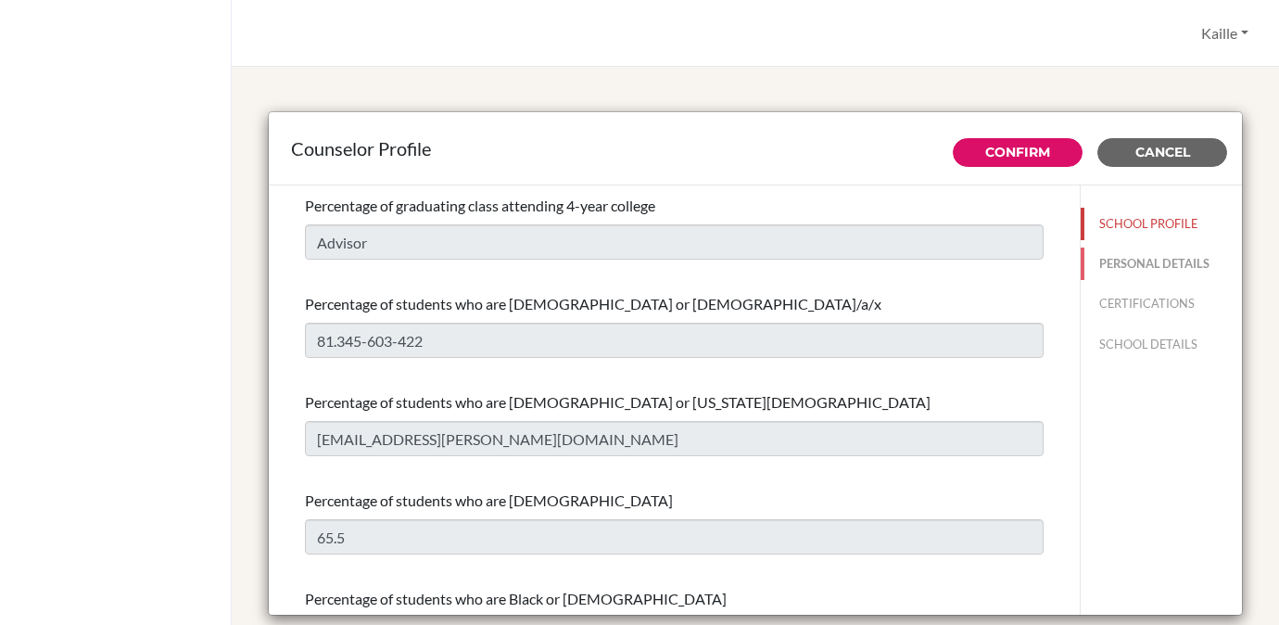
scroll to position [0, 0]
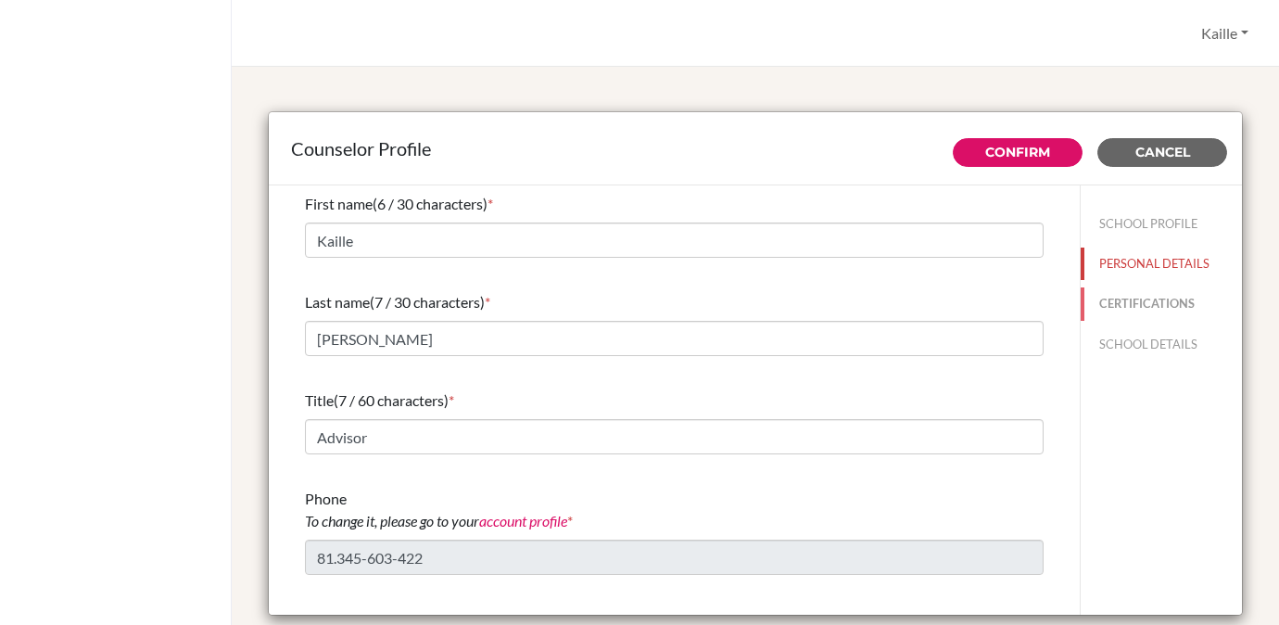
click at [1131, 302] on button "CERTIFICATIONS" at bounding box center [1161, 303] width 161 height 32
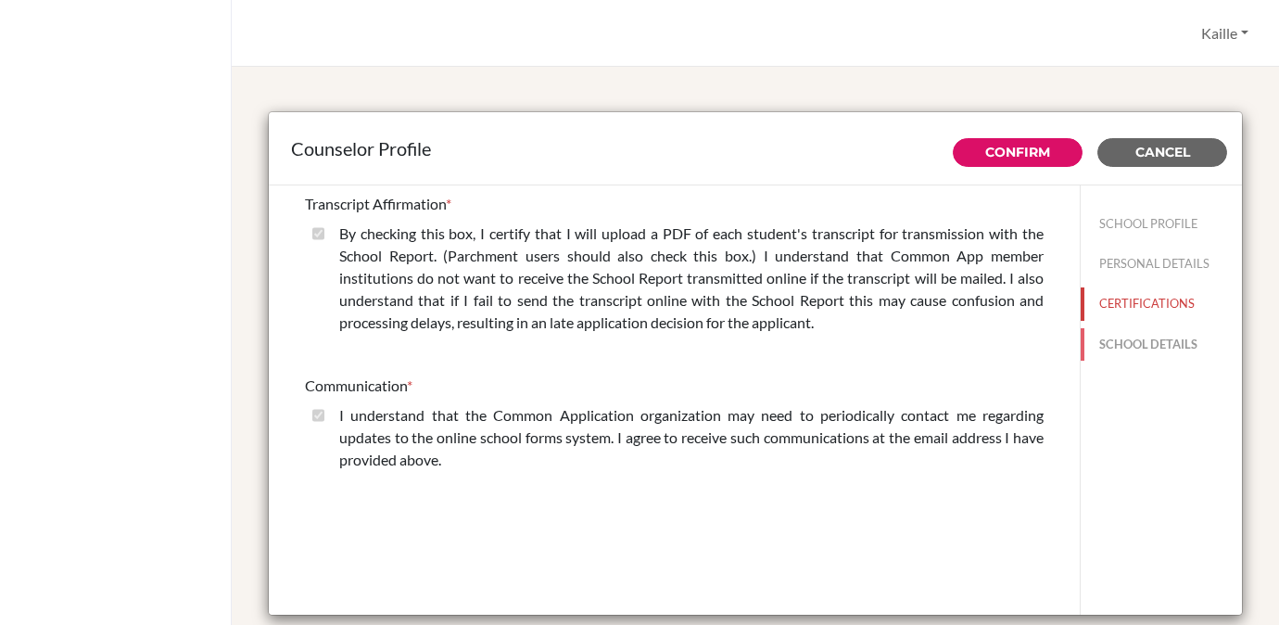
click at [1140, 348] on button "SCHOOL DETAILS" at bounding box center [1161, 344] width 161 height 32
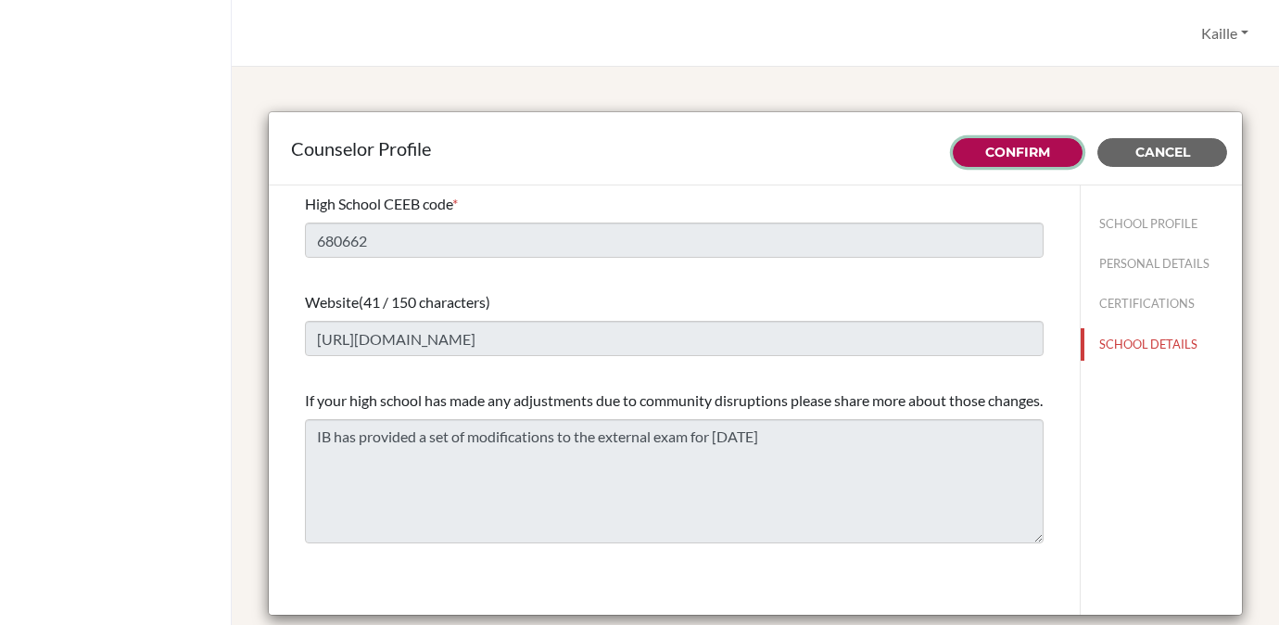
click at [1002, 138] on button "Confirm" at bounding box center [1018, 152] width 130 height 29
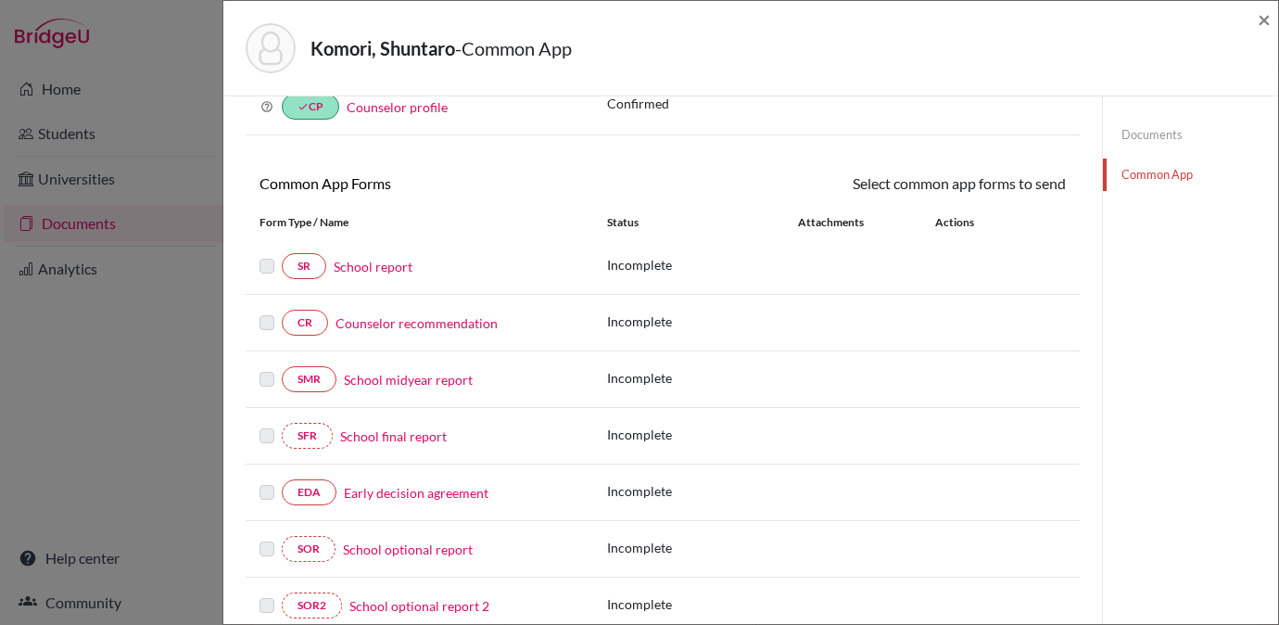
scroll to position [131, 0]
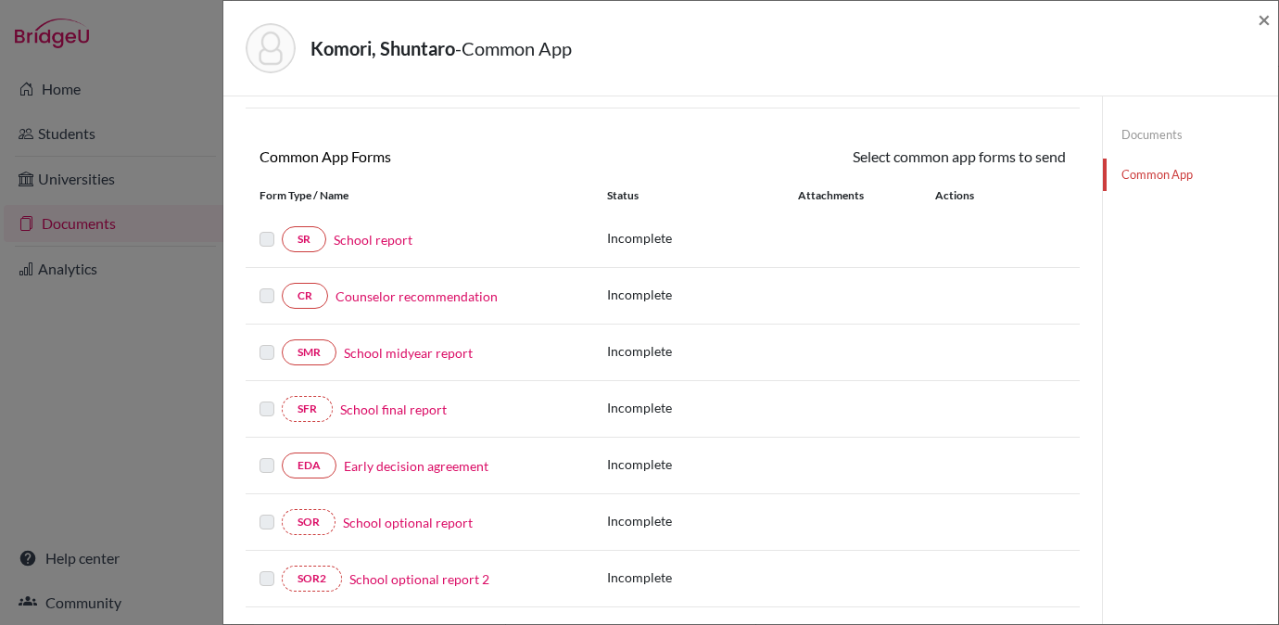
click at [437, 297] on link "Counselor recommendation" at bounding box center [416, 295] width 162 height 19
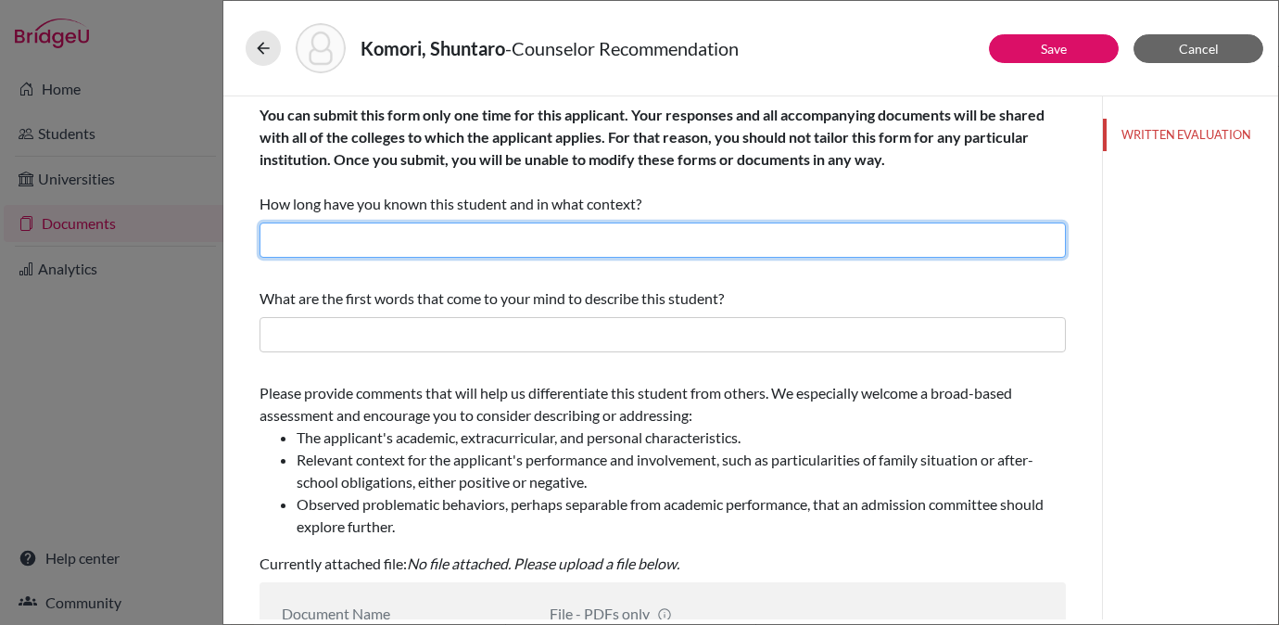
click at [487, 245] on input "text" at bounding box center [662, 239] width 806 height 35
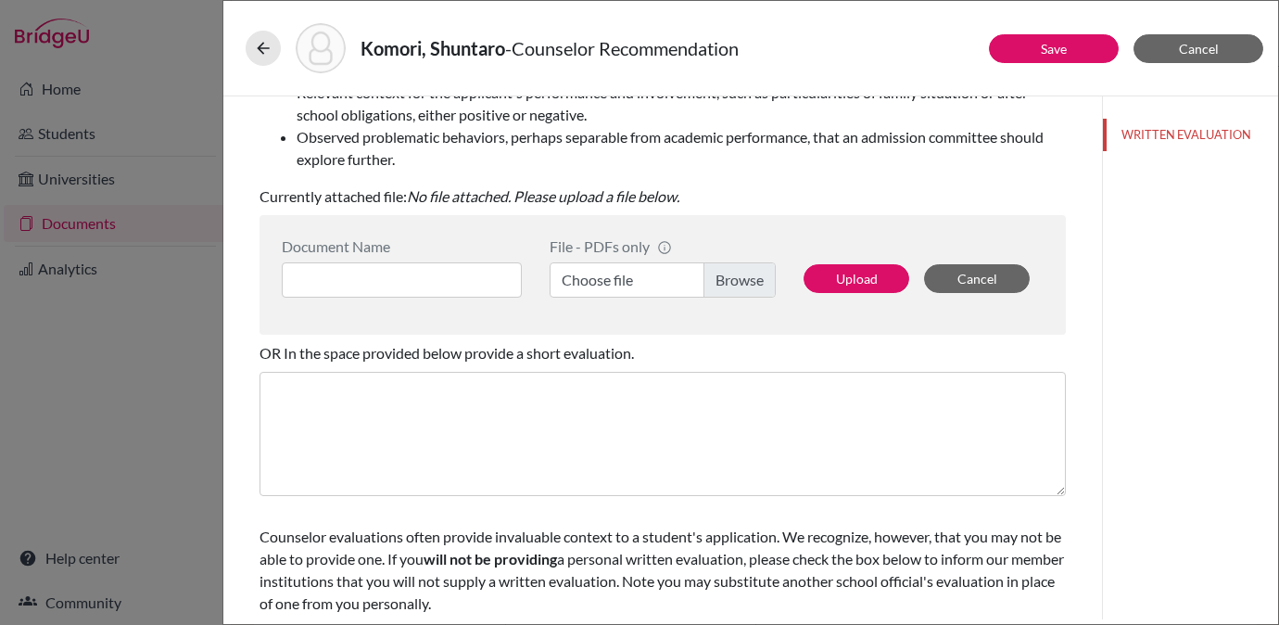
scroll to position [407, 0]
